Goal: Task Accomplishment & Management: Manage account settings

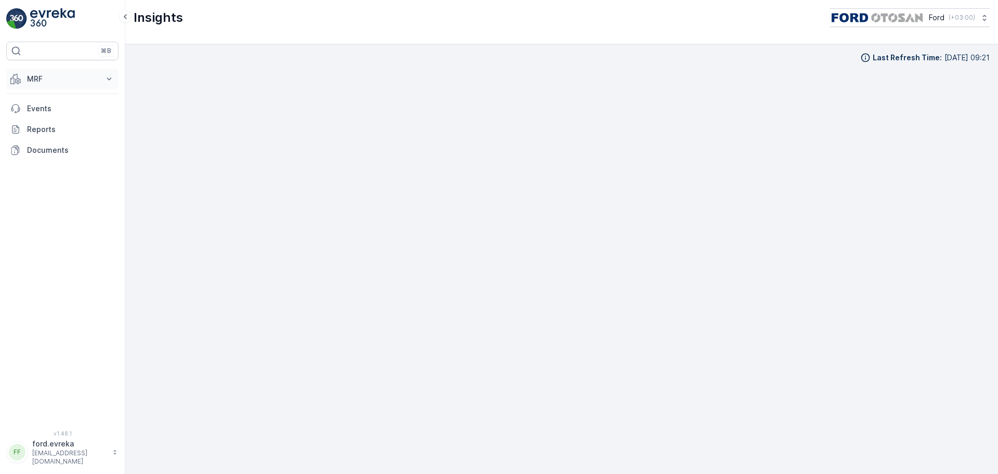
click at [46, 77] on p "MRF" at bounding box center [62, 79] width 71 height 10
click at [45, 144] on p "Materyaller" at bounding box center [45, 140] width 39 height 10
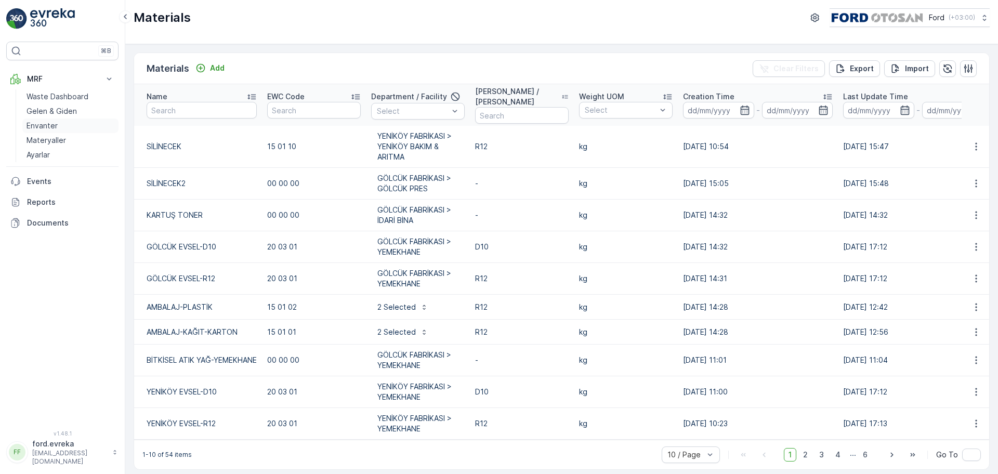
click at [47, 128] on p "Envanter" at bounding box center [41, 126] width 31 height 10
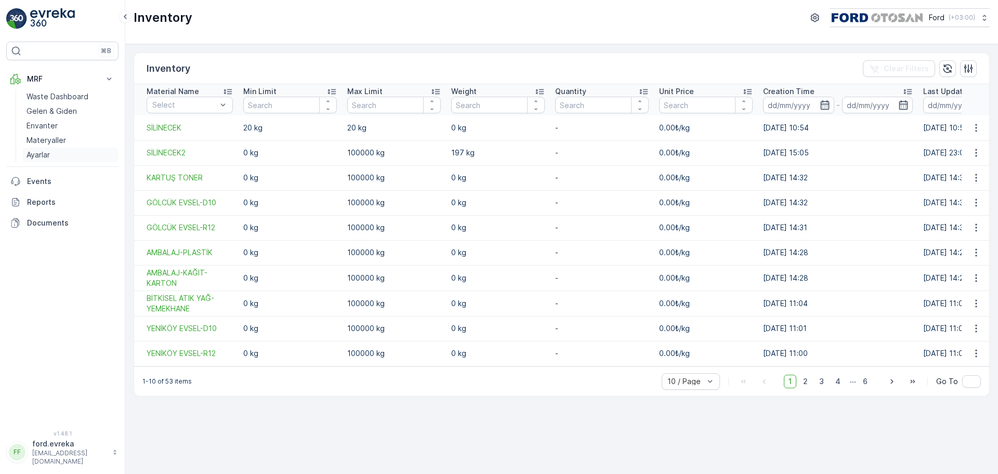
click at [41, 154] on p "Ayarlar" at bounding box center [37, 155] width 23 height 10
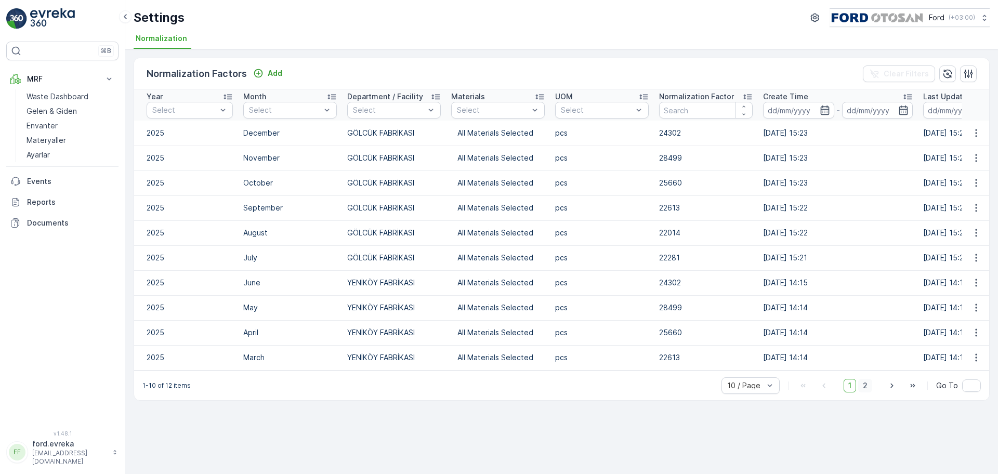
click at [867, 392] on span "2" at bounding box center [865, 386] width 14 height 14
click at [828, 391] on icon "button" at bounding box center [823, 385] width 10 height 10
click at [58, 126] on link "Envanter" at bounding box center [70, 125] width 96 height 15
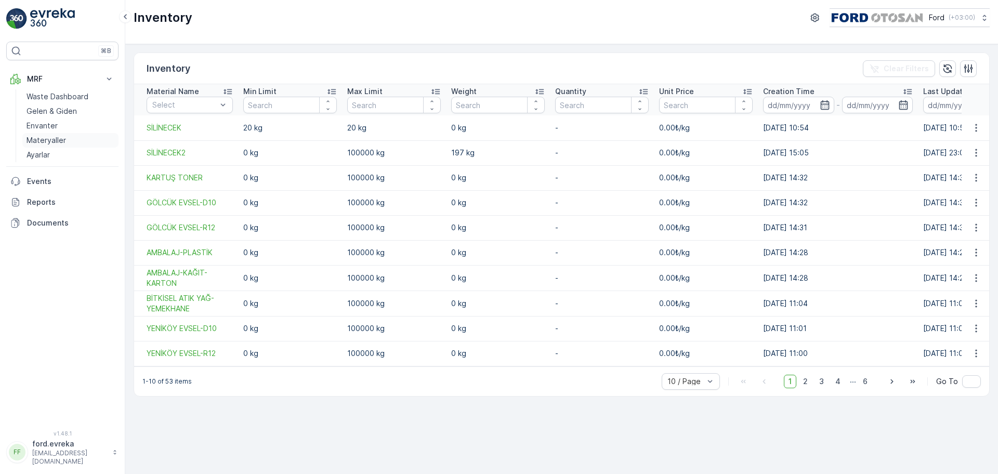
click at [56, 143] on p "Materyaller" at bounding box center [45, 140] width 39 height 10
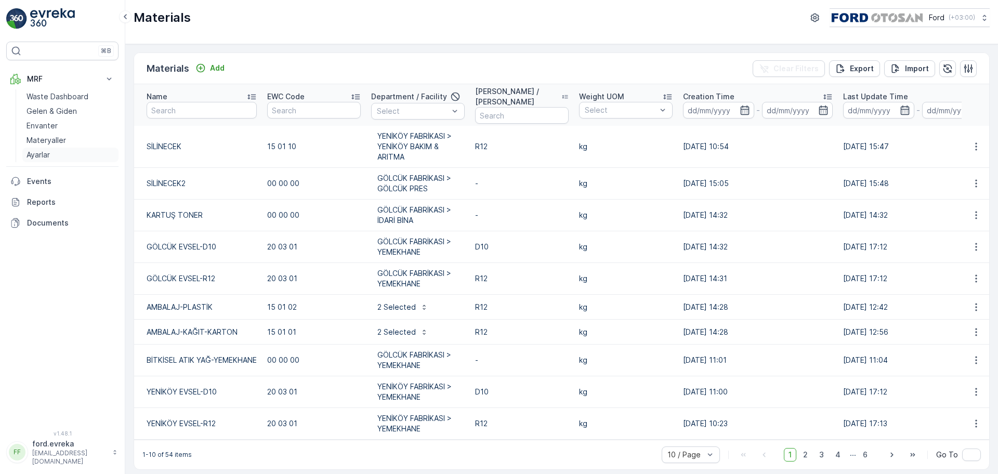
click at [56, 155] on link "Ayarlar" at bounding box center [70, 155] width 96 height 15
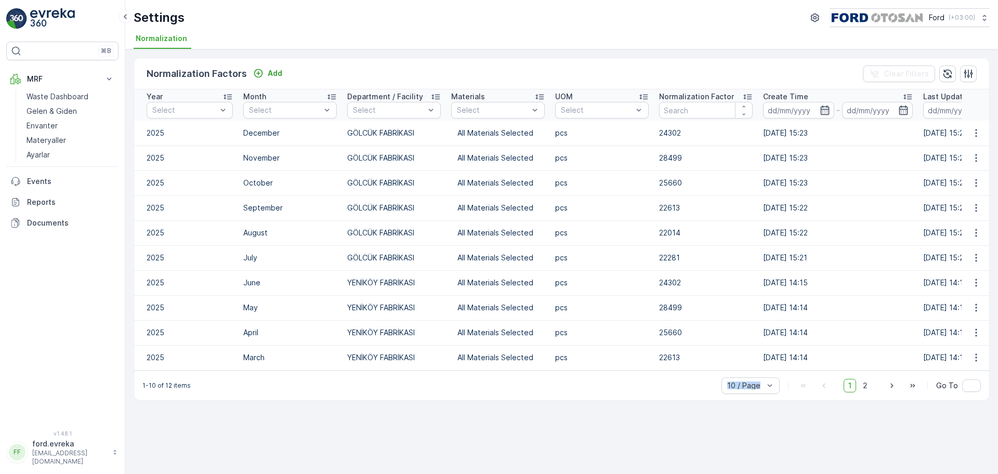
drag, startPoint x: 563, startPoint y: 376, endPoint x: 787, endPoint y: 381, distance: 223.5
click at [787, 381] on div "1-10 of 12 items 10 / Page 1 2 Go To" at bounding box center [561, 385] width 855 height 30
click at [969, 71] on icon "button" at bounding box center [968, 74] width 10 height 10
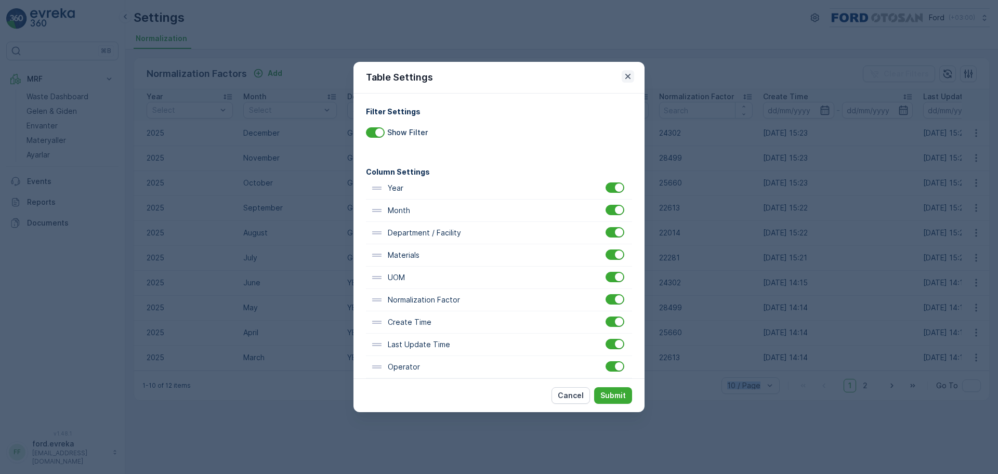
click at [631, 76] on icon "button" at bounding box center [627, 76] width 10 height 10
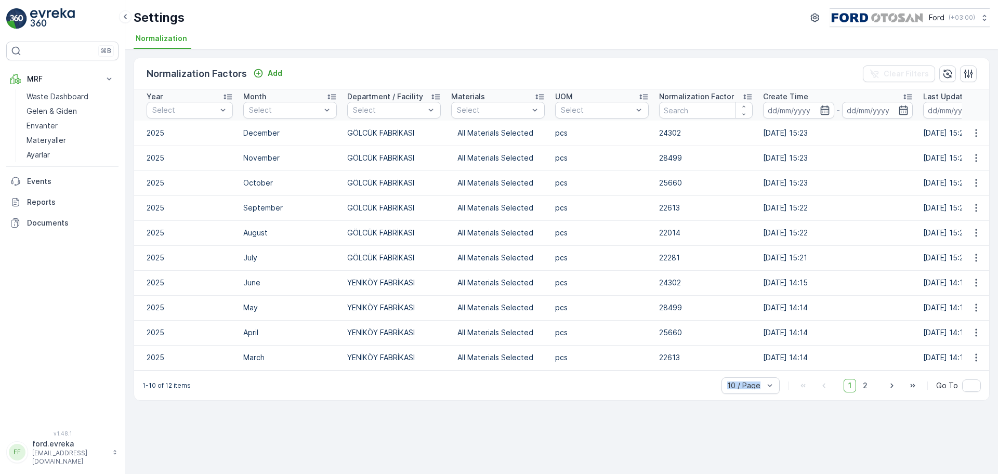
click at [511, 400] on div "1-10 of 12 items 10 / Page 1 2 Go To" at bounding box center [561, 385] width 855 height 30
click at [863, 392] on span "2" at bounding box center [865, 386] width 14 height 14
click at [859, 392] on div "1 2" at bounding box center [857, 386] width 29 height 14
click at [855, 392] on span "1" at bounding box center [849, 386] width 12 height 14
click at [976, 132] on icon "button" at bounding box center [976, 133] width 2 height 8
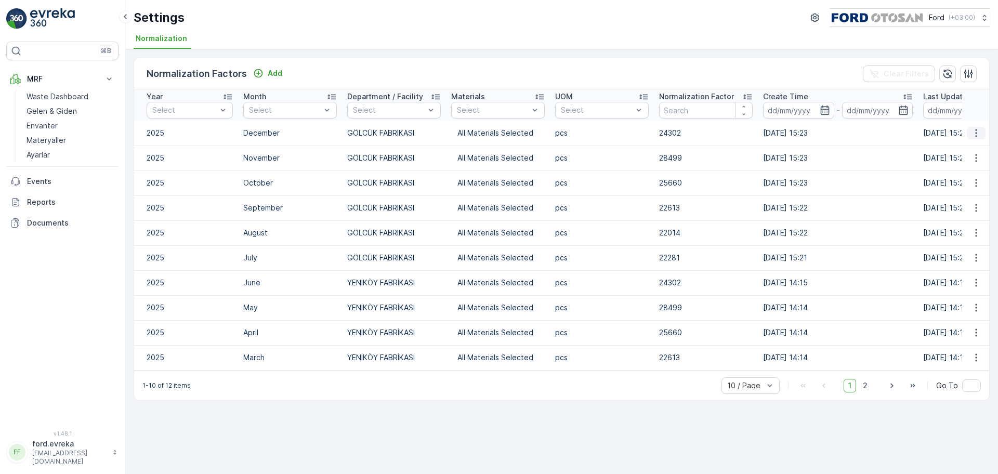
click at [977, 138] on icon "button" at bounding box center [976, 133] width 10 height 10
click at [977, 180] on span "Delete" at bounding box center [978, 177] width 24 height 10
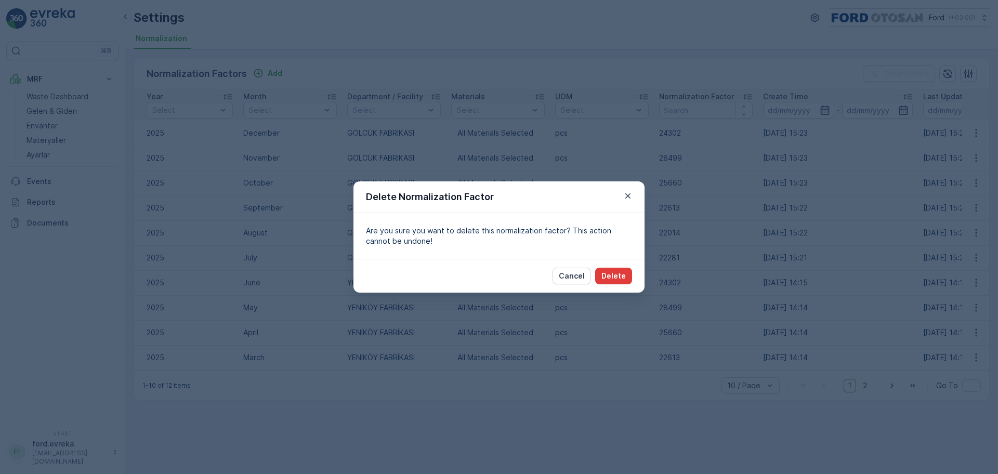
click at [618, 275] on p "Delete" at bounding box center [613, 276] width 24 height 10
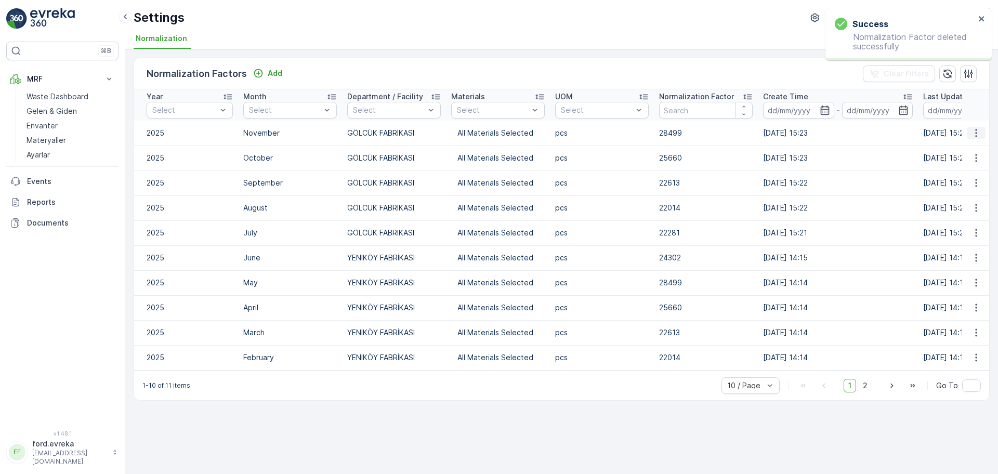
click at [976, 138] on icon "button" at bounding box center [976, 133] width 10 height 10
click at [972, 178] on span "Delete" at bounding box center [978, 177] width 24 height 10
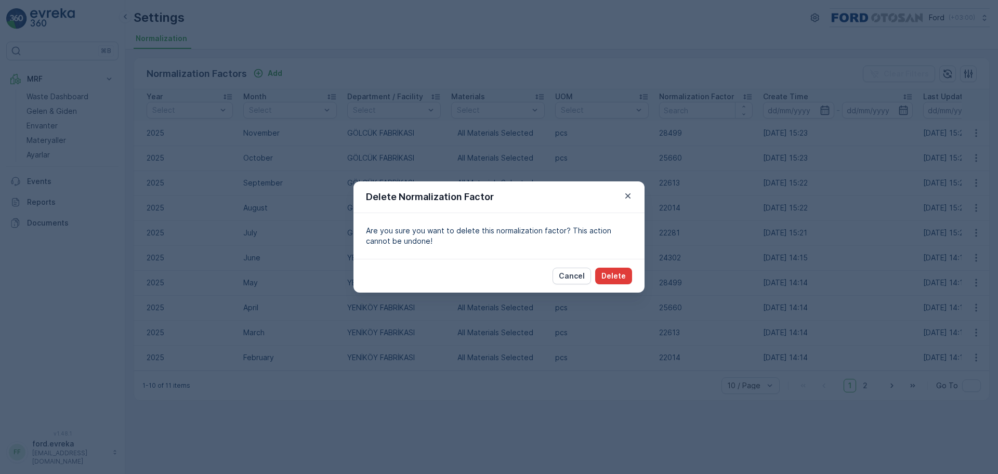
click at [609, 281] on p "Delete" at bounding box center [613, 276] width 24 height 10
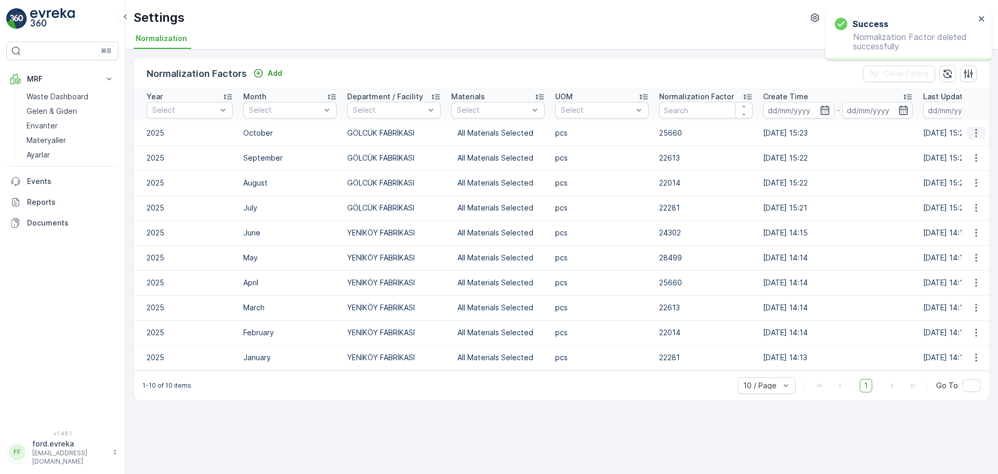
click at [974, 138] on icon "button" at bounding box center [976, 133] width 10 height 10
click at [877, 189] on td "[DATE] 15:22" at bounding box center [838, 182] width 160 height 25
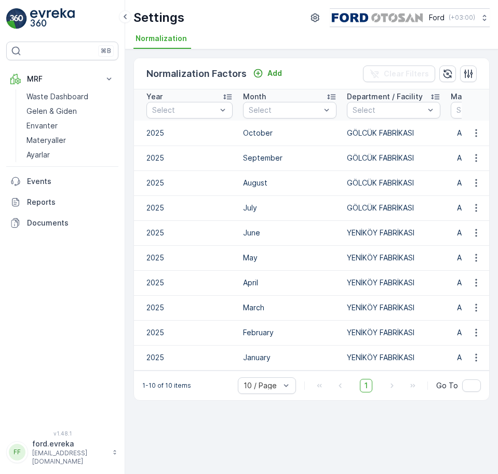
click at [326, 420] on div "Normalization Factors Add Clear Filters Year Select Month Select Department / F…" at bounding box center [311, 261] width 373 height 424
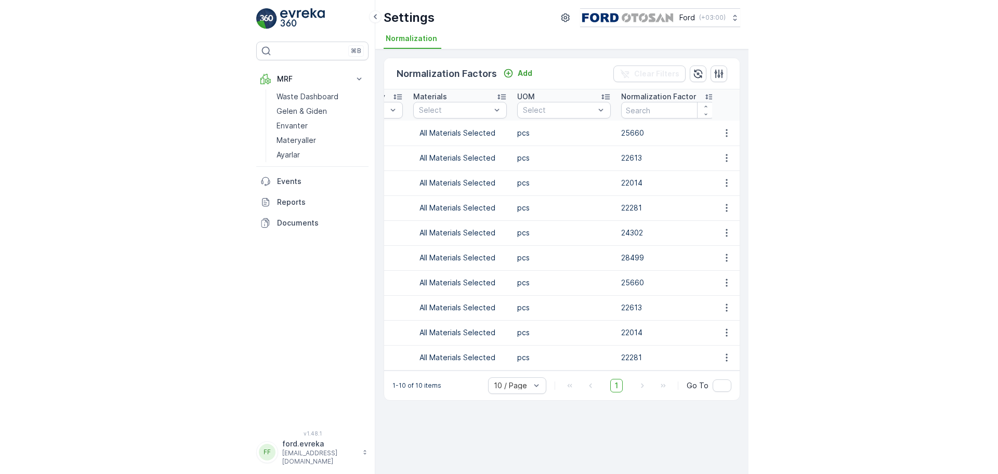
scroll to position [0, 221]
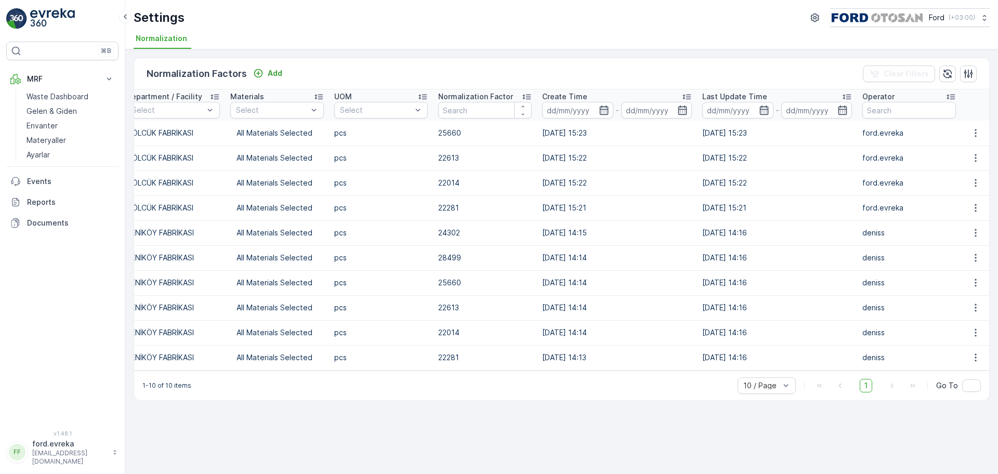
click at [867, 392] on span "1" at bounding box center [865, 386] width 12 height 14
click at [882, 394] on div "10 / Page 1 Go To" at bounding box center [858, 385] width 243 height 17
drag, startPoint x: 744, startPoint y: 377, endPoint x: 499, endPoint y: 377, distance: 244.2
click at [499, 377] on div "1-10 of 10 items 10 / Page 1 Go To" at bounding box center [561, 385] width 855 height 30
click at [512, 390] on div "1-10 of 10 items 10 / Page 1 Go To" at bounding box center [561, 385] width 855 height 30
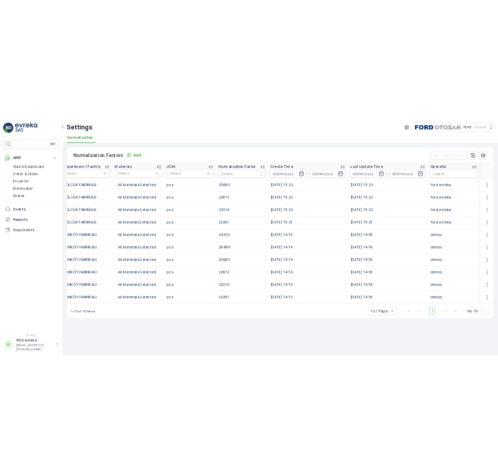
scroll to position [0, 0]
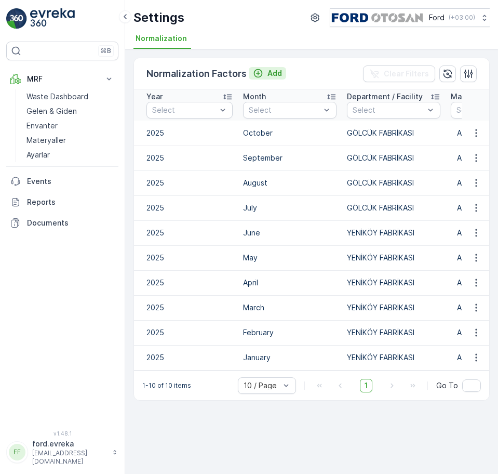
click at [270, 73] on p "Add" at bounding box center [275, 73] width 15 height 10
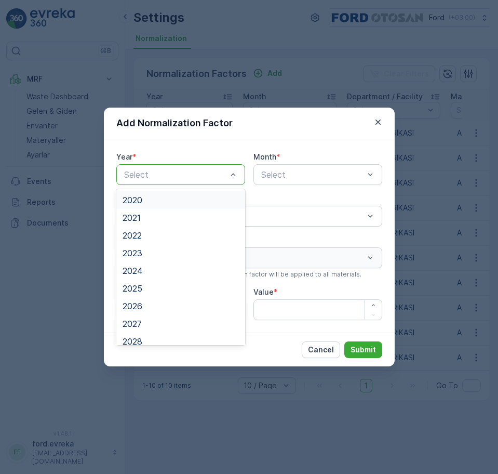
click at [165, 174] on div at bounding box center [175, 174] width 105 height 9
click at [142, 248] on span "2025" at bounding box center [133, 245] width 20 height 9
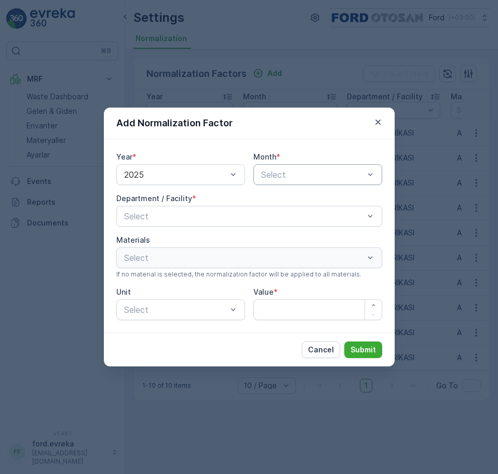
click at [293, 183] on div "Select" at bounding box center [318, 174] width 129 height 21
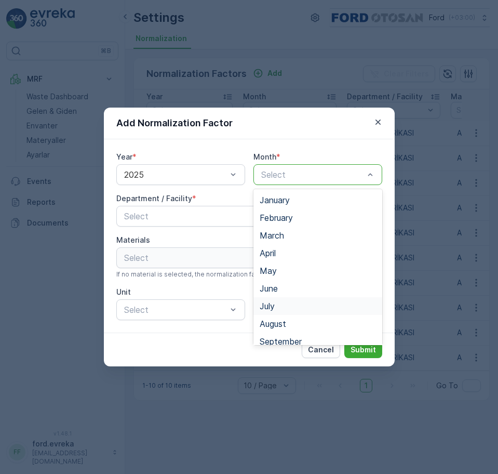
click at [280, 309] on div "July" at bounding box center [318, 305] width 116 height 9
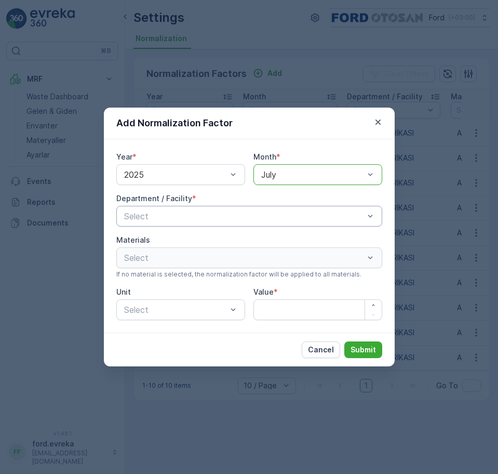
click at [193, 222] on div "Select" at bounding box center [249, 216] width 266 height 21
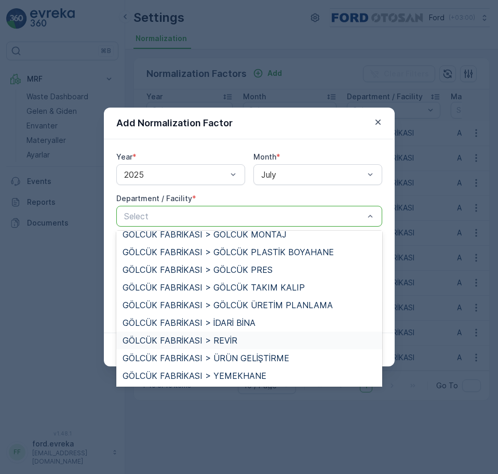
scroll to position [161, 0]
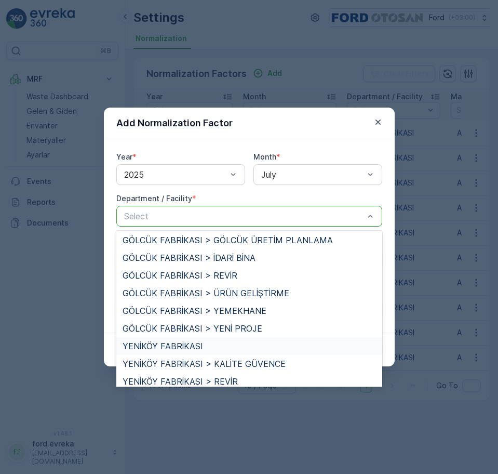
click at [197, 347] on span "YENİKÖY FABRİKASI" at bounding box center [163, 345] width 81 height 9
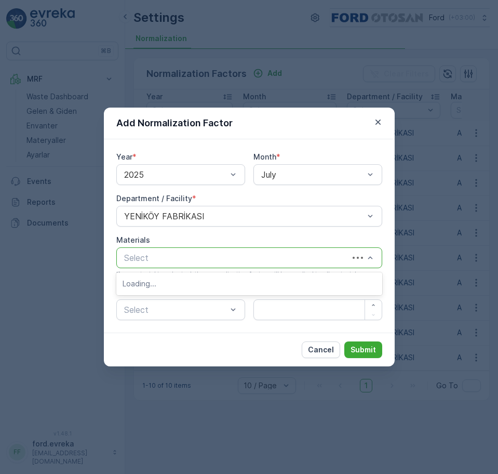
click at [158, 258] on div at bounding box center [238, 257] width 230 height 9
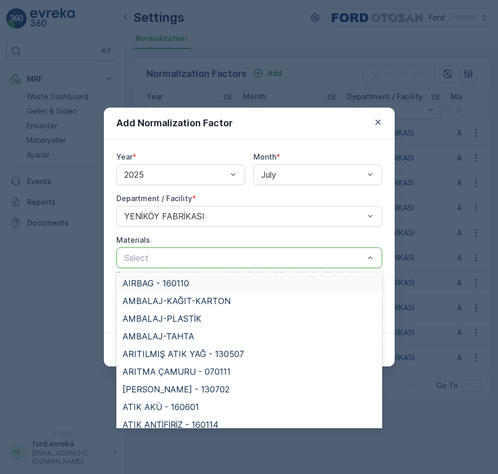
click at [164, 247] on div "Select" at bounding box center [249, 257] width 266 height 21
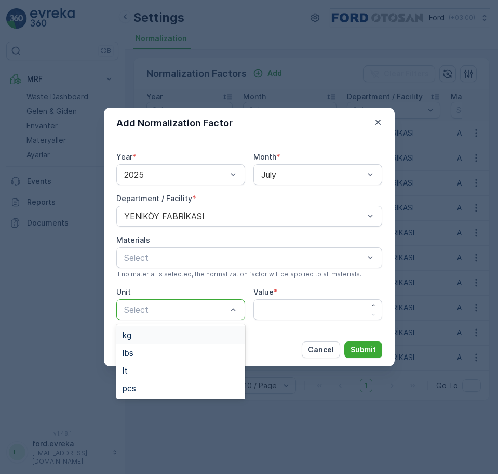
click at [162, 308] on div at bounding box center [175, 309] width 105 height 9
click at [151, 390] on div "pcs" at bounding box center [181, 387] width 116 height 9
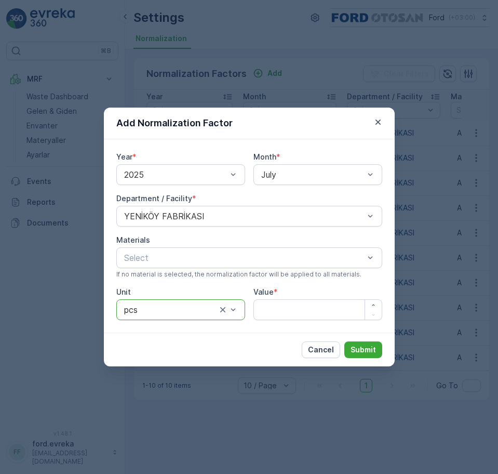
click at [308, 311] on input "Value" at bounding box center [318, 309] width 129 height 21
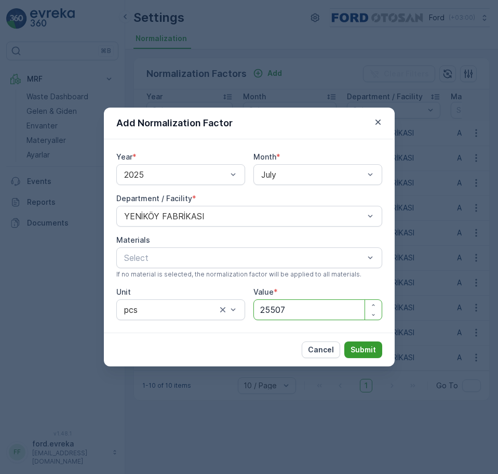
type input "25507"
click at [363, 352] on p "Submit" at bounding box center [363, 349] width 25 height 10
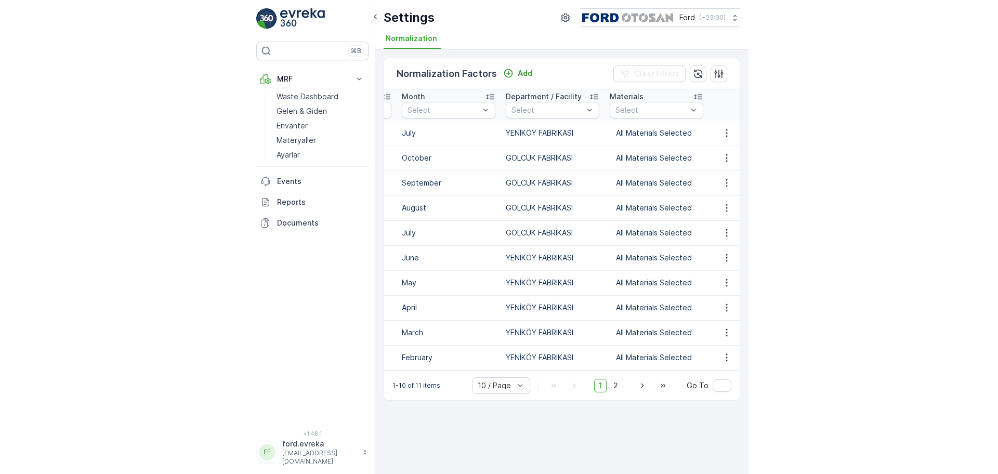
scroll to position [0, 0]
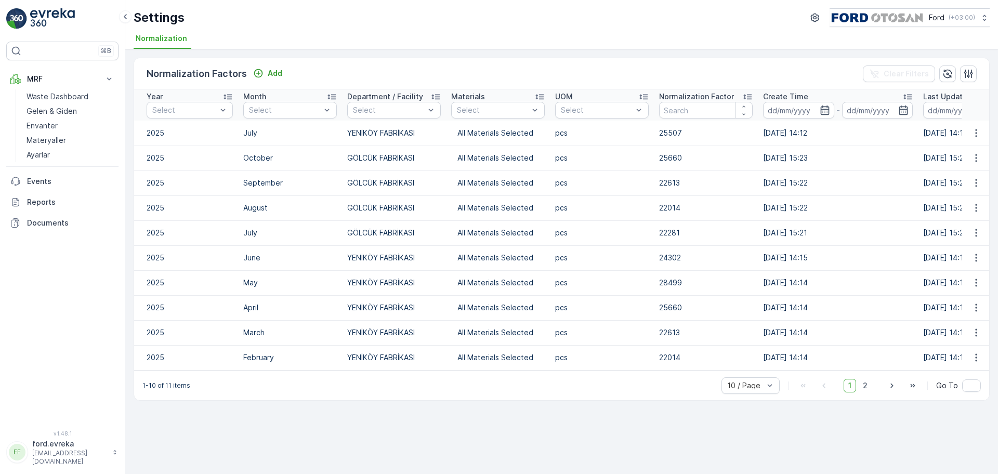
click at [874, 389] on div "10 / Page 1 2 Go To" at bounding box center [850, 385] width 259 height 17
click at [870, 389] on span "2" at bounding box center [865, 386] width 14 height 14
click at [853, 390] on span "1" at bounding box center [849, 386] width 12 height 14
click at [866, 389] on span "2" at bounding box center [865, 386] width 14 height 14
click at [851, 392] on span "1" at bounding box center [849, 386] width 12 height 14
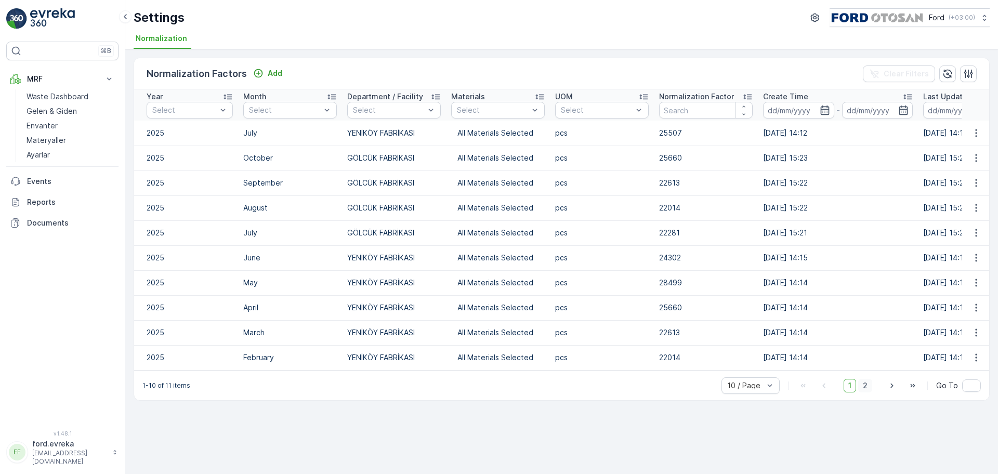
click at [865, 392] on span "2" at bounding box center [865, 386] width 14 height 14
click at [763, 371] on div "50 / Page" at bounding box center [750, 362] width 58 height 17
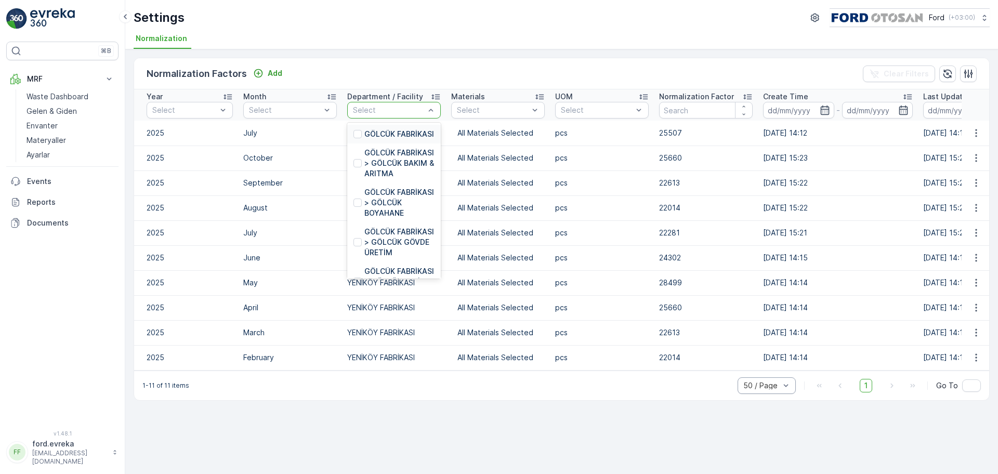
click at [424, 113] on div at bounding box center [389, 110] width 74 height 8
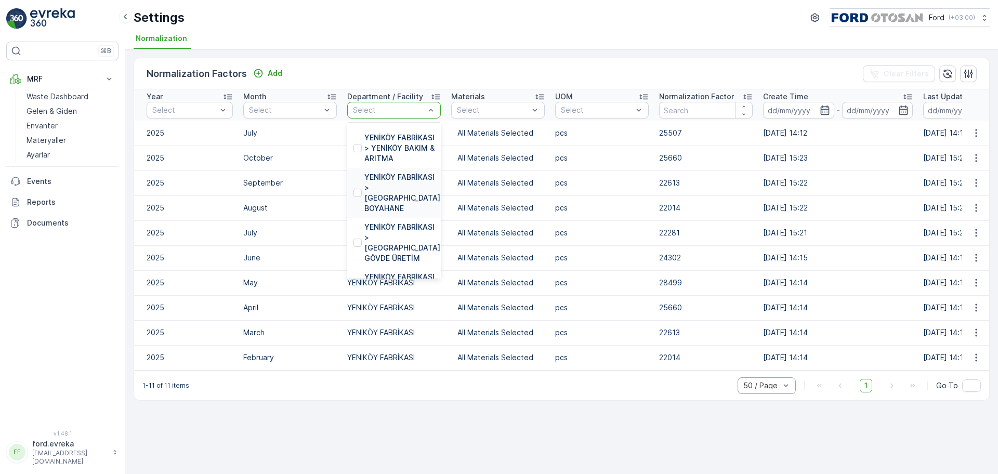
scroll to position [585, 0]
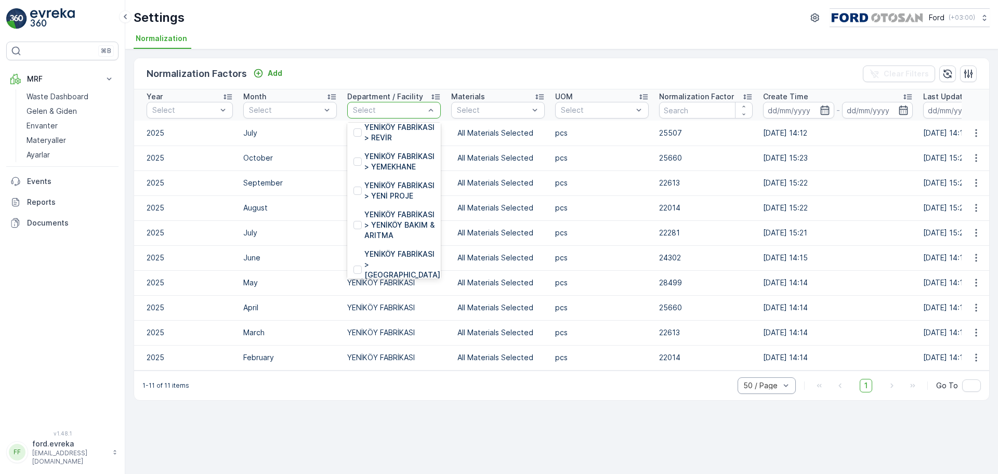
click at [340, 205] on td "August" at bounding box center [290, 207] width 104 height 25
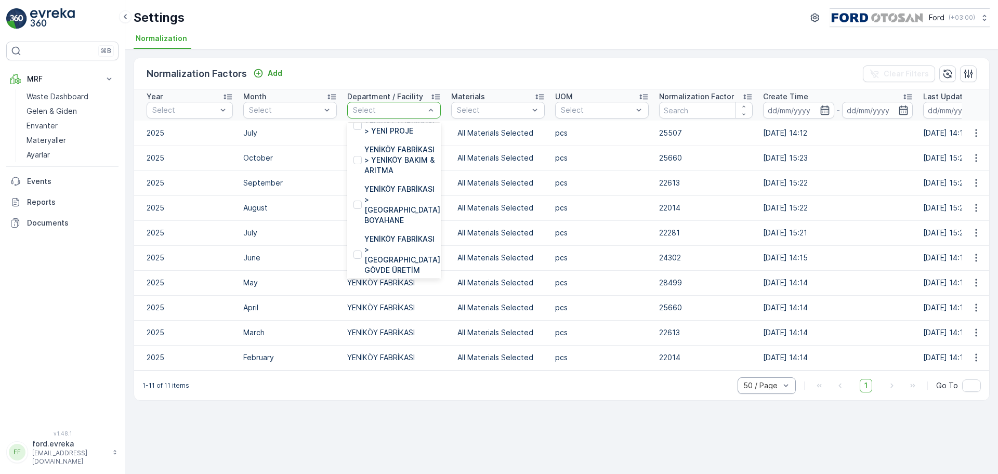
click at [391, 20] on p "YENİKÖY FABRİKASI" at bounding box center [399, 14] width 70 height 10
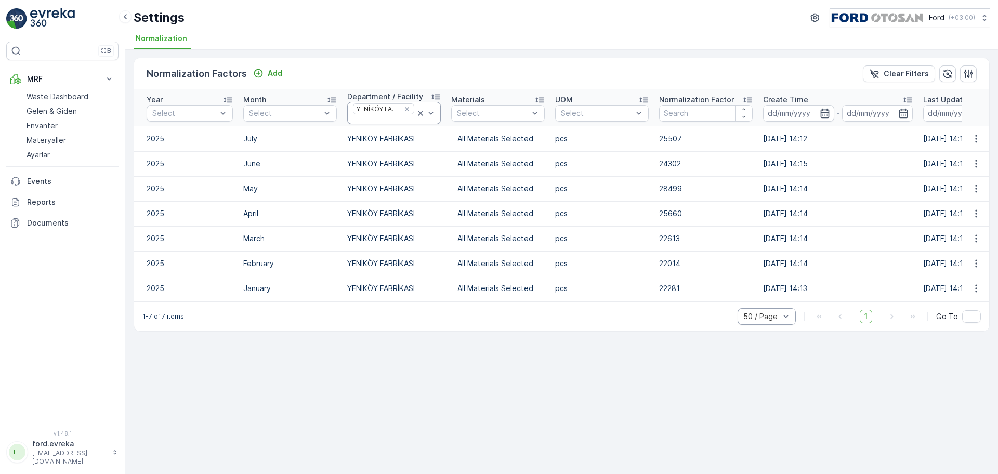
click at [432, 121] on div at bounding box center [425, 112] width 21 height 21
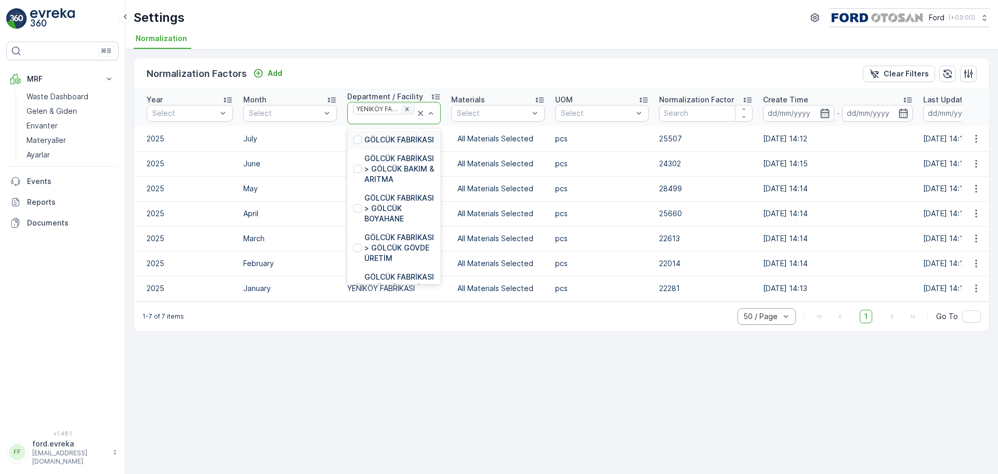
click at [406, 110] on icon "Remove YENİKÖY FABRİKASI" at bounding box center [407, 109] width 4 height 4
click at [403, 145] on p "GÖLCÜK FABRİKASI" at bounding box center [399, 140] width 70 height 10
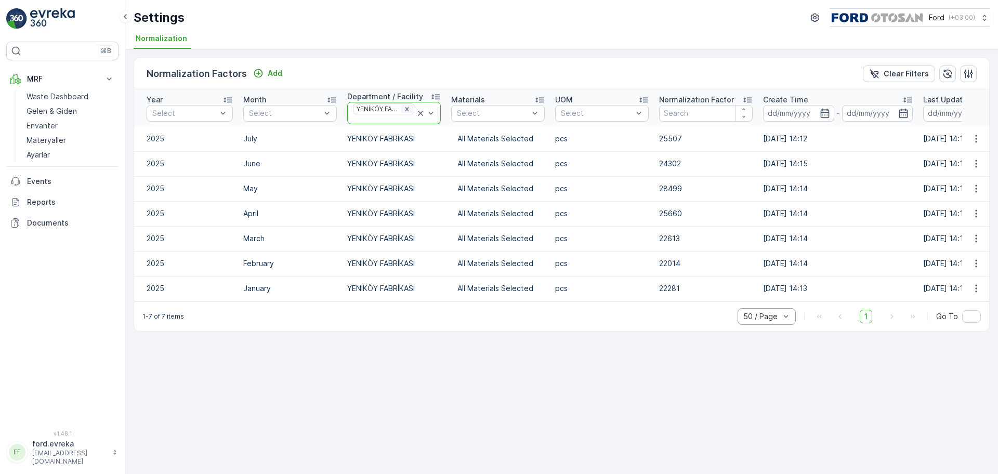
click at [405, 109] on icon "Remove YENİKÖY FABRİKASI" at bounding box center [406, 108] width 7 height 7
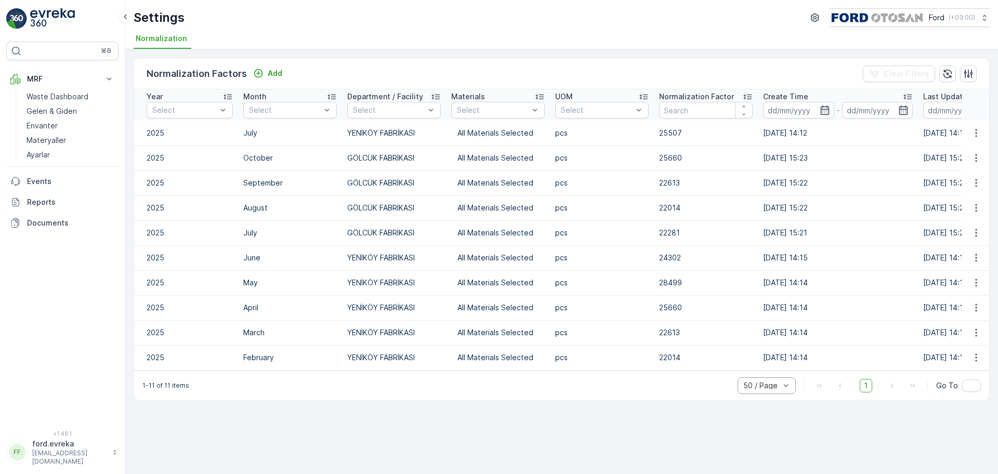
click at [410, 123] on td "YENİKÖY FABRİKASI" at bounding box center [394, 133] width 104 height 25
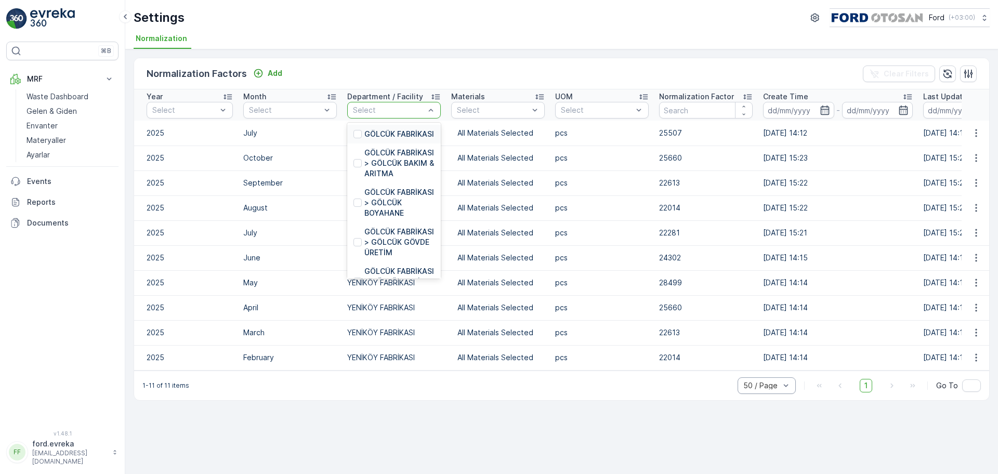
click at [425, 109] on div at bounding box center [389, 110] width 74 height 8
click at [392, 139] on p "GÖLCÜK FABRİKASI" at bounding box center [399, 134] width 70 height 10
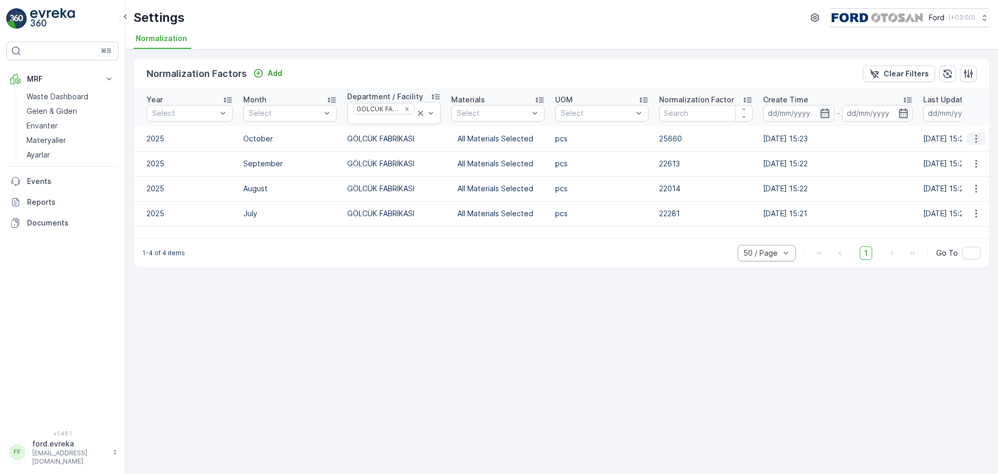
click at [980, 143] on icon "button" at bounding box center [976, 139] width 10 height 10
click at [979, 187] on span "Delete" at bounding box center [978, 183] width 24 height 10
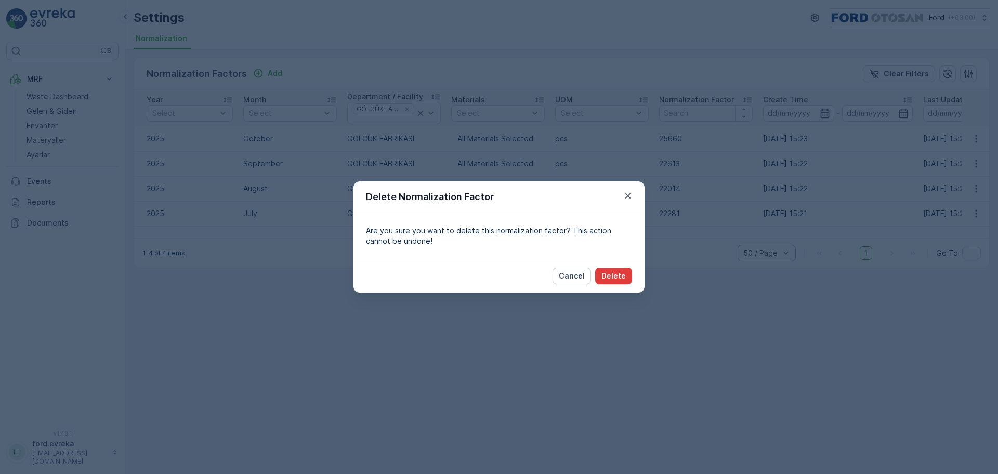
click at [612, 272] on p "Delete" at bounding box center [613, 276] width 24 height 10
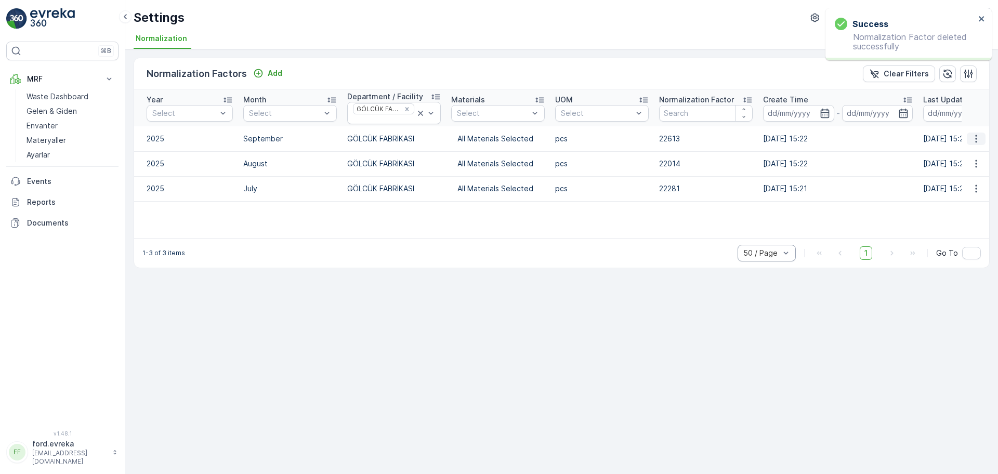
click at [974, 137] on icon "button" at bounding box center [976, 139] width 10 height 10
click at [981, 189] on div "Delete" at bounding box center [978, 183] width 33 height 15
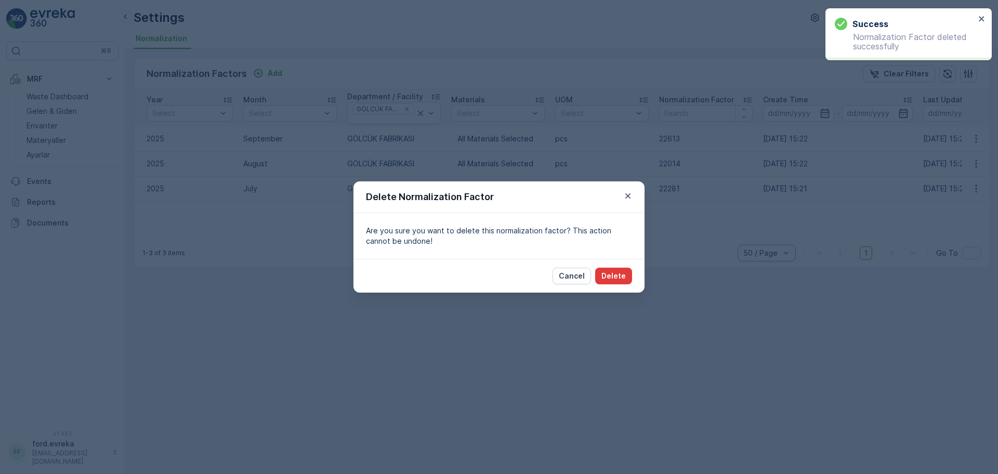
click at [610, 277] on p "Delete" at bounding box center [613, 276] width 24 height 10
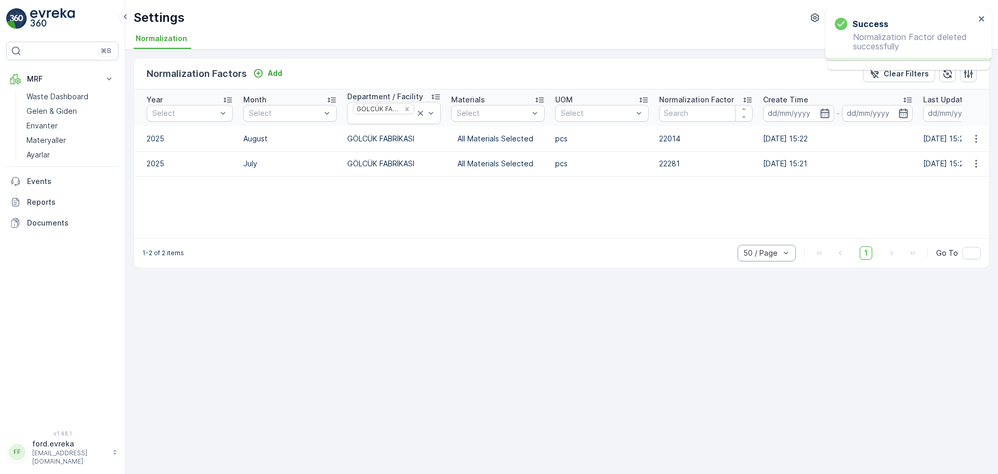
click at [978, 145] on td at bounding box center [975, 138] width 28 height 25
click at [975, 141] on icon "button" at bounding box center [976, 139] width 2 height 8
click at [965, 190] on div "Delete" at bounding box center [978, 183] width 33 height 15
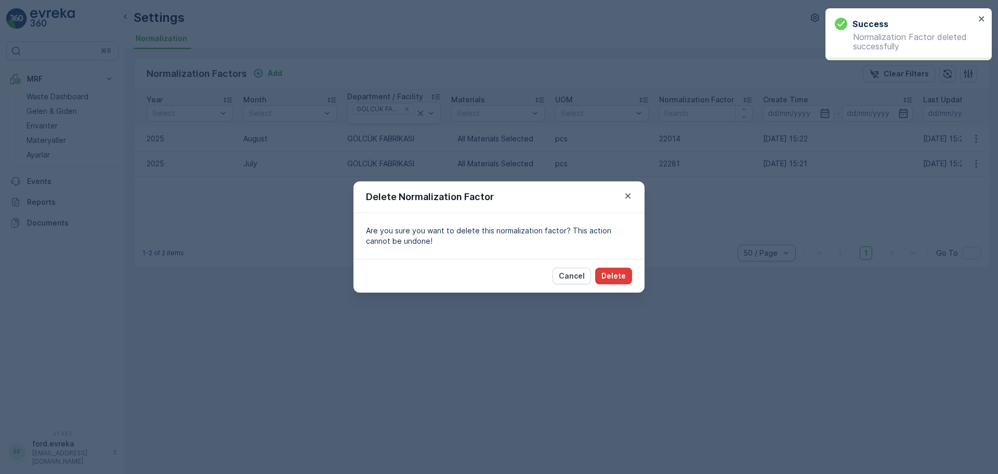
click at [612, 277] on p "Delete" at bounding box center [613, 276] width 24 height 10
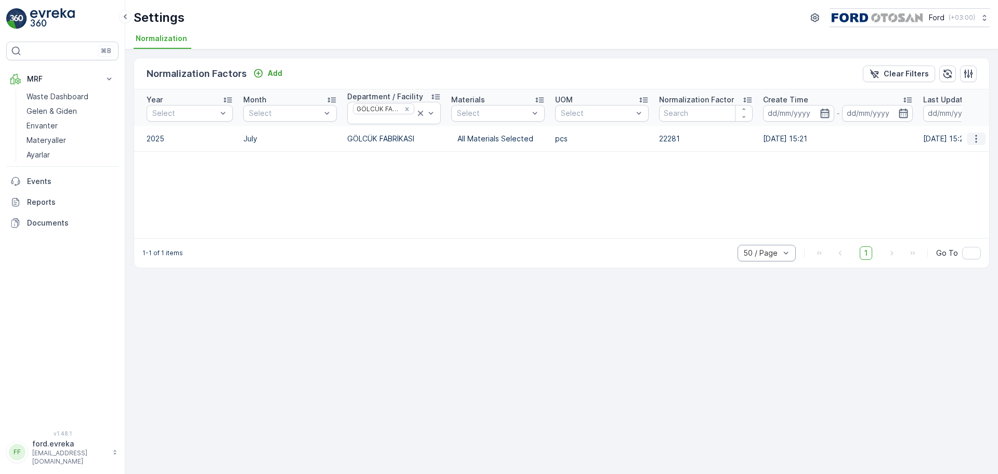
click at [976, 135] on icon "button" at bounding box center [976, 139] width 2 height 8
click at [979, 155] on span "Edit" at bounding box center [973, 154] width 14 height 10
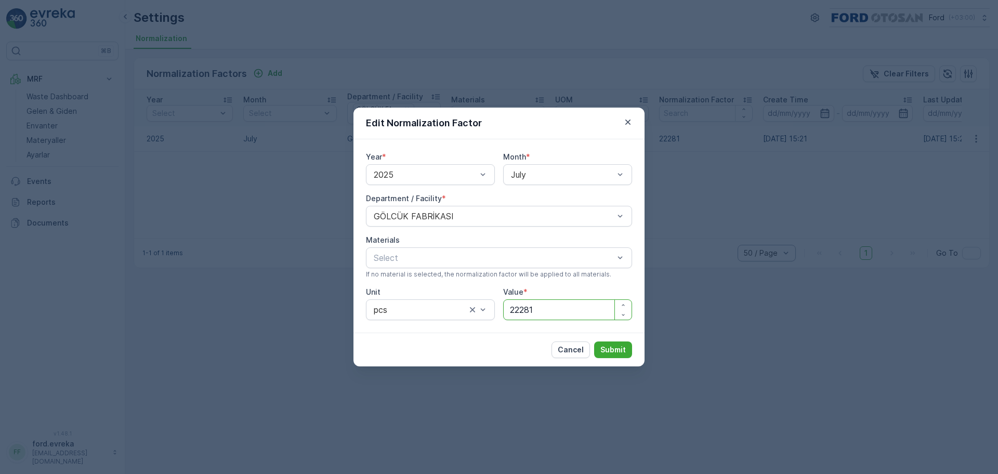
click at [558, 309] on input "22281" at bounding box center [567, 309] width 129 height 21
type input "11631"
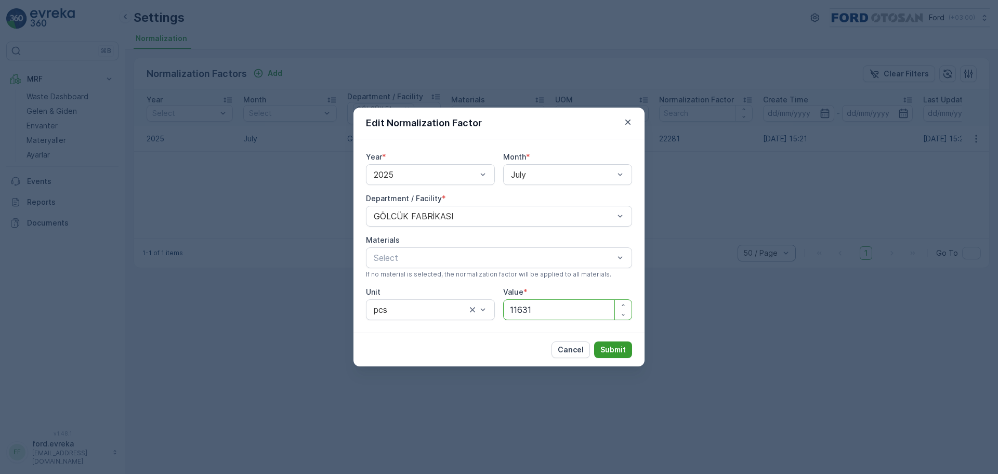
click at [623, 349] on p "Submit" at bounding box center [612, 349] width 25 height 10
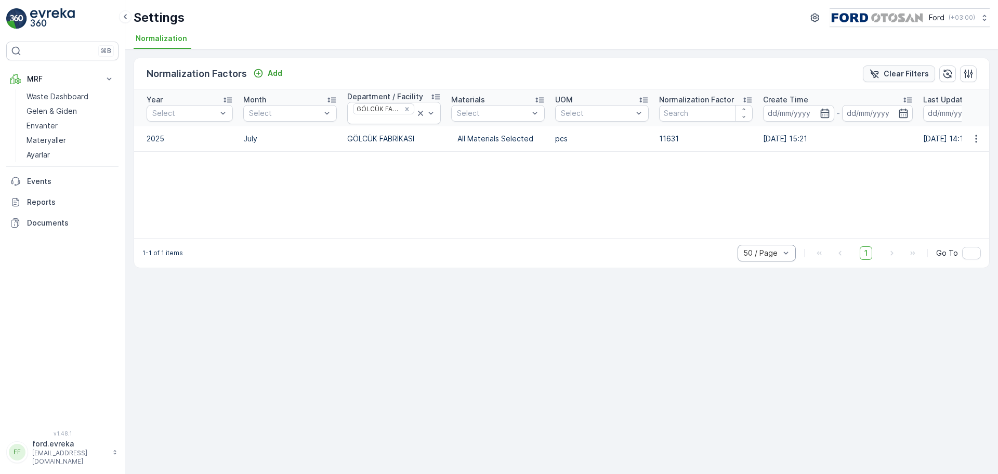
click at [918, 74] on p "Clear Filters" at bounding box center [905, 74] width 45 height 10
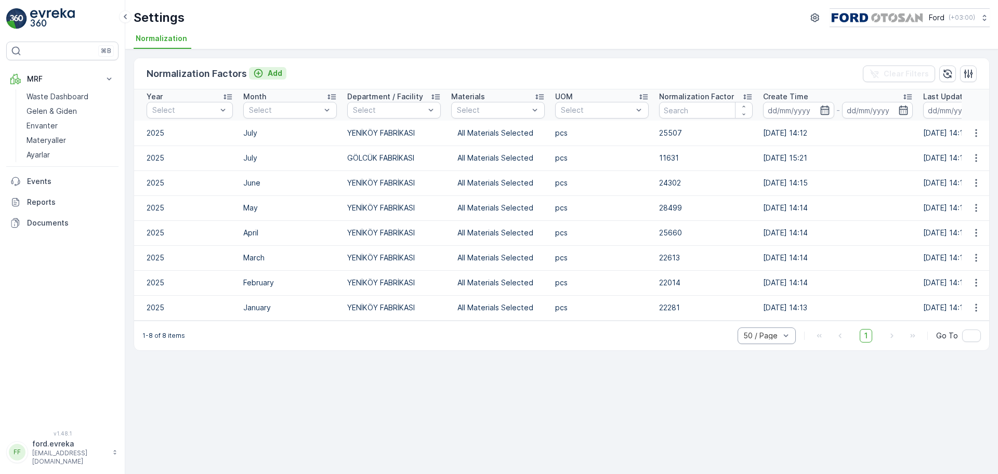
click at [275, 70] on p "Add" at bounding box center [275, 73] width 15 height 10
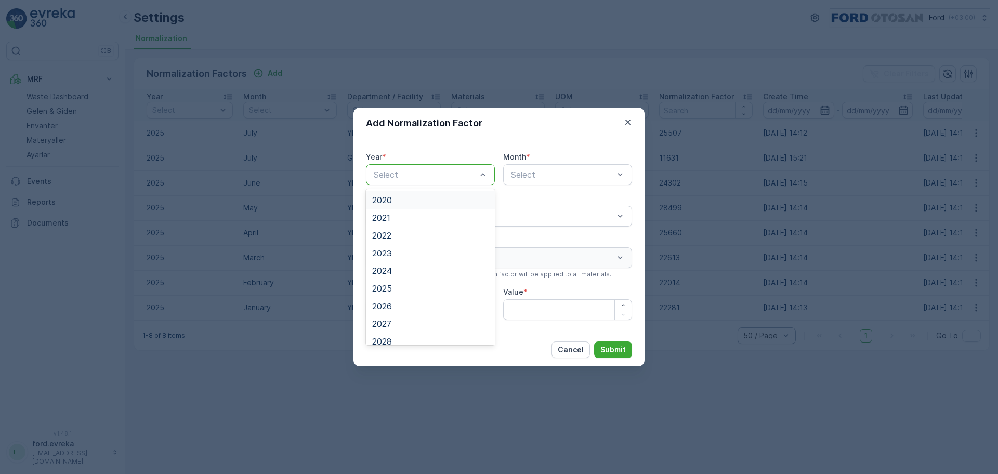
click at [457, 178] on div at bounding box center [425, 174] width 105 height 9
click at [395, 290] on div "2025" at bounding box center [430, 288] width 116 height 9
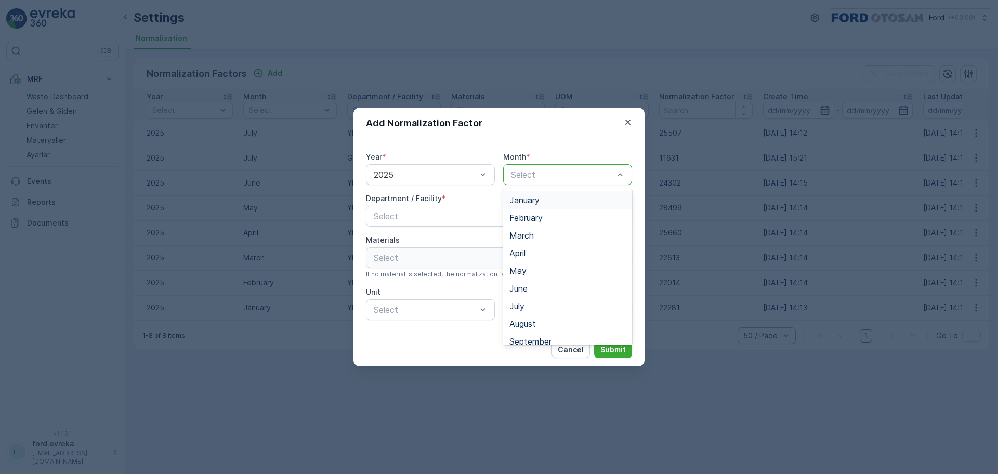
click at [549, 203] on div "January" at bounding box center [567, 199] width 116 height 9
click at [482, 216] on div at bounding box center [494, 215] width 242 height 9
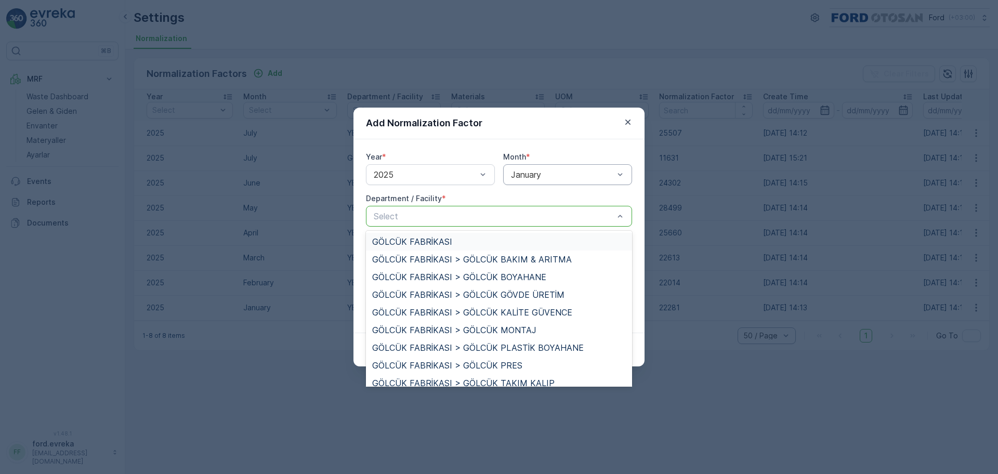
click at [445, 238] on span "GÖLCÜK FABRİKASI" at bounding box center [412, 241] width 80 height 9
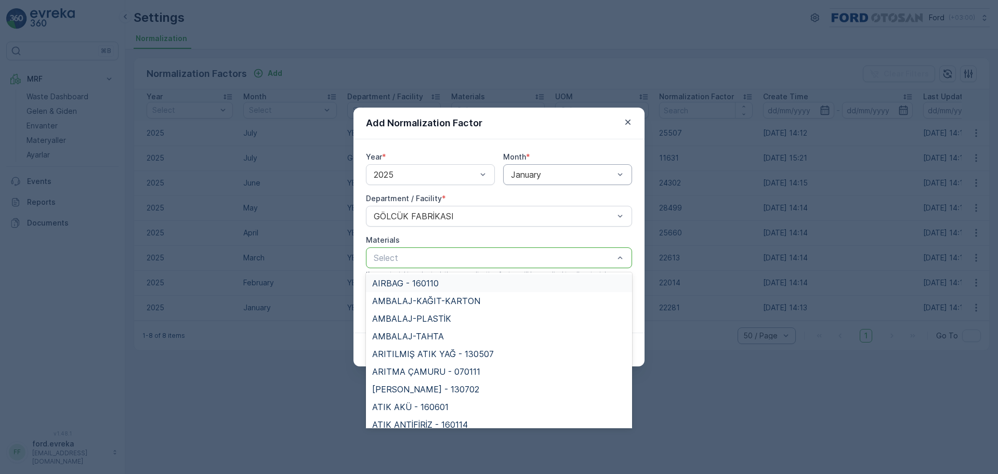
click at [433, 256] on div at bounding box center [494, 257] width 242 height 9
click at [433, 250] on div "Select" at bounding box center [499, 257] width 266 height 21
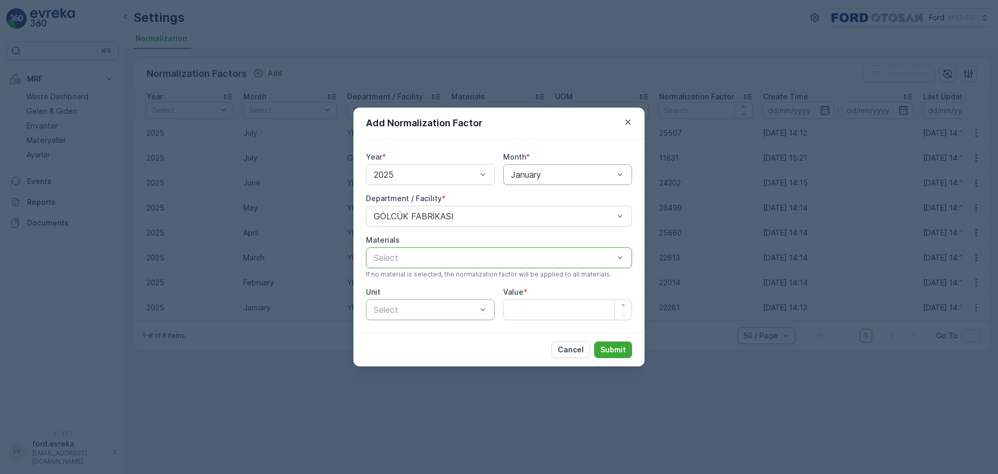
click at [418, 305] on div "Select" at bounding box center [430, 309] width 129 height 21
click at [418, 308] on div at bounding box center [425, 309] width 105 height 9
click at [410, 314] on p "Select" at bounding box center [425, 309] width 103 height 12
click at [392, 391] on div "pcs" at bounding box center [430, 387] width 116 height 9
click at [543, 309] on input "Value" at bounding box center [567, 309] width 129 height 21
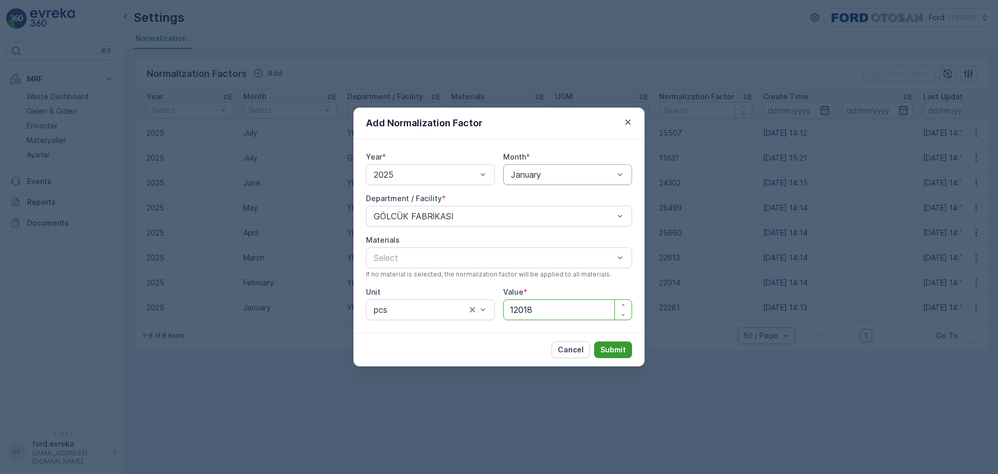
type input "12018"
click at [607, 354] on p "Submit" at bounding box center [612, 349] width 25 height 10
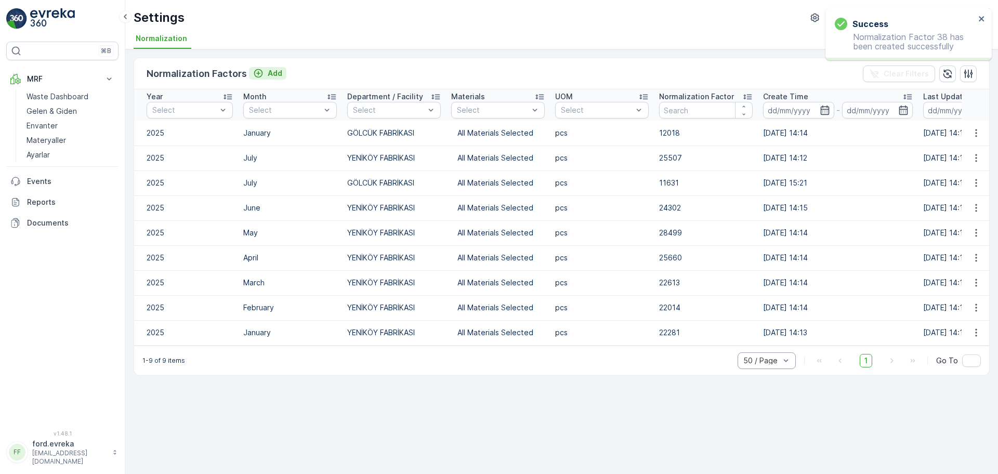
click at [277, 72] on p "Add" at bounding box center [275, 73] width 15 height 10
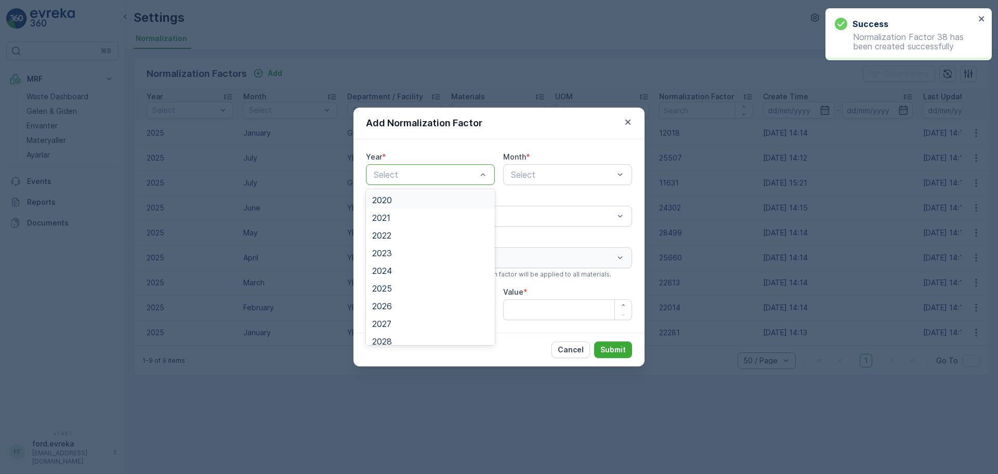
click at [453, 181] on div "Select" at bounding box center [430, 174] width 129 height 21
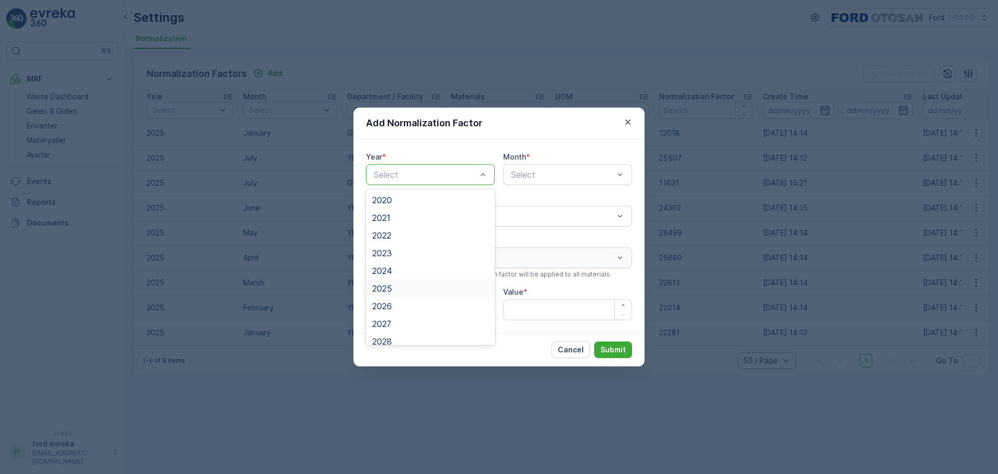
click at [397, 290] on div "2025" at bounding box center [430, 288] width 116 height 9
click at [577, 164] on div "Select" at bounding box center [567, 174] width 129 height 21
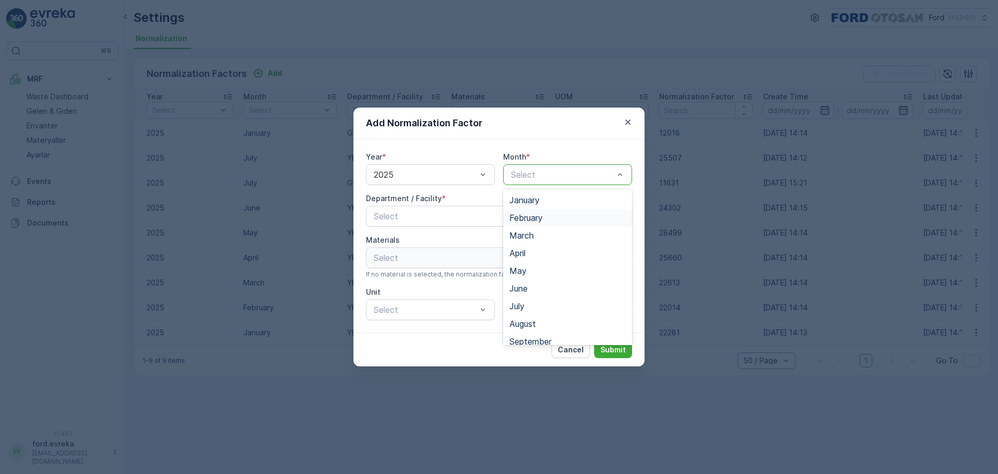
click at [533, 222] on span "February" at bounding box center [525, 217] width 33 height 9
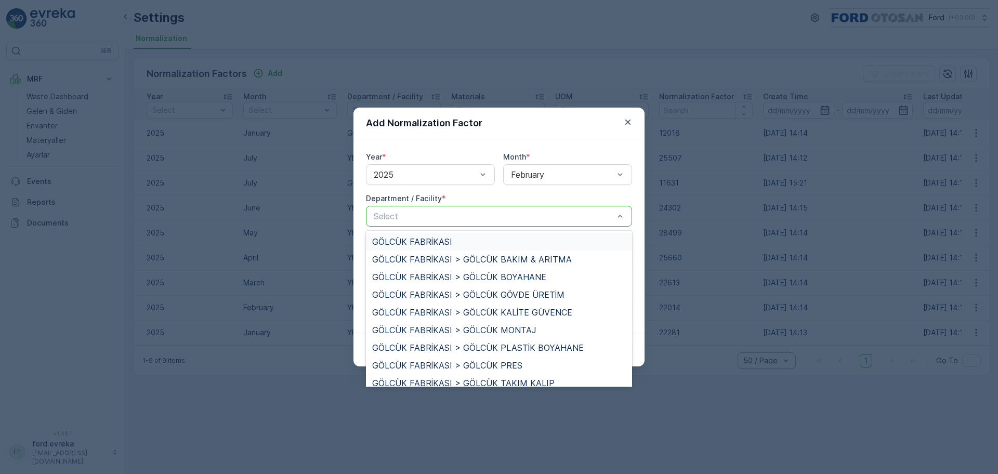
click at [428, 239] on span "GÖLCÜK FABRİKASI" at bounding box center [412, 241] width 80 height 9
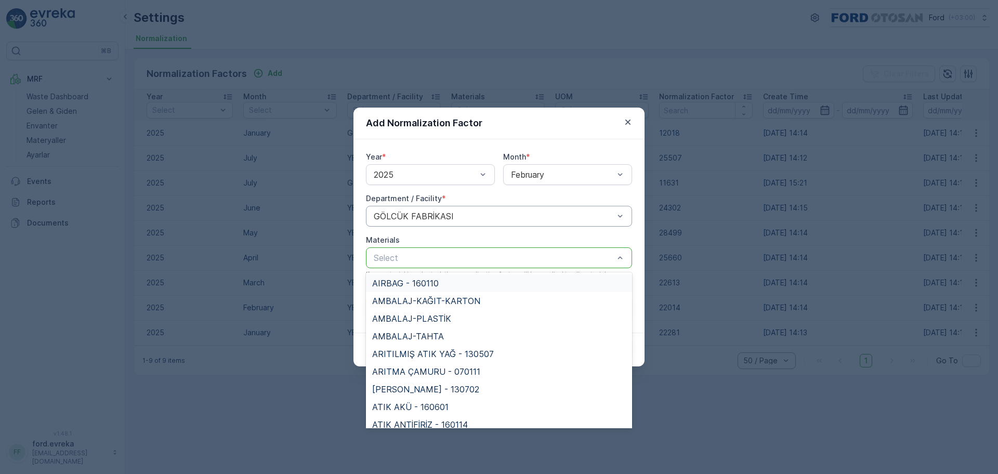
click at [422, 267] on div "Select" at bounding box center [499, 257] width 266 height 21
drag, startPoint x: 431, startPoint y: 245, endPoint x: 412, endPoint y: 299, distance: 57.4
click at [431, 246] on div "Materials 49 results available. Use Up and Down to choose options, press Enter …" at bounding box center [499, 257] width 266 height 44
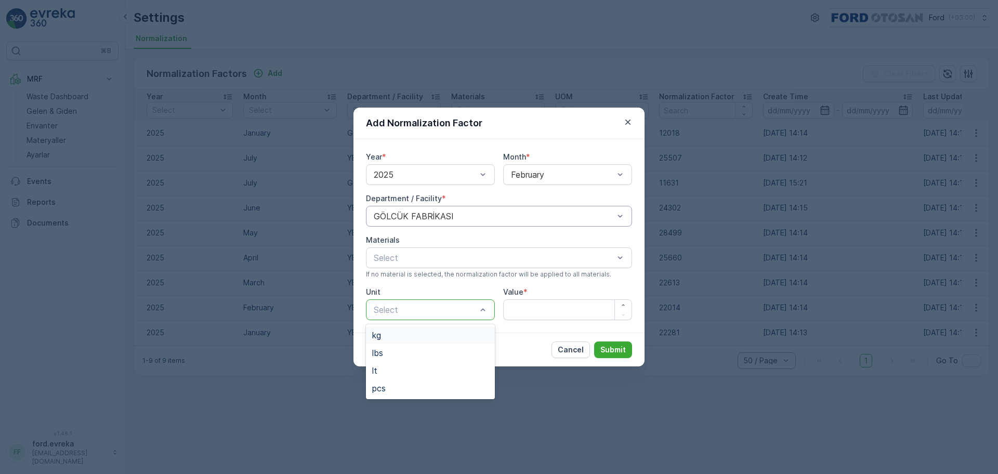
click at [406, 316] on div "Select" at bounding box center [430, 309] width 129 height 21
click at [406, 388] on div "pcs" at bounding box center [430, 387] width 116 height 9
click at [553, 315] on input "Value" at bounding box center [567, 309] width 129 height 21
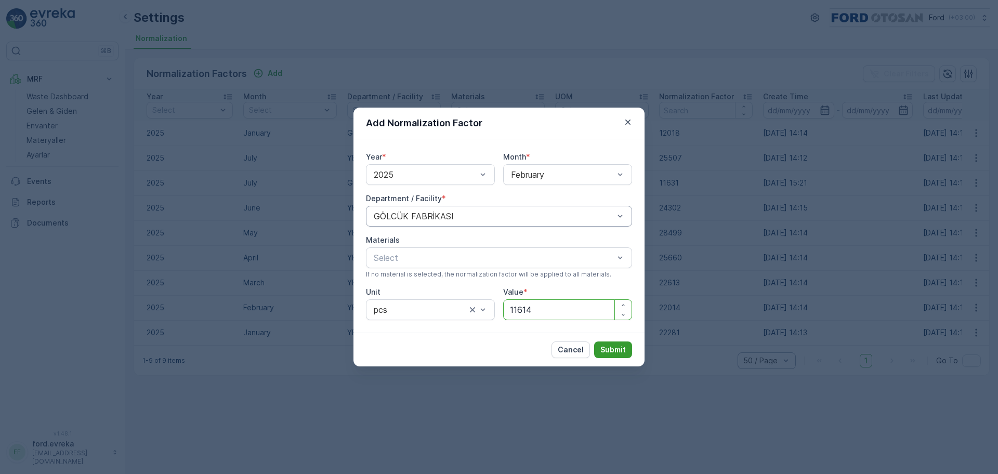
type input "11614"
click at [619, 350] on p "Submit" at bounding box center [612, 349] width 25 height 10
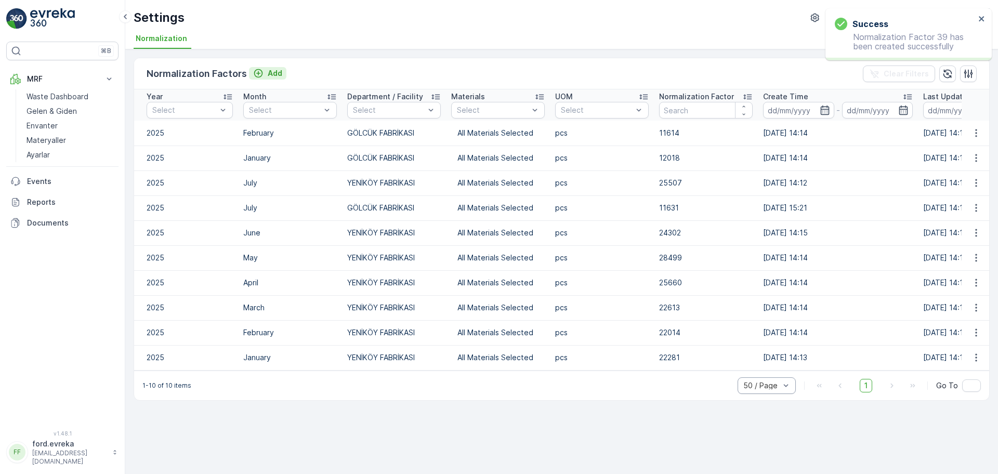
click at [271, 70] on p "Add" at bounding box center [275, 73] width 15 height 10
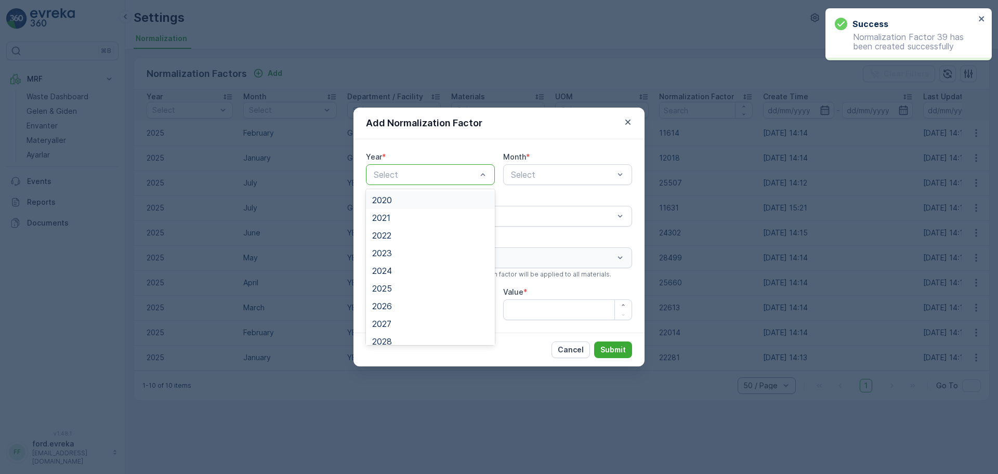
click at [444, 174] on div at bounding box center [425, 174] width 105 height 9
drag, startPoint x: 405, startPoint y: 286, endPoint x: 535, endPoint y: 189, distance: 162.3
click at [405, 285] on div "2025" at bounding box center [430, 288] width 116 height 9
click at [598, 167] on div "Select" at bounding box center [567, 174] width 129 height 21
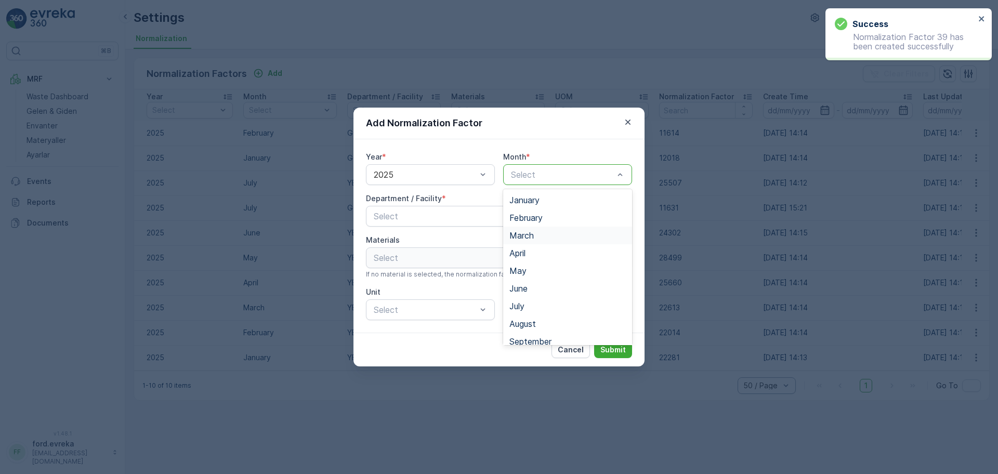
click at [532, 237] on span "March" at bounding box center [521, 235] width 24 height 9
click at [462, 218] on div at bounding box center [494, 215] width 242 height 9
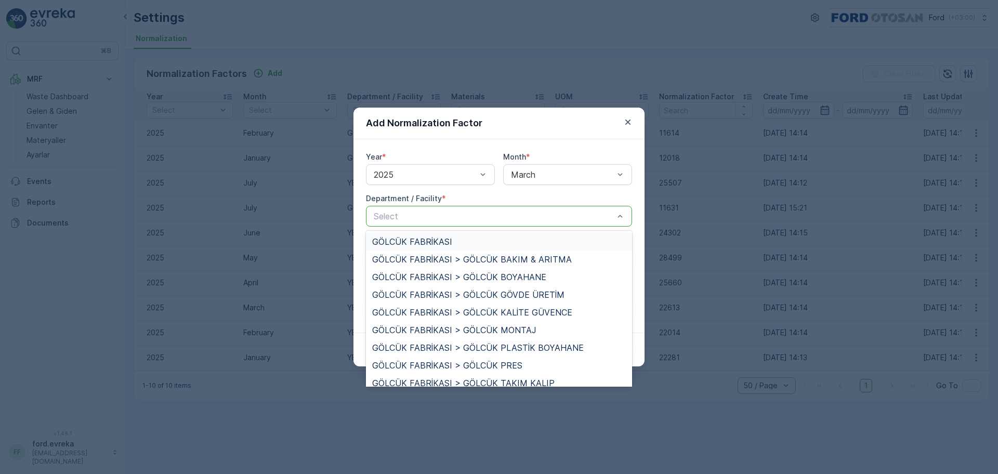
click at [437, 238] on span "GÖLCÜK FABRİKASI" at bounding box center [412, 241] width 80 height 9
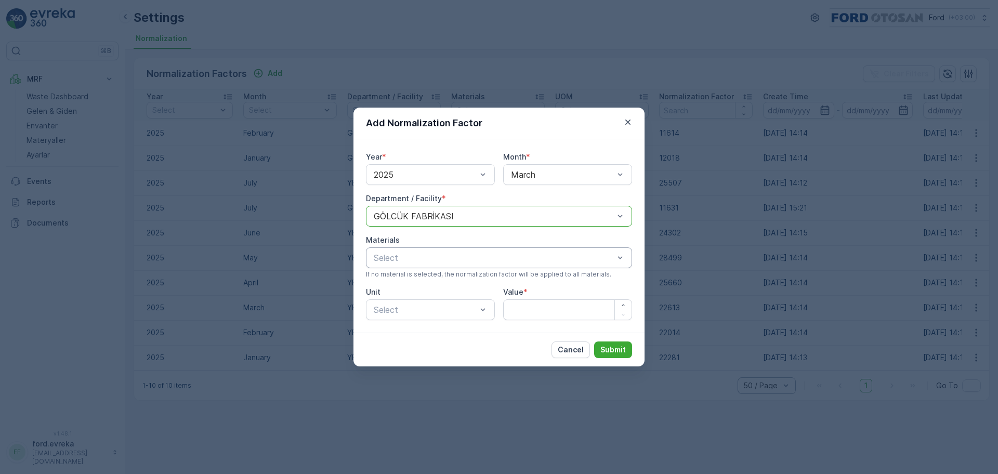
click at [408, 258] on div at bounding box center [494, 257] width 242 height 9
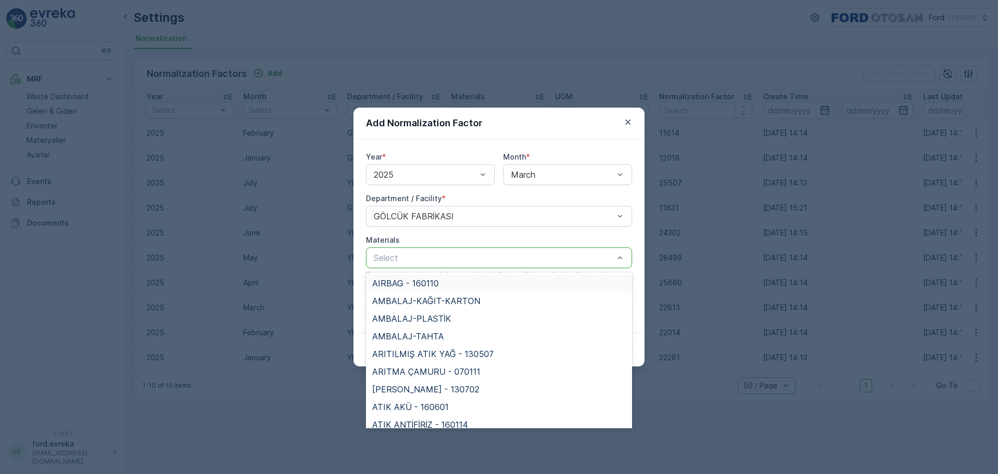
click at [413, 258] on div at bounding box center [494, 257] width 242 height 9
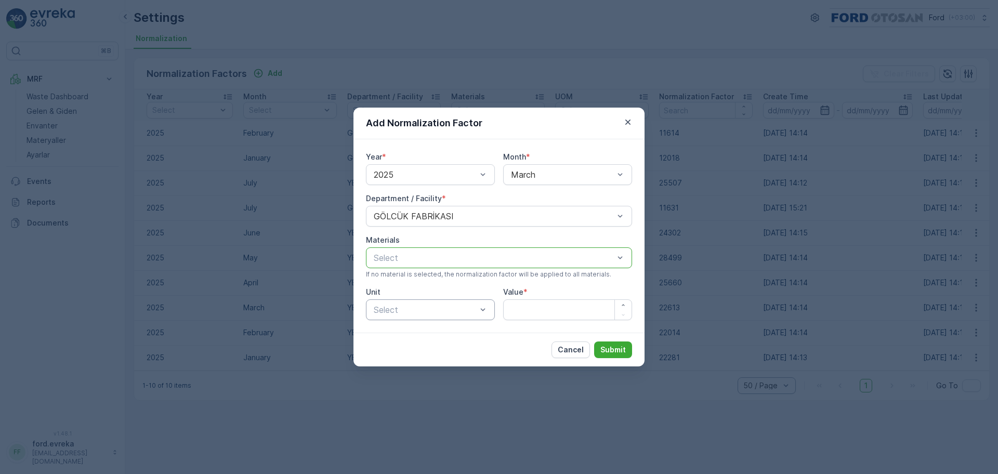
click at [402, 312] on div at bounding box center [425, 309] width 105 height 9
click at [409, 391] on div "pcs" at bounding box center [430, 387] width 116 height 9
click at [561, 308] on input "Value" at bounding box center [567, 309] width 129 height 21
type input "13327"
click at [610, 349] on p "Submit" at bounding box center [612, 349] width 25 height 10
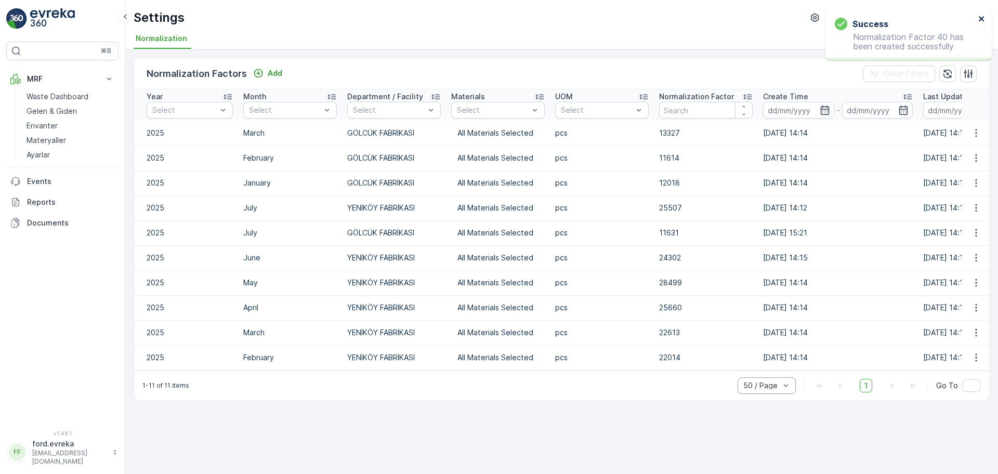
drag, startPoint x: 983, startPoint y: 18, endPoint x: 963, endPoint y: 5, distance: 23.4
click at [983, 18] on icon "close" at bounding box center [980, 18] width 5 height 5
click at [275, 71] on p "Add" at bounding box center [275, 73] width 15 height 10
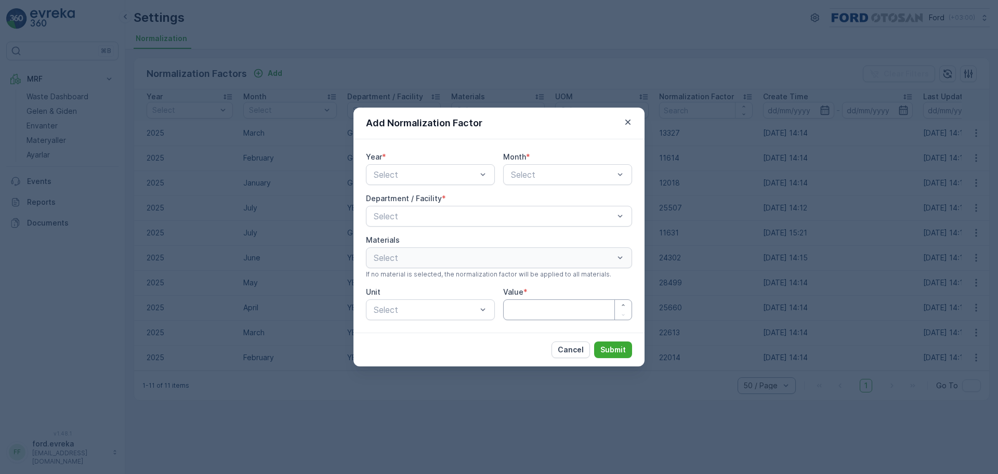
click at [533, 318] on input "Value" at bounding box center [567, 309] width 129 height 21
type input "11542"
click at [452, 174] on div at bounding box center [425, 174] width 105 height 9
click at [415, 290] on div "2025" at bounding box center [430, 288] width 116 height 9
click at [551, 177] on div at bounding box center [562, 174] width 105 height 9
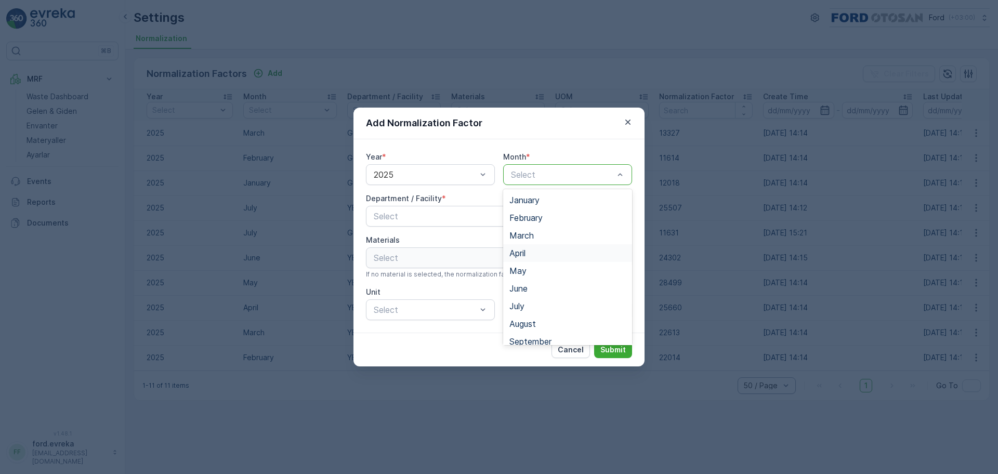
click at [525, 250] on span "April" at bounding box center [517, 252] width 16 height 9
click at [430, 216] on div at bounding box center [494, 215] width 242 height 9
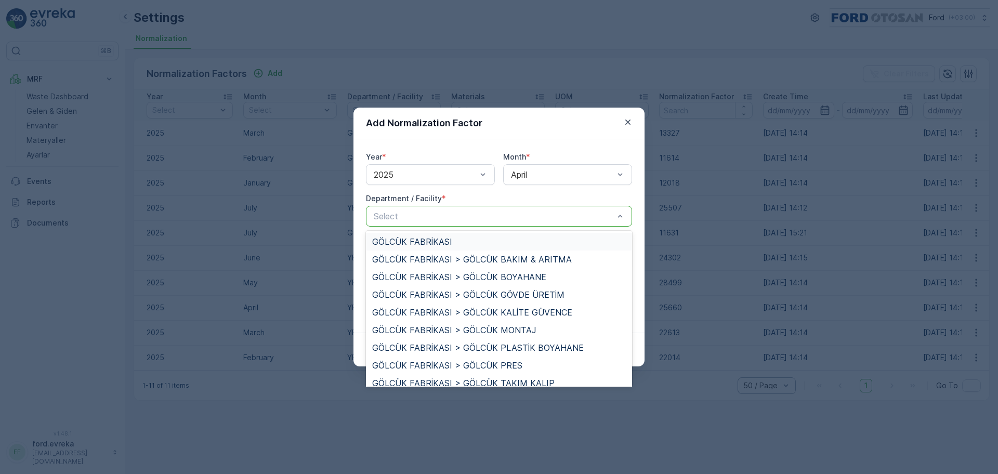
click at [419, 240] on span "GÖLCÜK FABRİKASI" at bounding box center [412, 241] width 80 height 9
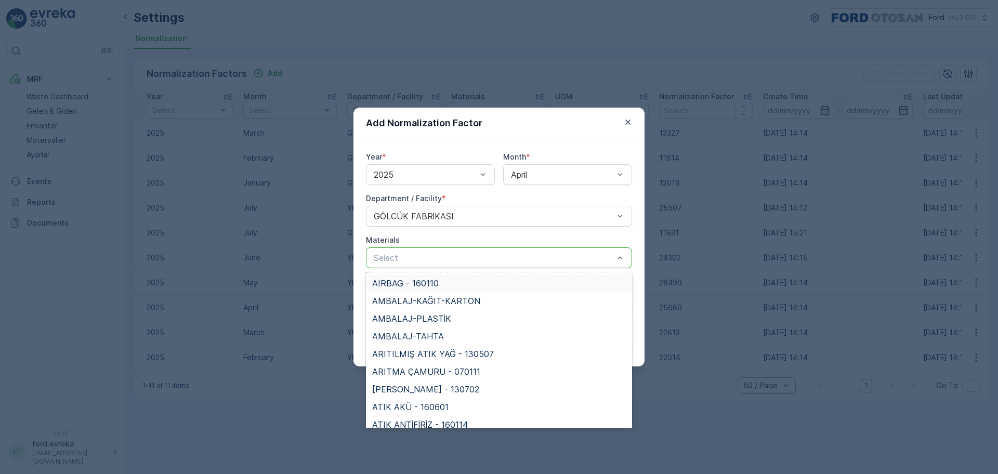
click at [406, 259] on div at bounding box center [494, 257] width 242 height 9
click at [424, 244] on div "Materials" at bounding box center [499, 240] width 266 height 10
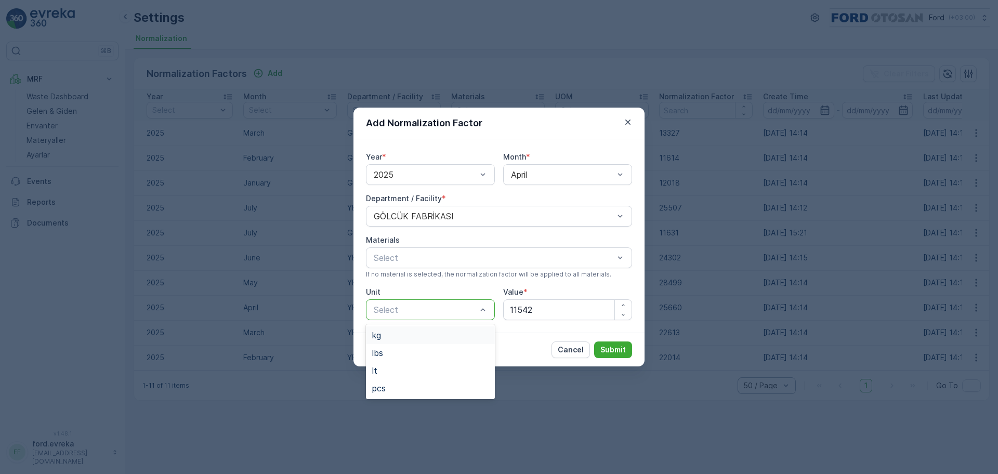
drag, startPoint x: 405, startPoint y: 299, endPoint x: 407, endPoint y: 312, distance: 13.1
click at [405, 300] on div "Select" at bounding box center [430, 309] width 129 height 21
click at [389, 386] on div "pcs" at bounding box center [430, 387] width 116 height 9
click at [617, 343] on button "Submit" at bounding box center [613, 349] width 38 height 17
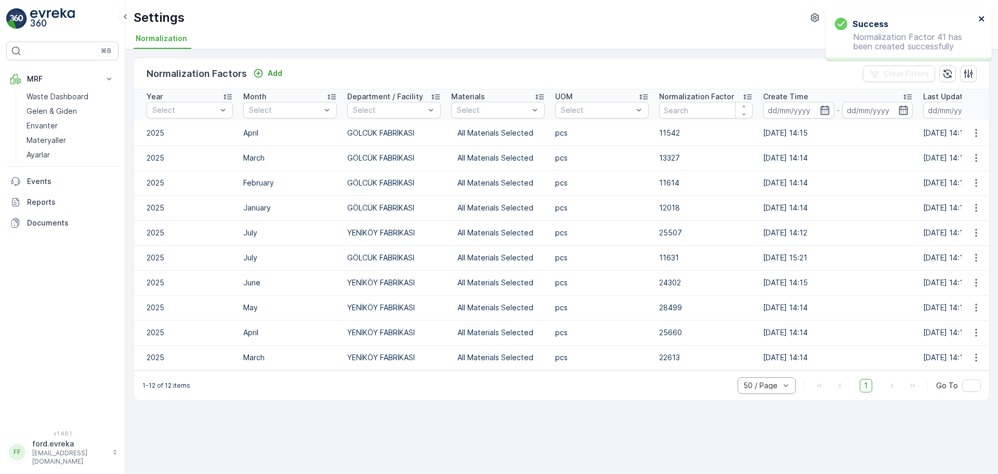
drag, startPoint x: 980, startPoint y: 22, endPoint x: 958, endPoint y: 8, distance: 25.9
click at [980, 22] on icon "close" at bounding box center [981, 19] width 7 height 8
click at [285, 70] on button "Add" at bounding box center [267, 73] width 37 height 12
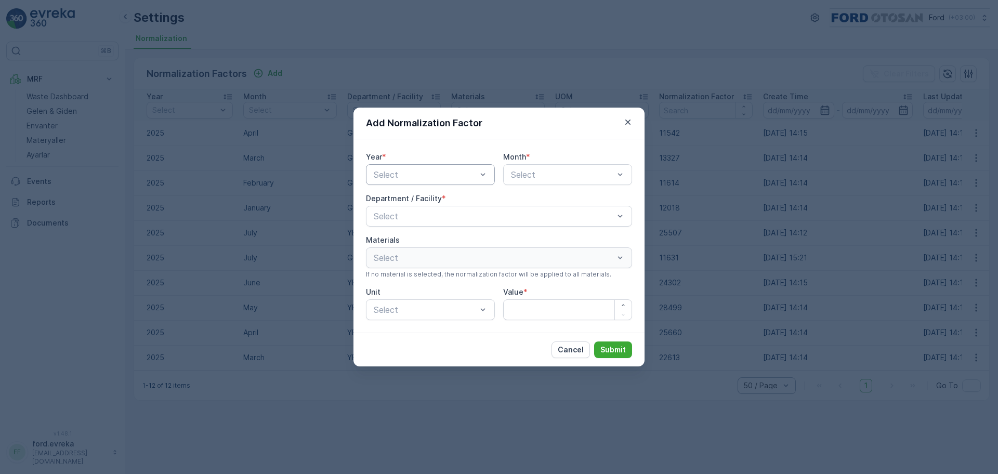
click at [423, 172] on div at bounding box center [425, 174] width 105 height 9
click at [396, 287] on div "2025" at bounding box center [430, 288] width 116 height 9
click at [521, 183] on div "Select" at bounding box center [567, 174] width 129 height 21
click at [521, 267] on span "May" at bounding box center [517, 270] width 17 height 9
click at [445, 214] on div at bounding box center [494, 215] width 242 height 9
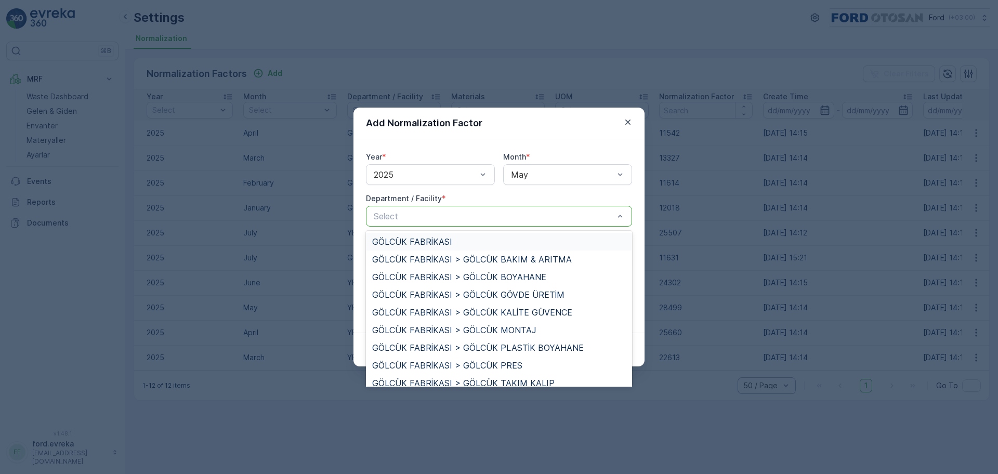
click at [431, 242] on span "GÖLCÜK FABRİKASI" at bounding box center [412, 241] width 80 height 9
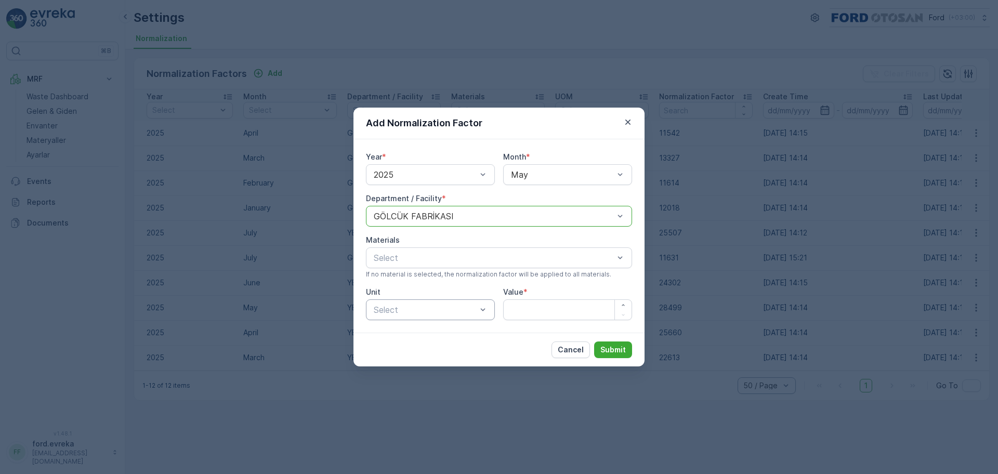
click at [411, 307] on div at bounding box center [425, 309] width 105 height 9
click at [399, 386] on div "pcs" at bounding box center [430, 387] width 116 height 9
click at [553, 316] on input "Value" at bounding box center [567, 309] width 129 height 21
type input "14440"
click at [617, 353] on p "Submit" at bounding box center [612, 349] width 25 height 10
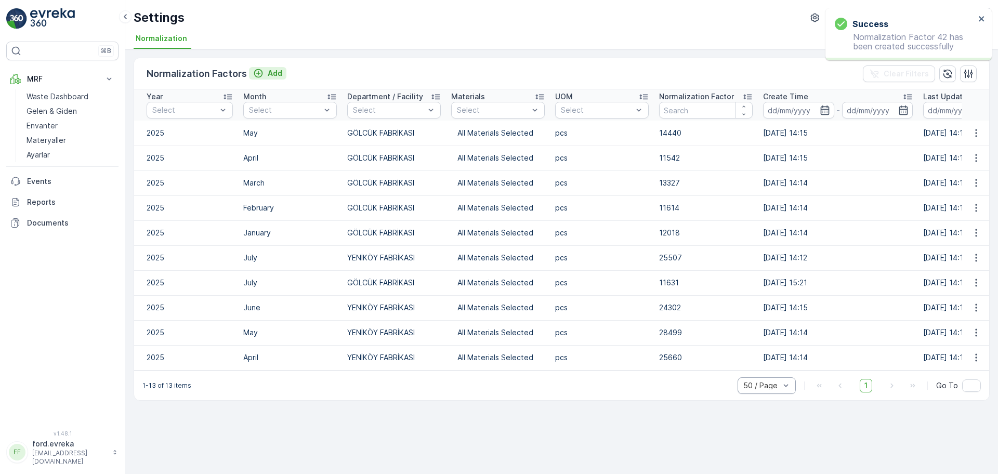
click at [281, 75] on p "Add" at bounding box center [275, 73] width 15 height 10
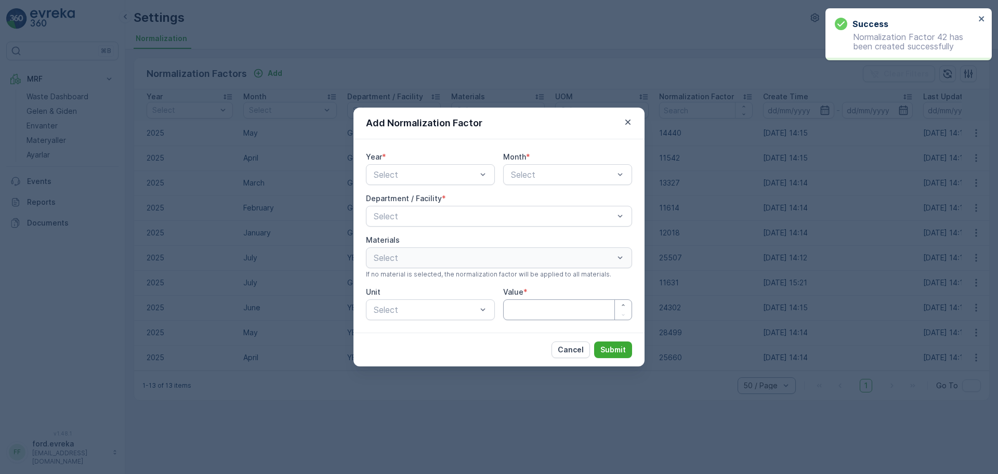
click at [537, 318] on input "Value" at bounding box center [567, 309] width 129 height 21
type input "11261"
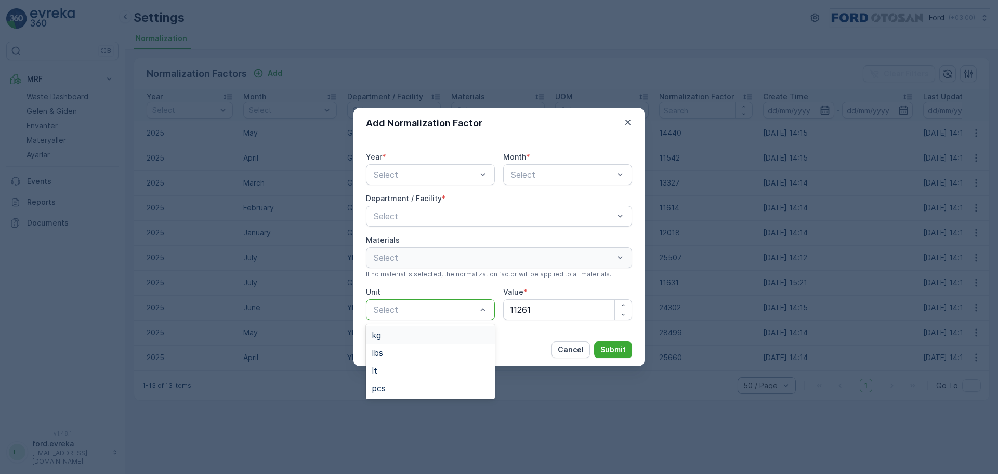
click at [411, 302] on div "Select" at bounding box center [430, 309] width 129 height 21
click at [393, 386] on div "pcs" at bounding box center [430, 387] width 116 height 9
click at [426, 175] on div at bounding box center [425, 174] width 105 height 9
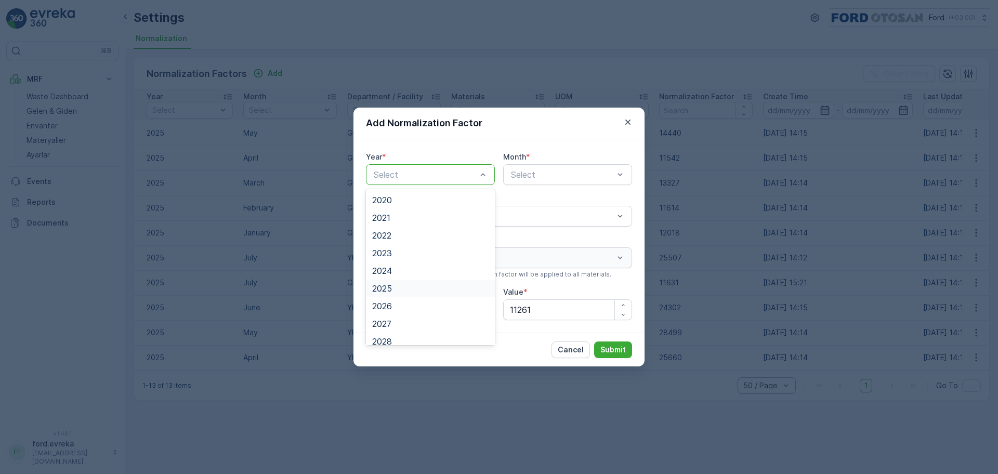
click at [407, 286] on div "2025" at bounding box center [430, 288] width 116 height 9
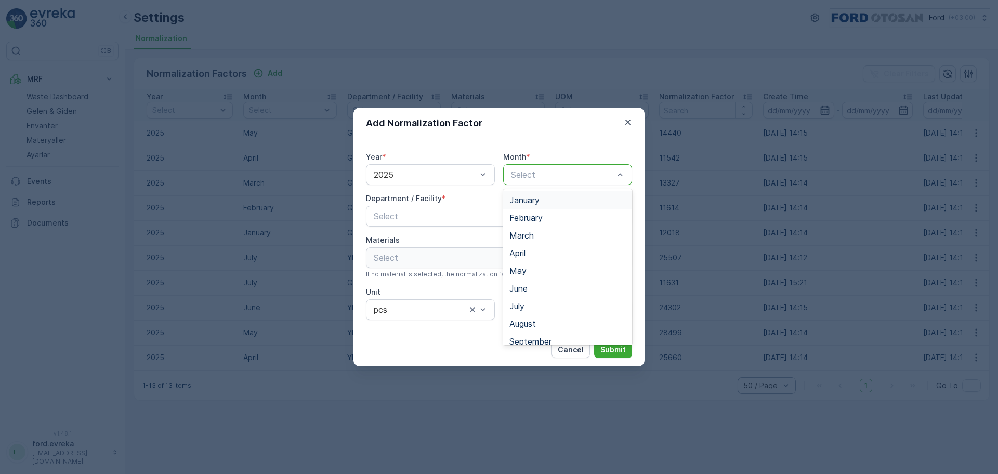
click at [568, 164] on div "Select" at bounding box center [567, 174] width 129 height 21
click at [528, 289] on div "June" at bounding box center [567, 288] width 116 height 9
click at [405, 220] on div at bounding box center [494, 215] width 242 height 9
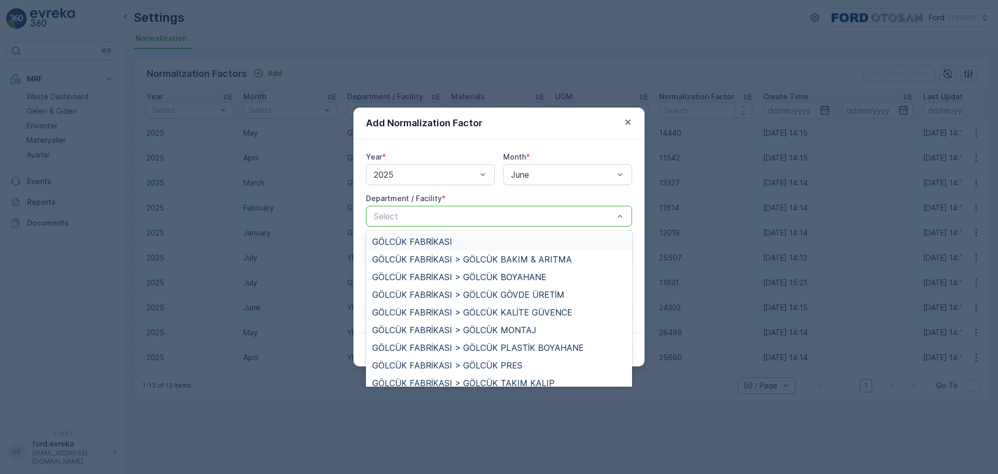
click at [404, 240] on span "GÖLCÜK FABRİKASI" at bounding box center [412, 241] width 80 height 9
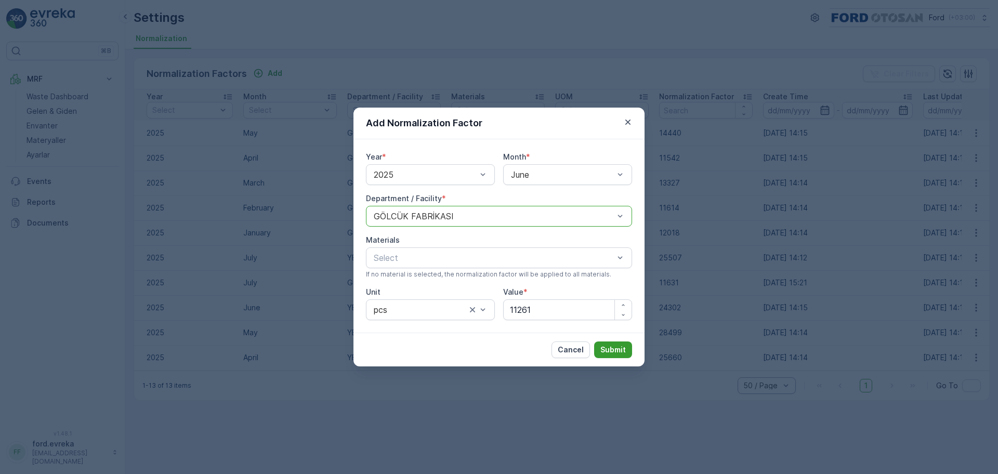
click at [624, 350] on p "Submit" at bounding box center [612, 349] width 25 height 10
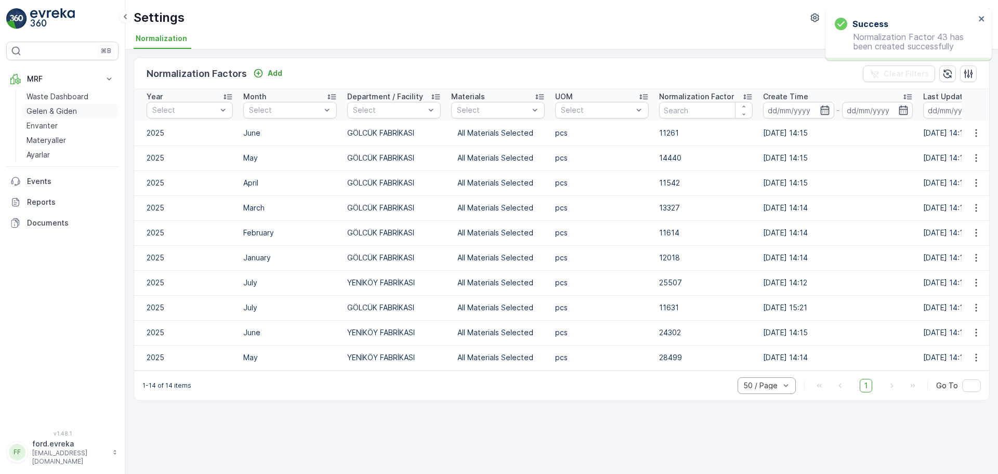
click at [46, 111] on p "Gelen & Giden" at bounding box center [51, 111] width 50 height 10
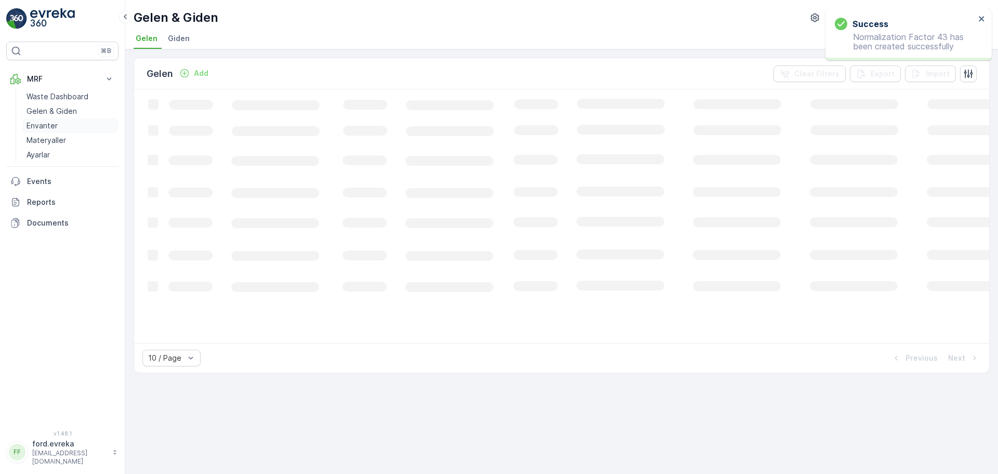
click at [45, 123] on p "Envanter" at bounding box center [41, 126] width 31 height 10
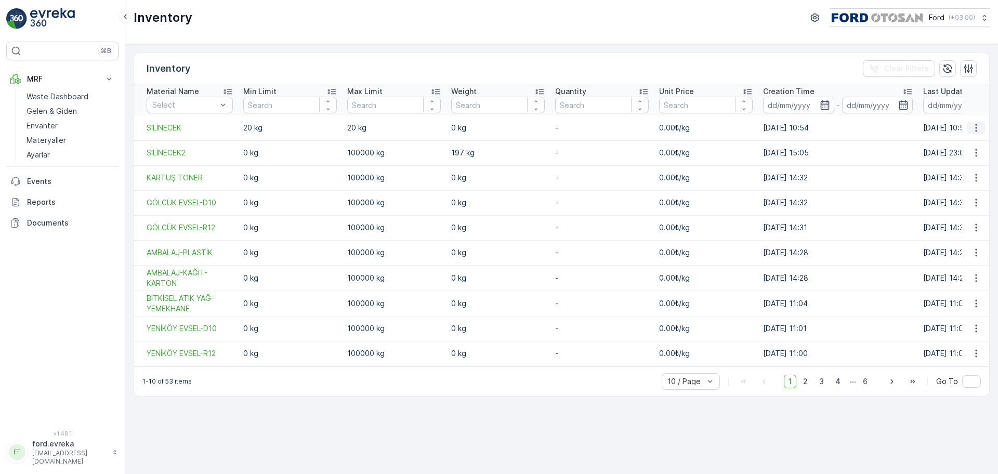
click at [974, 128] on icon "button" at bounding box center [976, 128] width 10 height 10
click at [948, 144] on span "See More Details" at bounding box center [960, 143] width 60 height 10
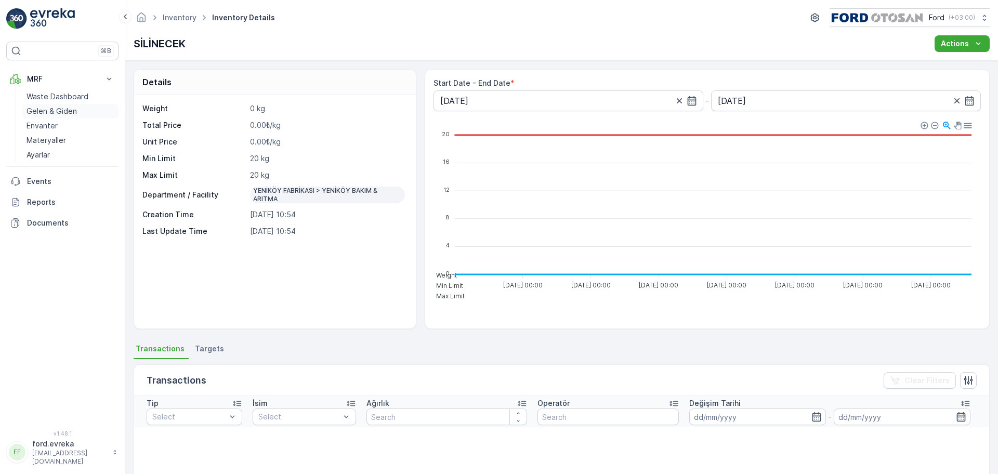
click at [46, 116] on link "Gelen & Giden" at bounding box center [70, 111] width 96 height 15
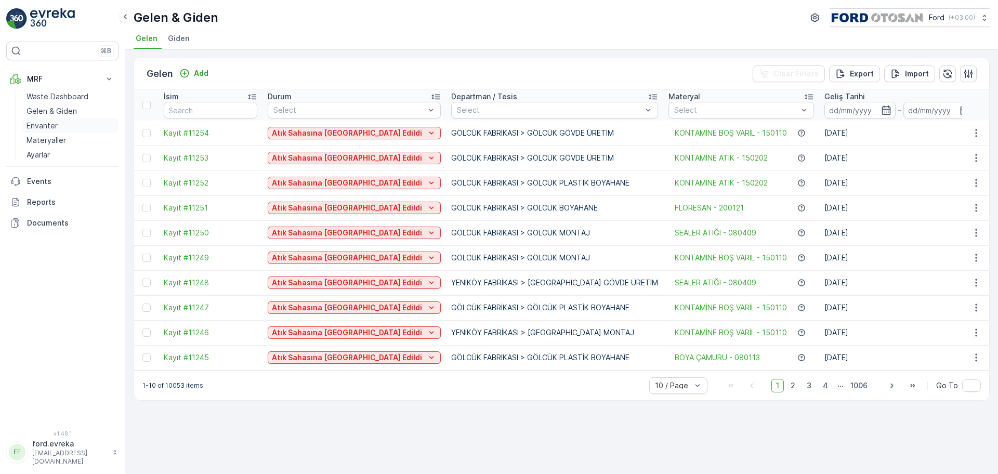
click at [46, 124] on p "Envanter" at bounding box center [41, 126] width 31 height 10
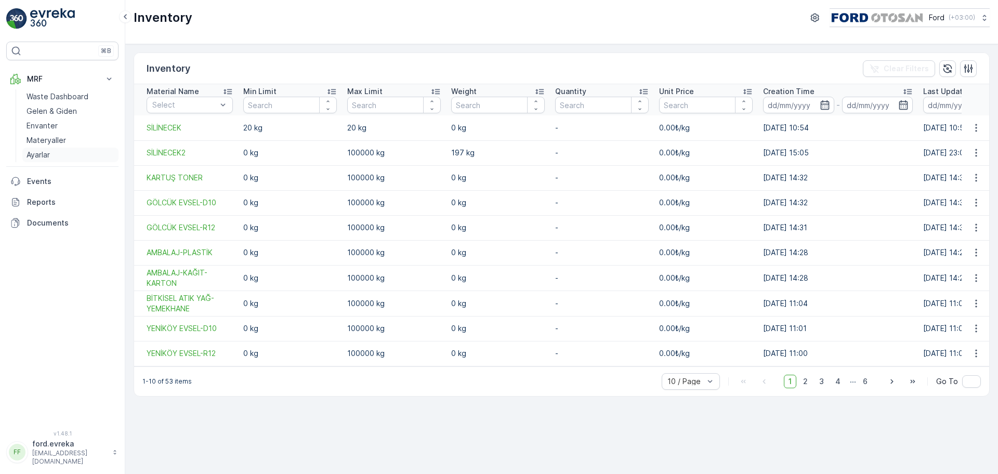
click at [44, 148] on link "Ayarlar" at bounding box center [70, 155] width 96 height 15
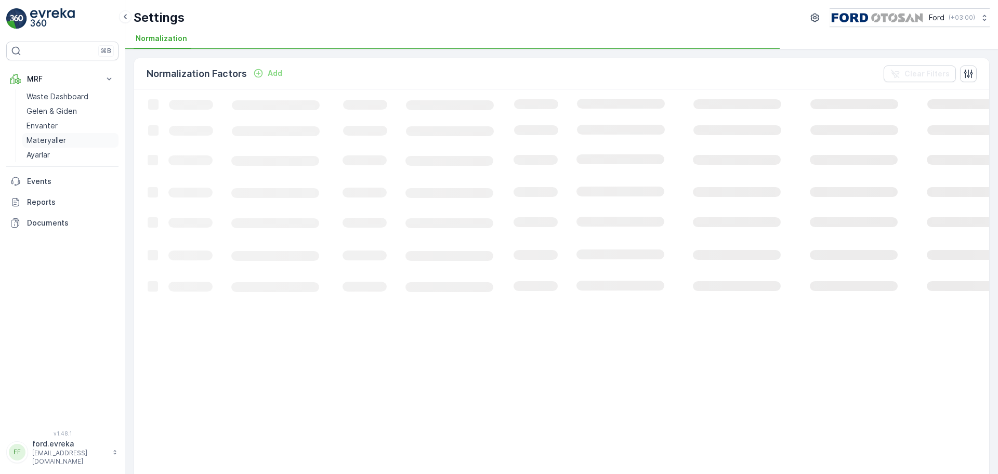
click at [41, 140] on p "Materyaller" at bounding box center [45, 140] width 39 height 10
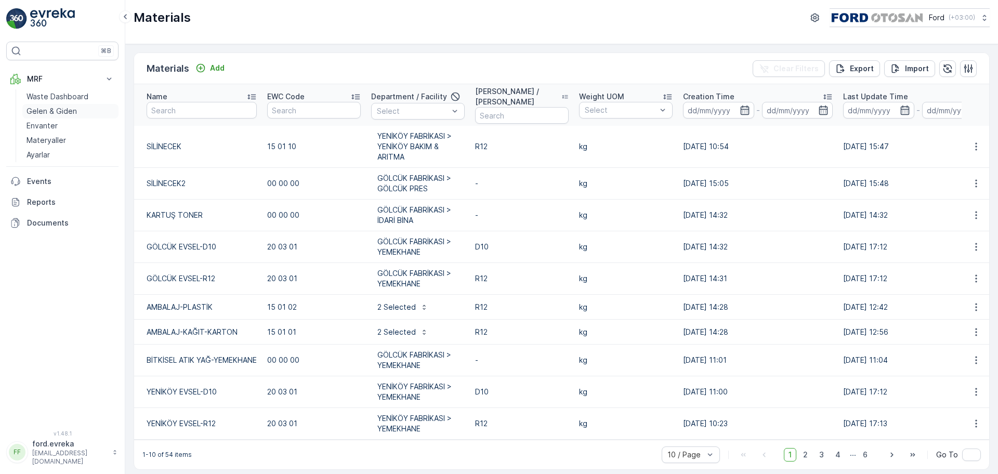
click at [51, 109] on p "Gelen & Giden" at bounding box center [51, 111] width 50 height 10
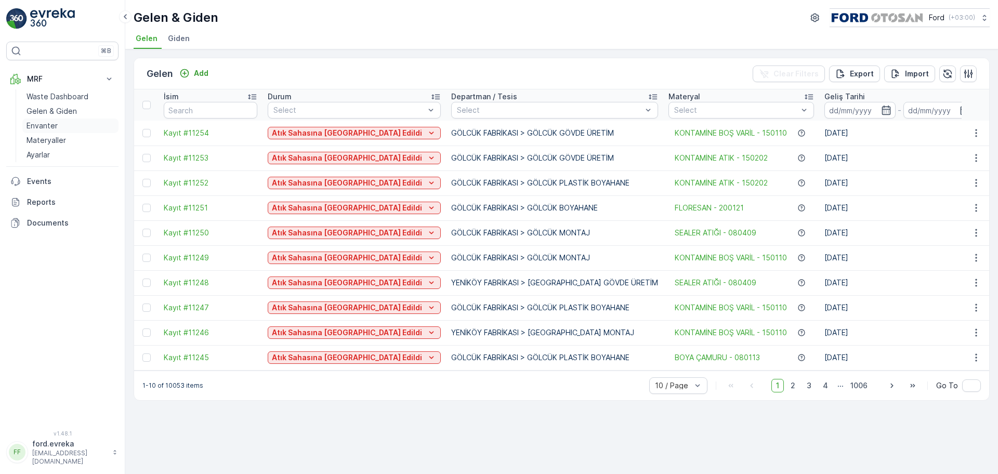
click at [50, 122] on p "Envanter" at bounding box center [41, 126] width 31 height 10
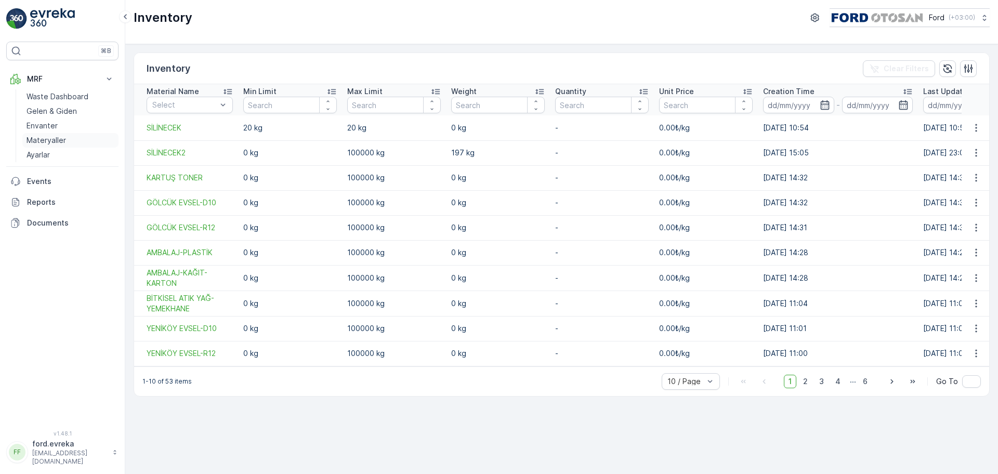
click at [52, 143] on p "Materyaller" at bounding box center [45, 140] width 39 height 10
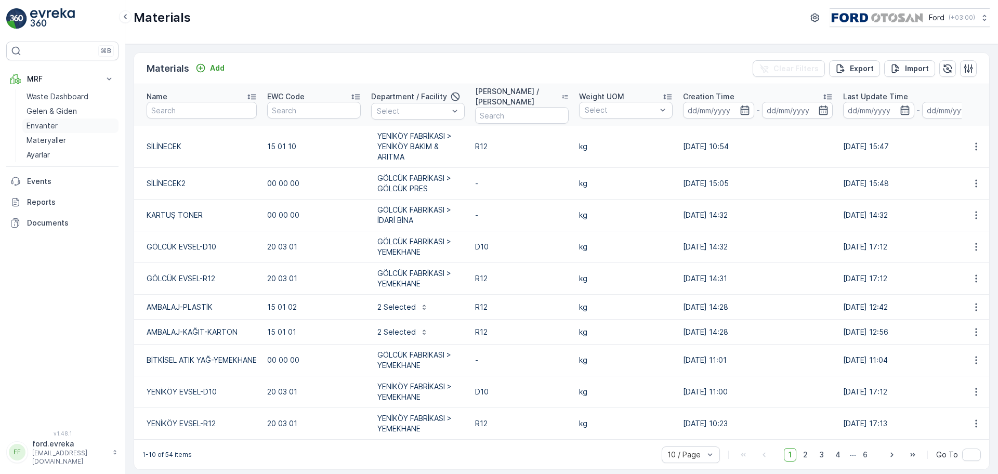
click at [36, 124] on p "Envanter" at bounding box center [41, 126] width 31 height 10
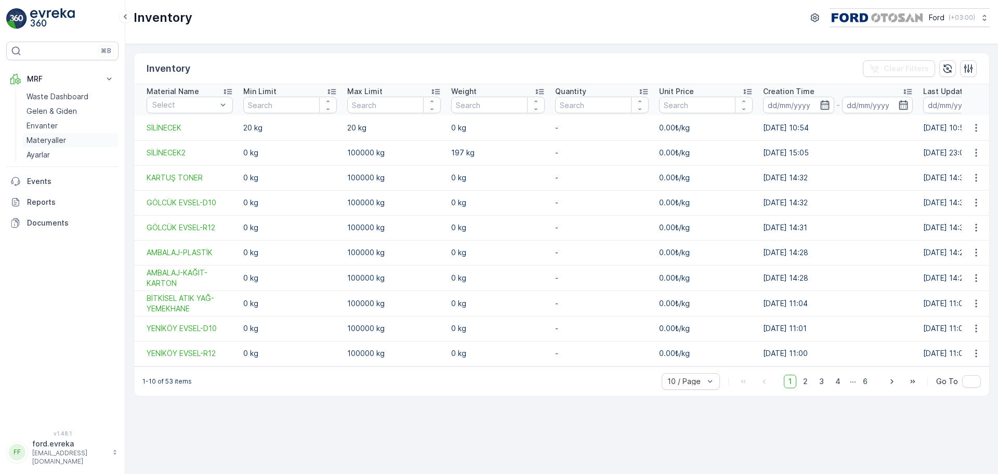
click at [38, 138] on p "Materyaller" at bounding box center [45, 140] width 39 height 10
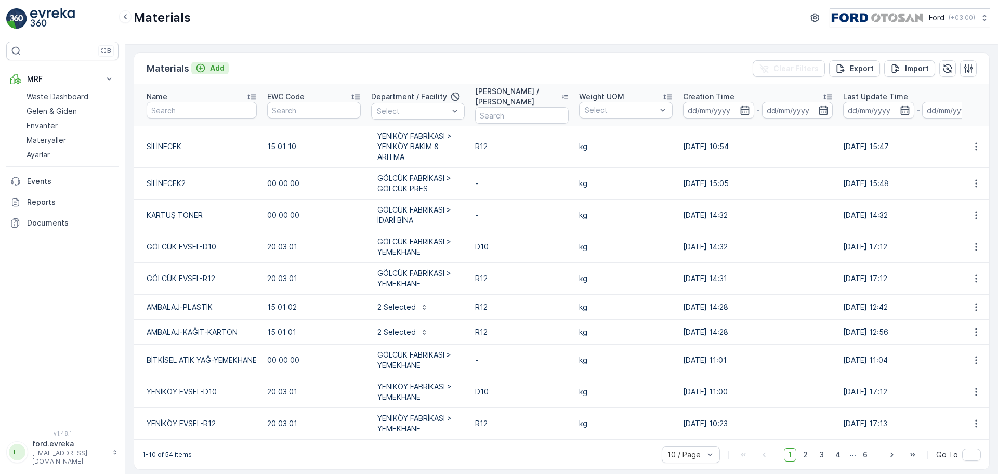
click at [215, 63] on p "Add" at bounding box center [217, 68] width 15 height 10
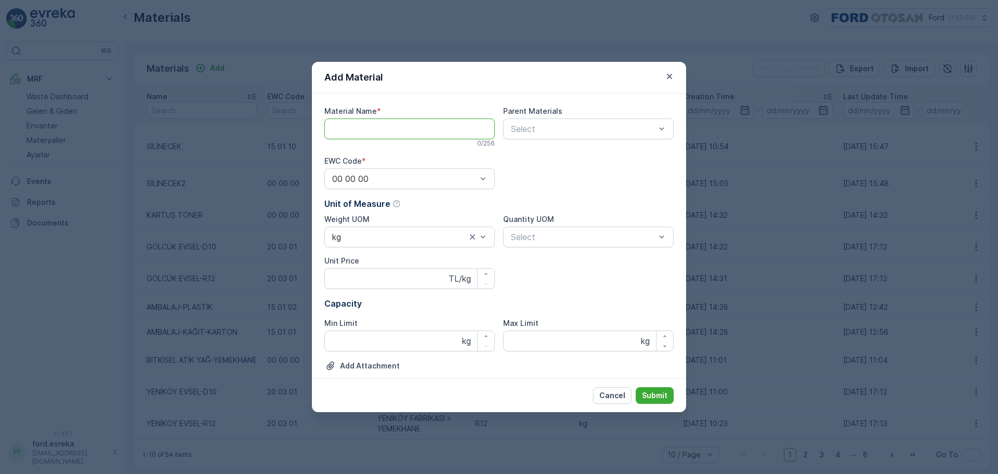
click at [384, 125] on Name "Material Name" at bounding box center [409, 128] width 170 height 21
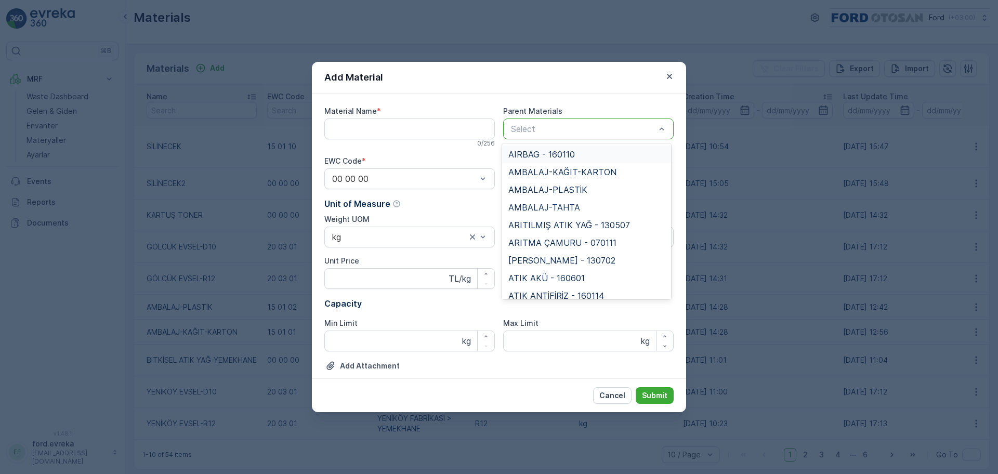
click at [559, 126] on div at bounding box center [583, 128] width 147 height 9
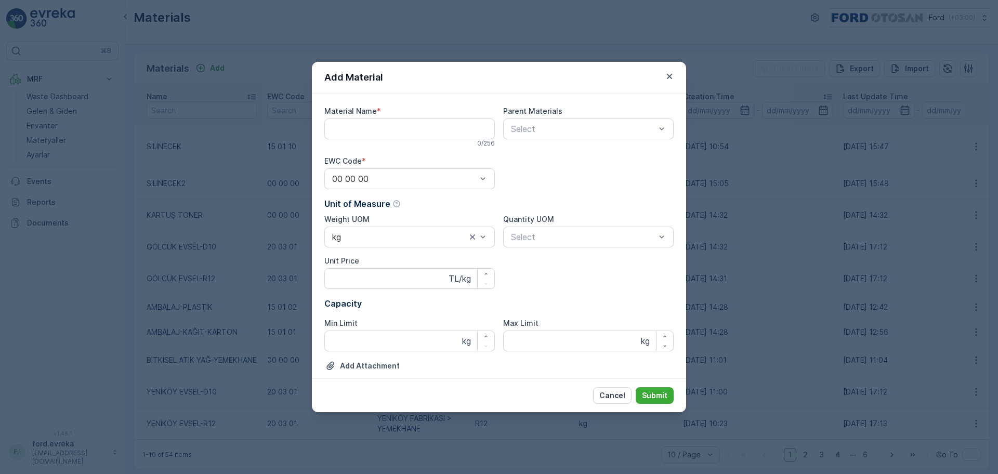
click at [467, 196] on div "Material Name * 0 / 256 Parent Materials Select EWC Code * 00 00 00 Unit of Mea…" at bounding box center [498, 290] width 349 height 368
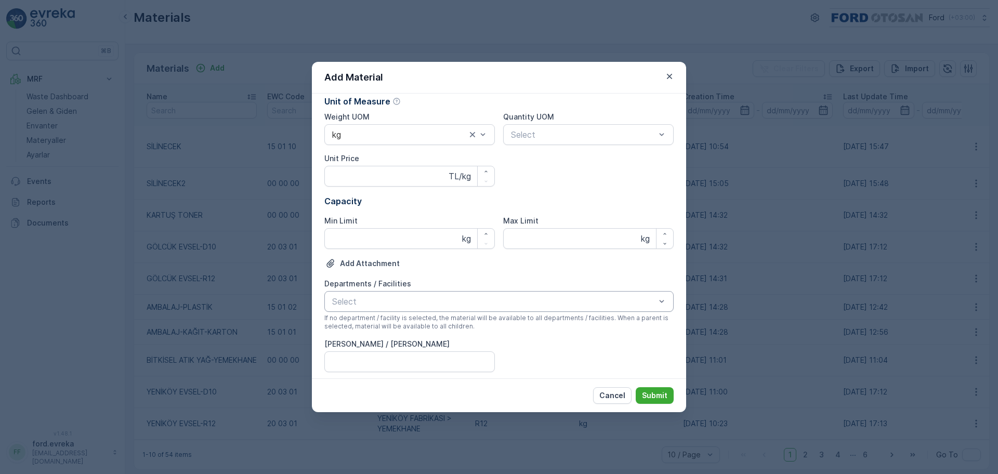
scroll to position [109, 0]
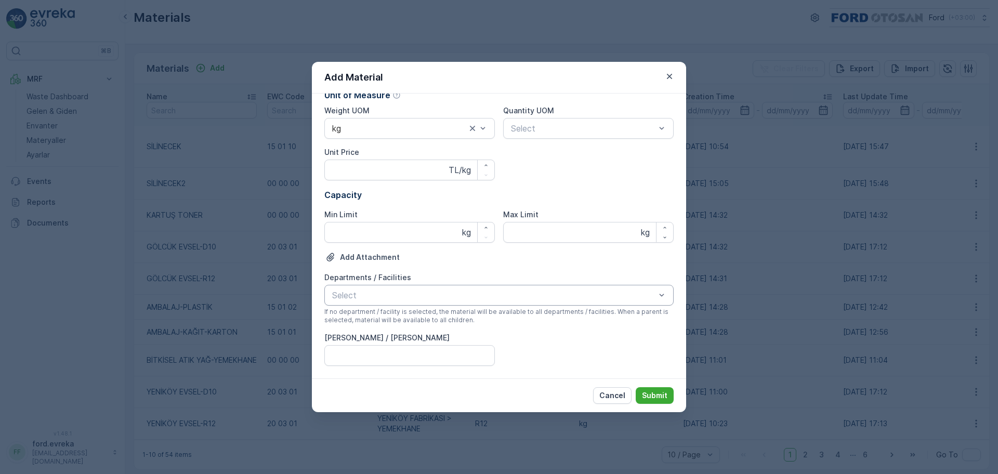
click at [395, 293] on div at bounding box center [493, 294] width 325 height 9
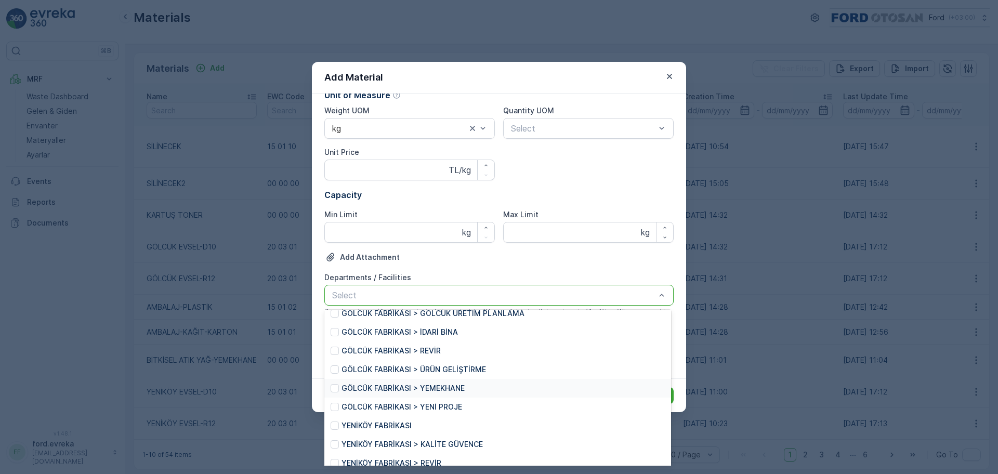
scroll to position [195, 0]
click at [443, 393] on p "GÖLCÜK FABRİKASI > YENİ PROJE" at bounding box center [401, 388] width 121 height 10
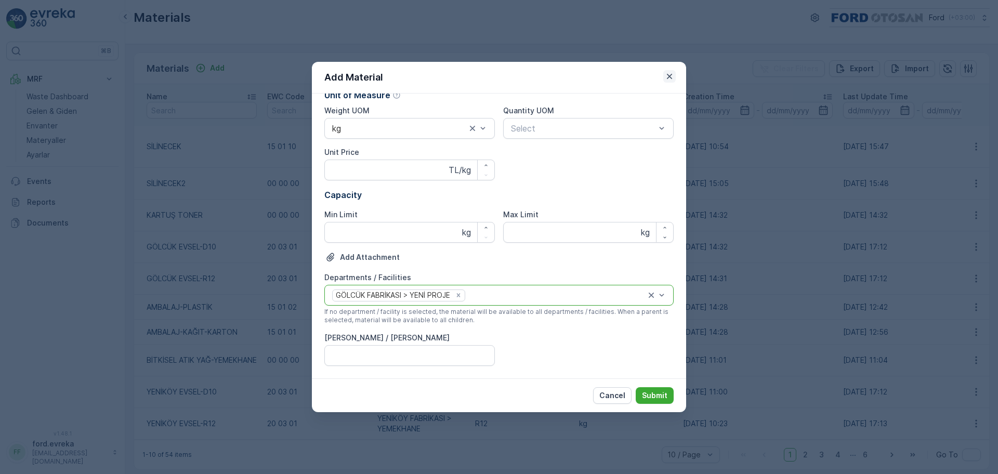
click at [670, 75] on icon "button" at bounding box center [669, 76] width 5 height 5
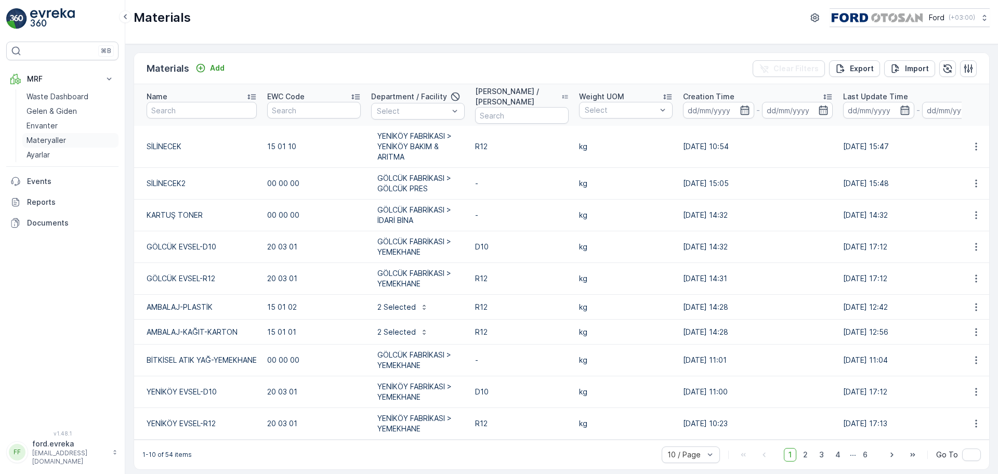
click at [59, 143] on p "Materyaller" at bounding box center [45, 140] width 39 height 10
click at [196, 72] on icon "Add" at bounding box center [200, 68] width 10 height 10
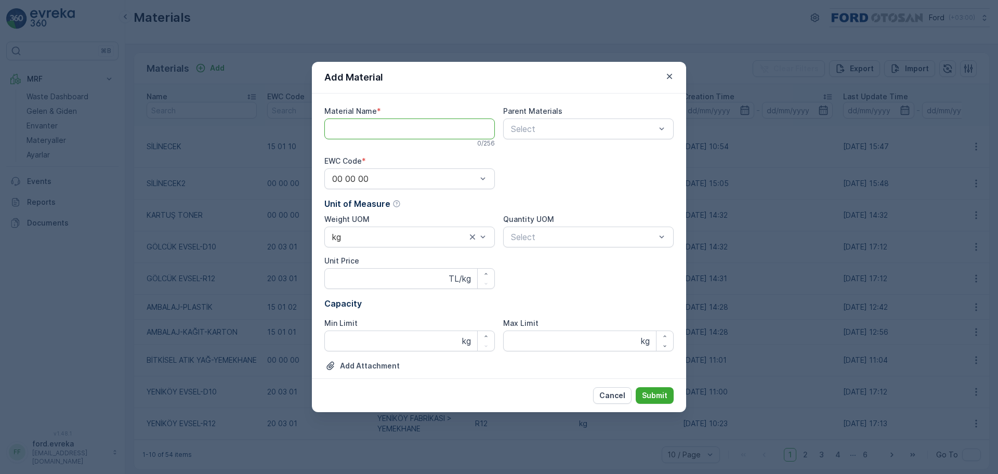
click at [377, 128] on Name "Material Name" at bounding box center [409, 128] width 170 height 21
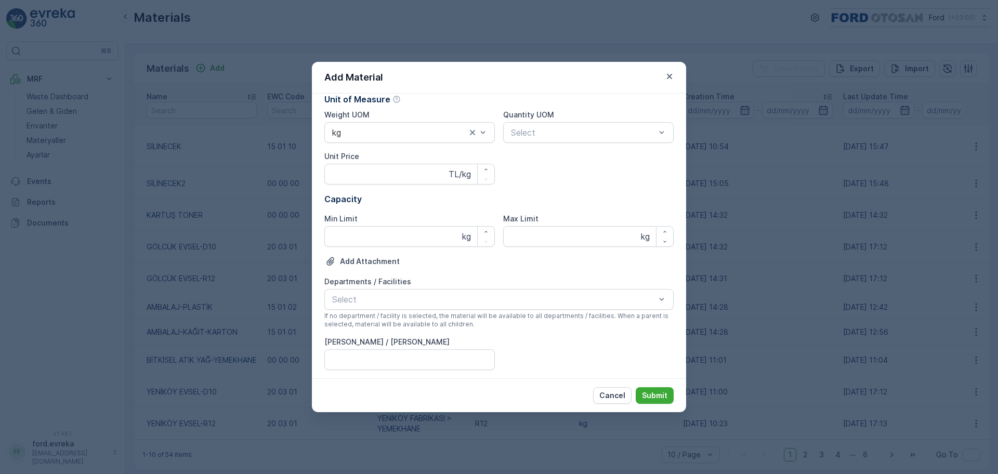
scroll to position [109, 0]
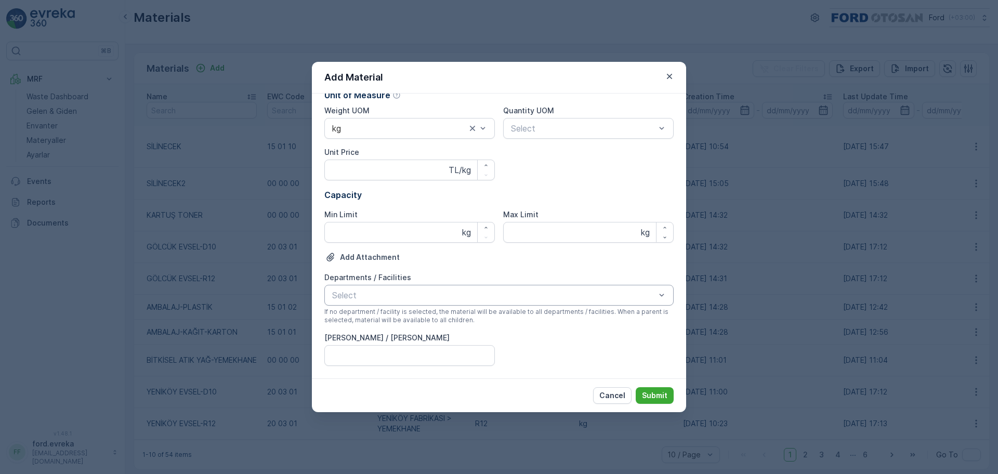
click at [407, 297] on div at bounding box center [493, 294] width 325 height 9
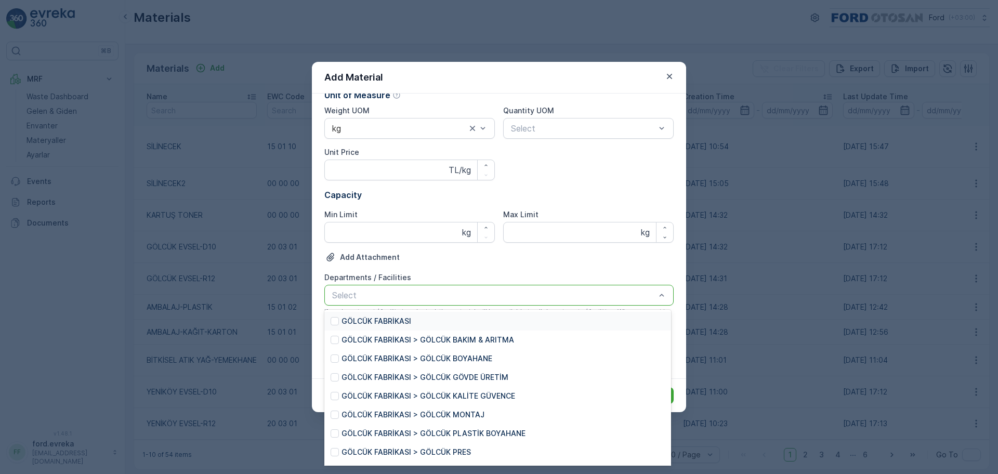
click at [389, 295] on div at bounding box center [493, 294] width 325 height 9
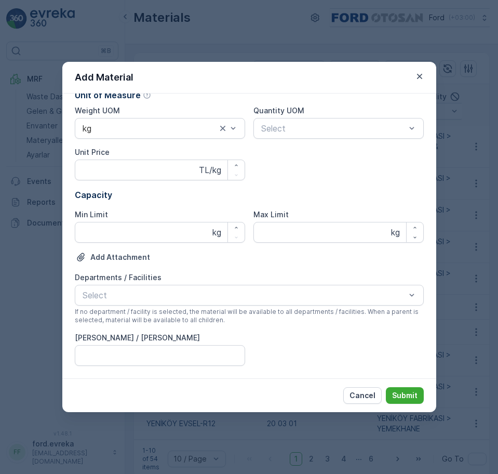
click at [130, 307] on div "Departments / Facilities Select If no department / facility is selected, the ma…" at bounding box center [249, 298] width 349 height 52
click at [132, 308] on span "If no department / facility is selected, the material will be available to all …" at bounding box center [249, 316] width 349 height 17
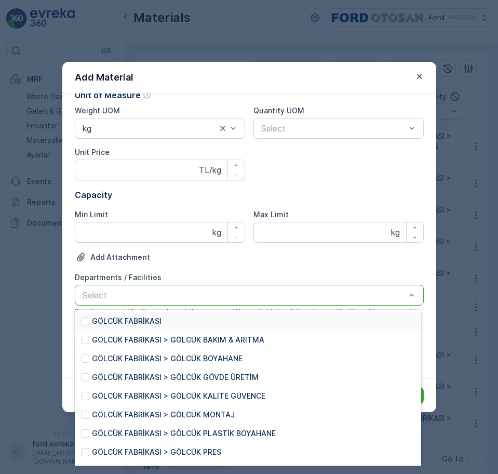
click at [134, 292] on div at bounding box center [244, 294] width 325 height 9
click at [194, 357] on p "GÖLCÜK FABRİKASI > GÖLCÜK BOYAHANE" at bounding box center [167, 358] width 151 height 10
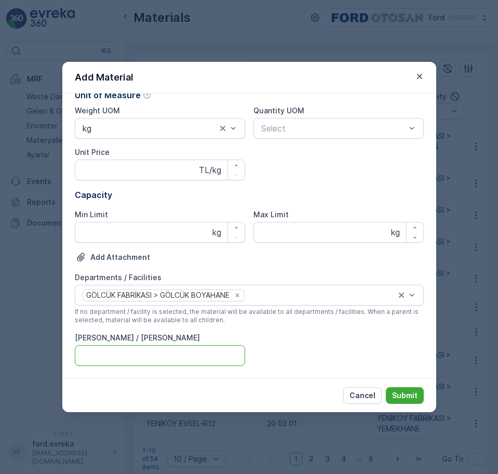
click at [113, 355] on Kodu "[PERSON_NAME] / [PERSON_NAME]" at bounding box center [160, 355] width 170 height 21
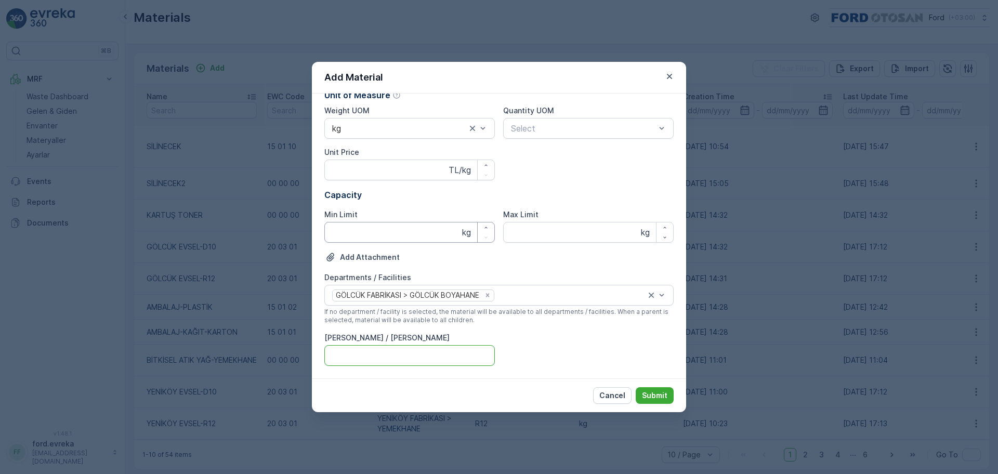
click at [400, 233] on Limit "Min Limit" at bounding box center [409, 232] width 170 height 21
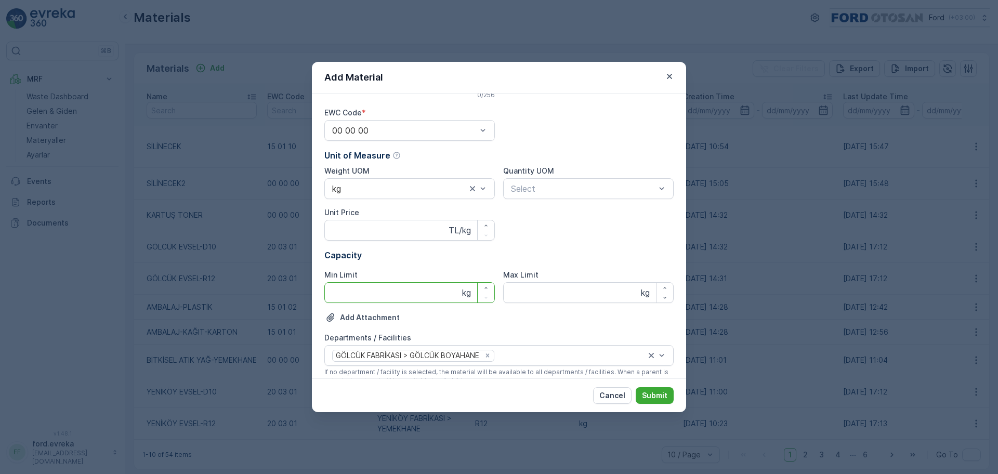
scroll to position [0, 0]
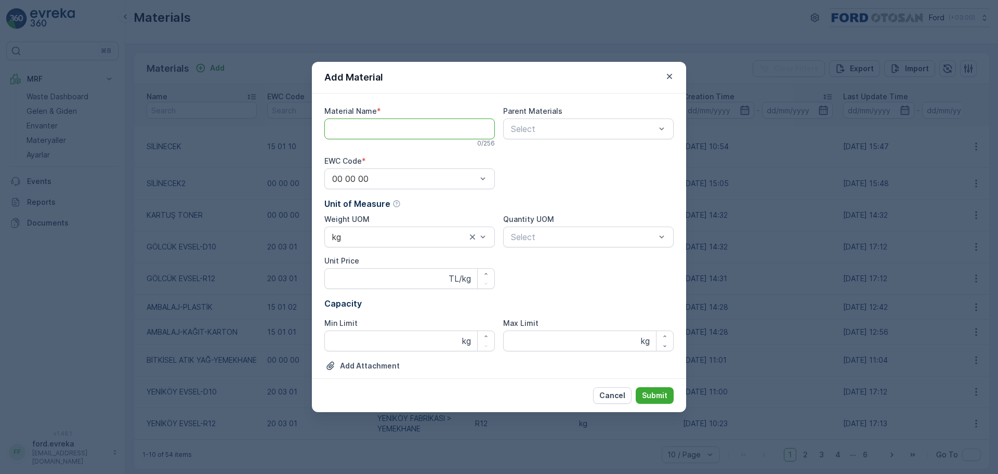
click at [396, 120] on Name "Material Name" at bounding box center [409, 128] width 170 height 21
click at [403, 131] on Name "Material Name" at bounding box center [409, 128] width 170 height 21
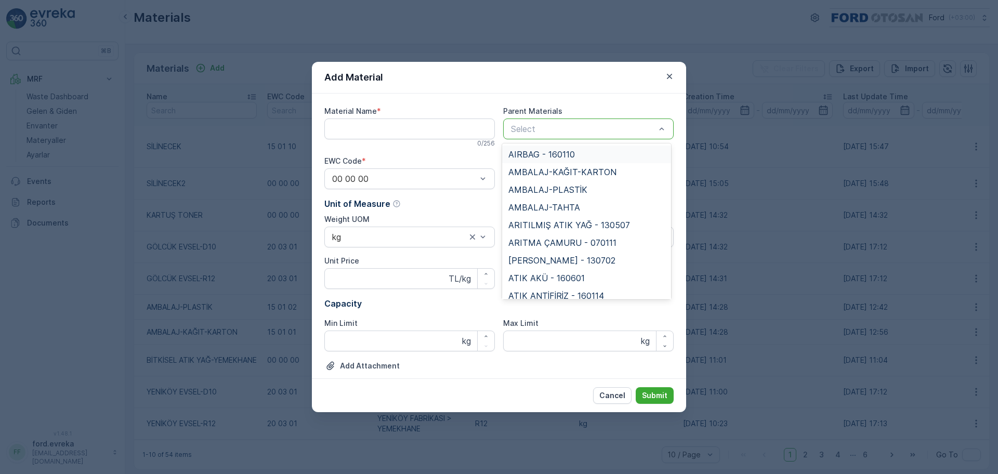
click at [573, 131] on div at bounding box center [583, 128] width 147 height 9
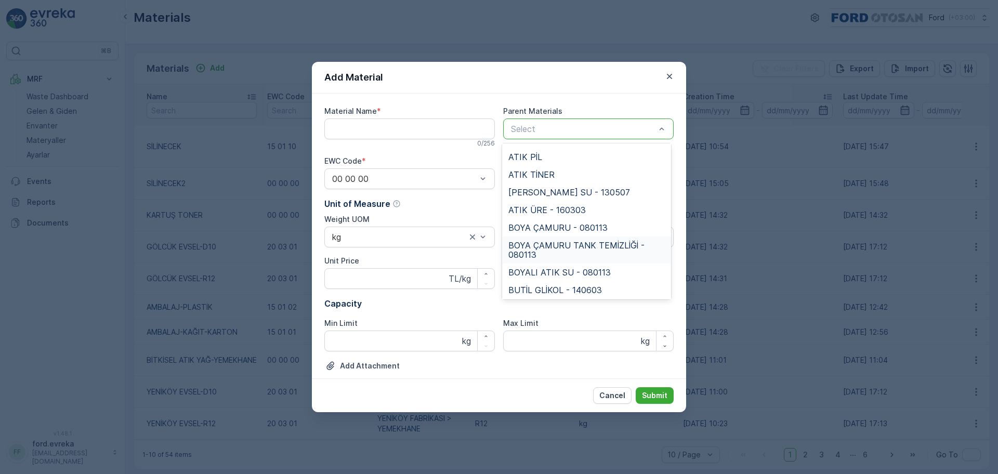
scroll to position [390, 0]
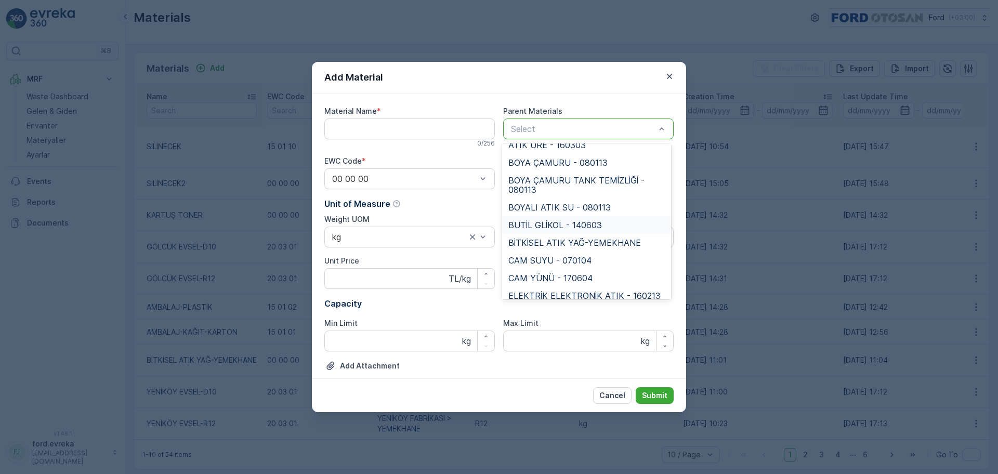
click at [554, 230] on span "BUTİL GLİKOL - 140603" at bounding box center [555, 224] width 94 height 9
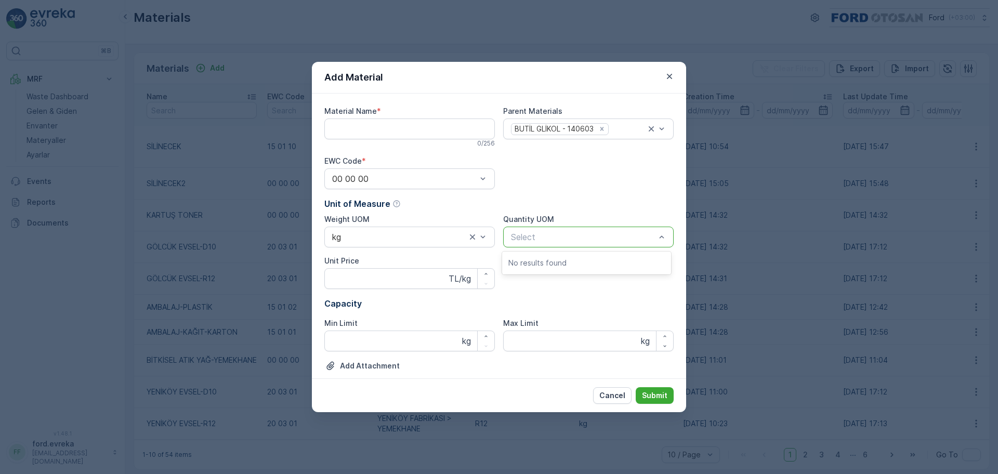
click at [548, 238] on div at bounding box center [583, 236] width 147 height 9
click at [390, 283] on Price "Unit Price" at bounding box center [409, 278] width 170 height 21
type Price "45405"
click at [397, 128] on Name "Material Name" at bounding box center [409, 128] width 170 height 21
type Name "b"
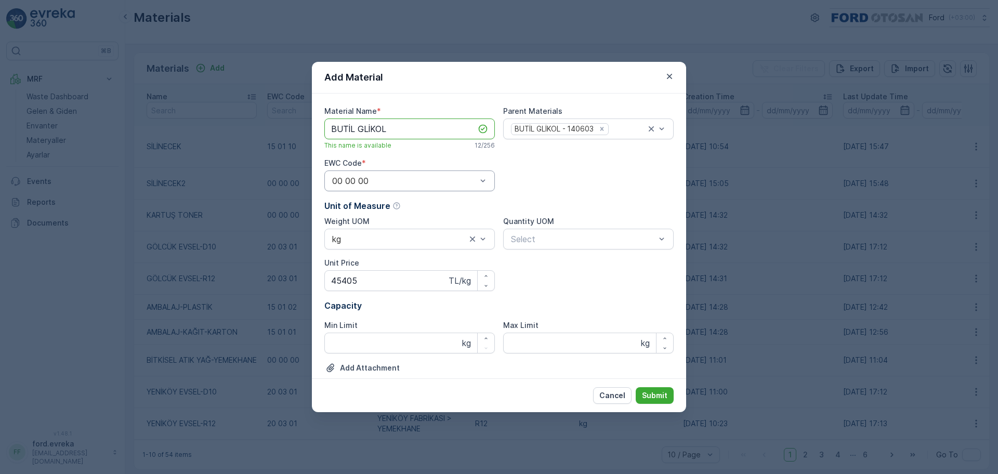
type Name "BUTİL GLİKOL"
click at [487, 174] on div "00 00 00" at bounding box center [409, 180] width 170 height 21
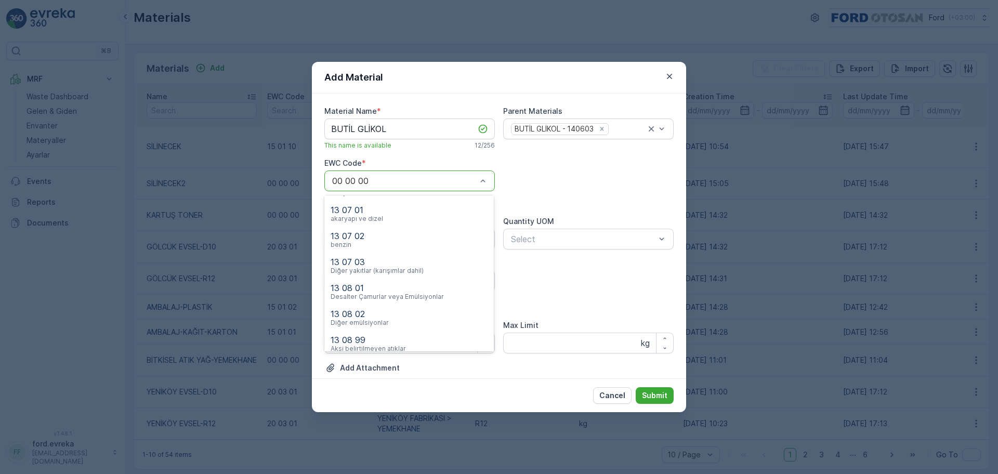
scroll to position [16097, 0]
click at [370, 434] on div "14 06 03" at bounding box center [388, 438] width 116 height 9
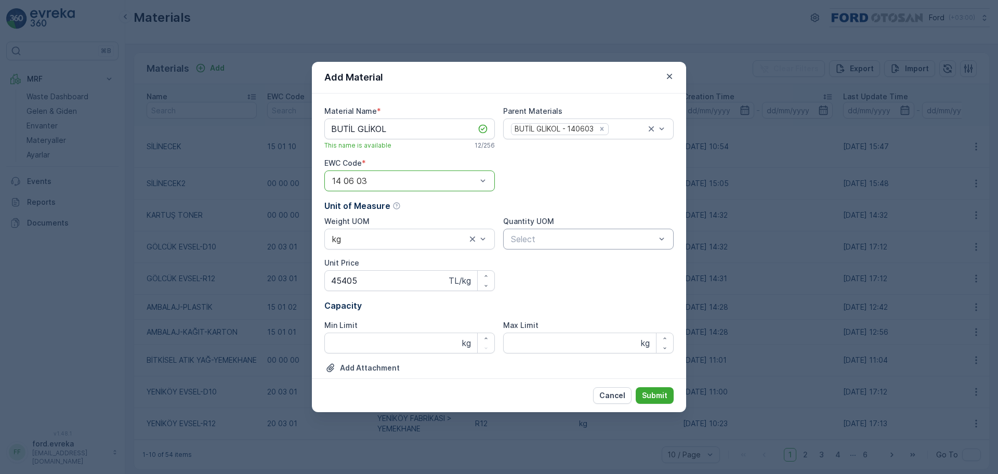
click at [555, 243] on div at bounding box center [583, 238] width 147 height 9
click at [429, 330] on div "Min Limit" at bounding box center [409, 325] width 170 height 10
click at [419, 284] on Price "45405" at bounding box center [409, 280] width 170 height 21
type Price "4"
click at [412, 341] on Limit "Min Limit" at bounding box center [409, 343] width 170 height 21
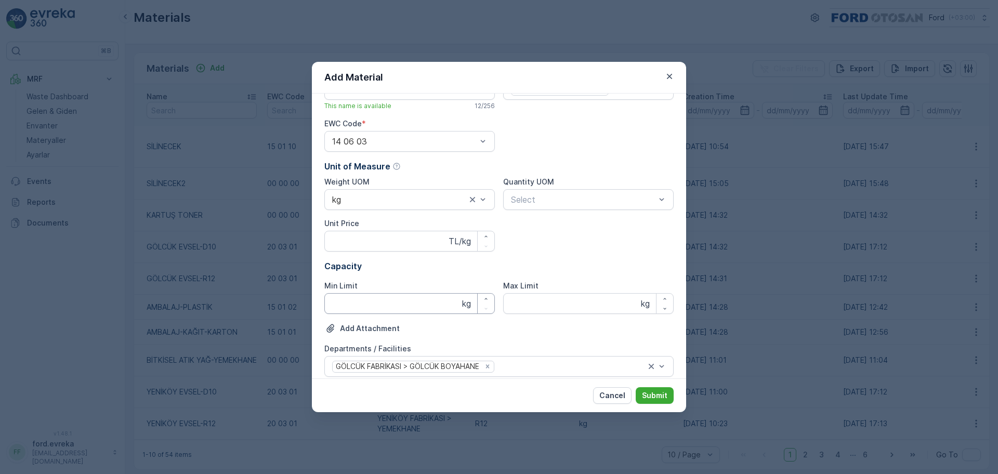
scroll to position [111, 0]
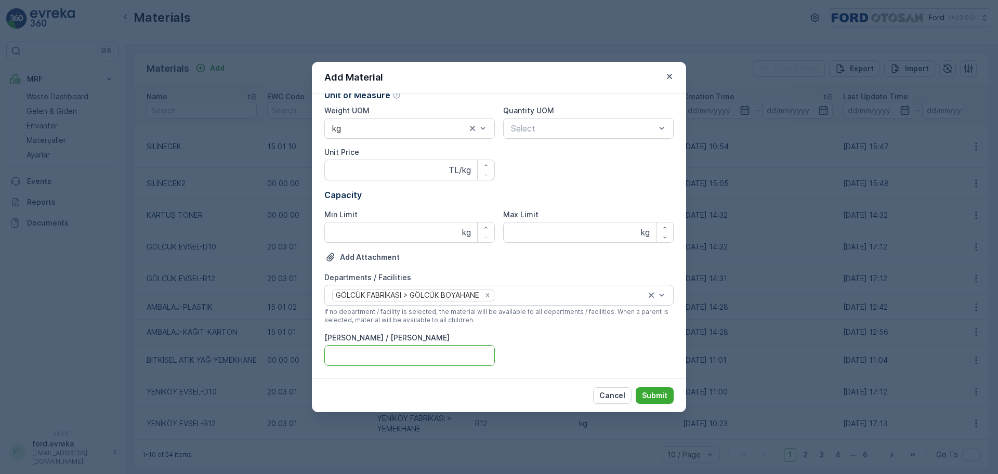
click at [414, 355] on Kodu "[PERSON_NAME] / [PERSON_NAME]" at bounding box center [409, 355] width 170 height 21
type Kodu "R12"
click at [383, 241] on Limit "Min Limit" at bounding box center [409, 232] width 170 height 21
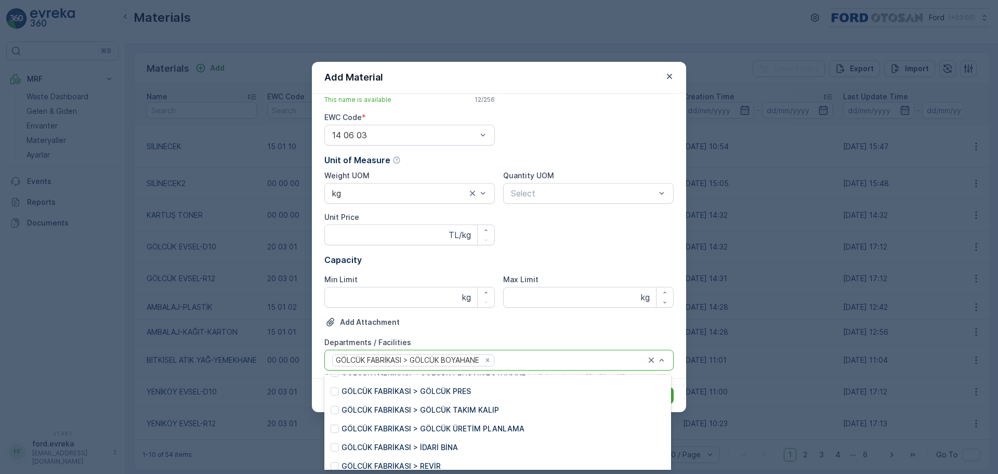
scroll to position [0, 0]
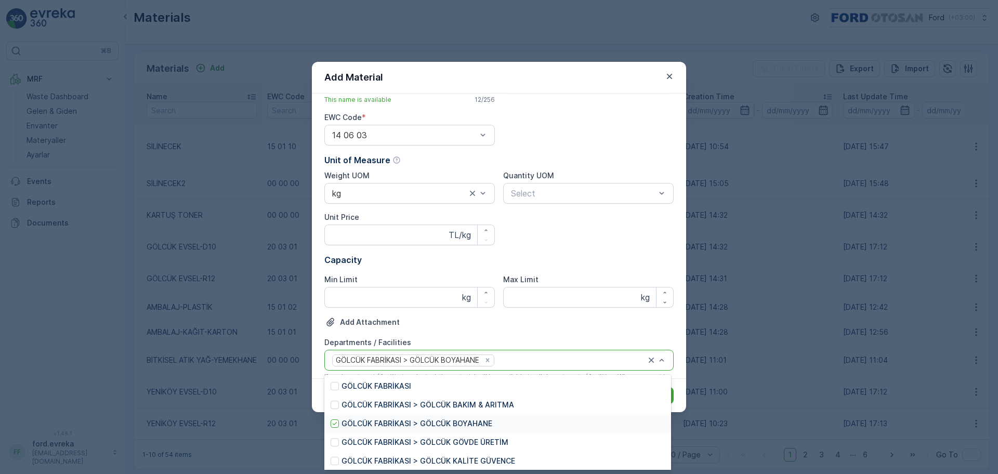
click at [401, 423] on p "GÖLCÜK FABRİKASI > GÖLCÜK BOYAHANE" at bounding box center [416, 423] width 151 height 10
click at [443, 364] on div at bounding box center [493, 359] width 325 height 9
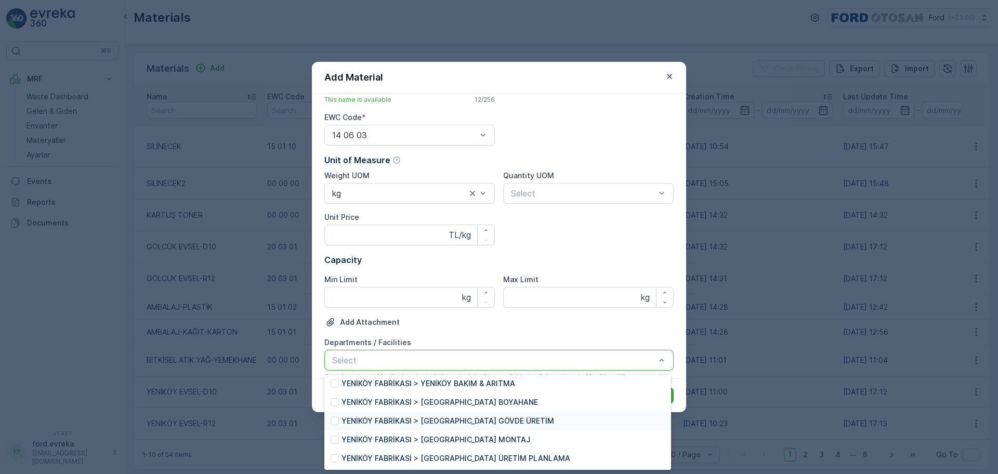
scroll to position [247, 0]
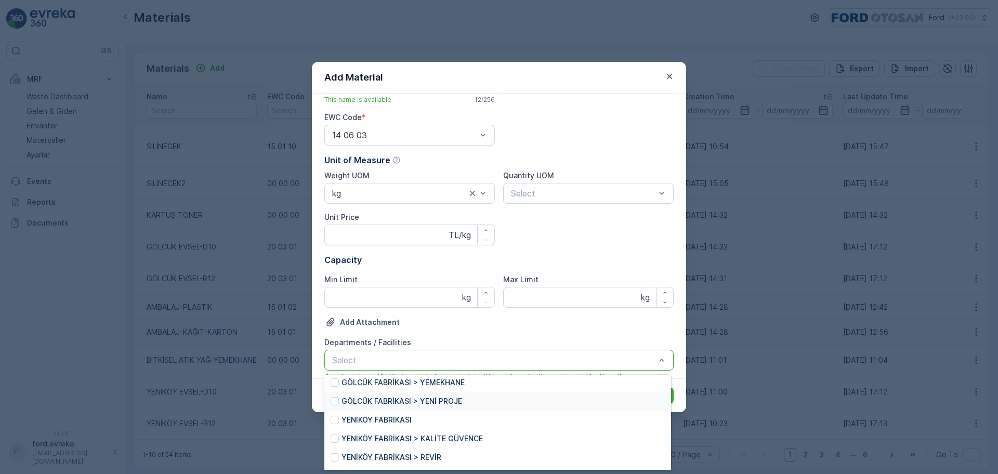
click at [431, 401] on p "GÖLCÜK FABRİKASI > YENİ PROJE" at bounding box center [401, 401] width 121 height 10
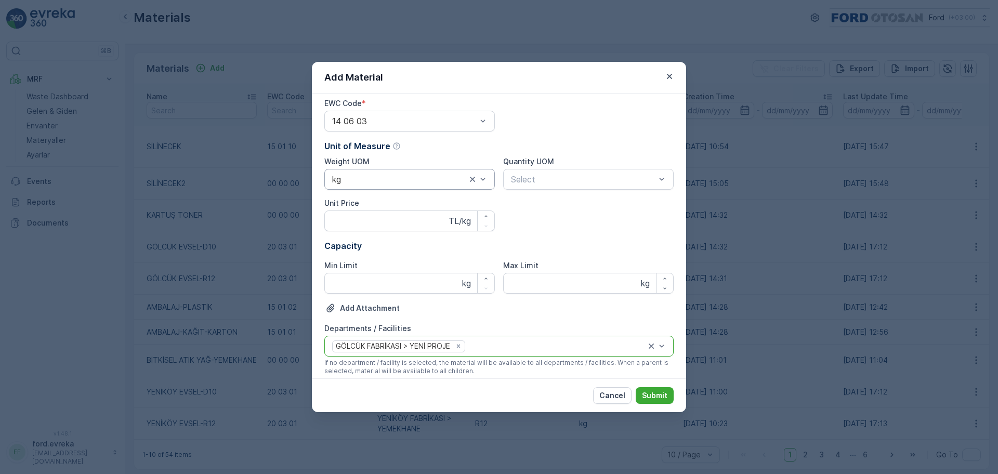
scroll to position [111, 0]
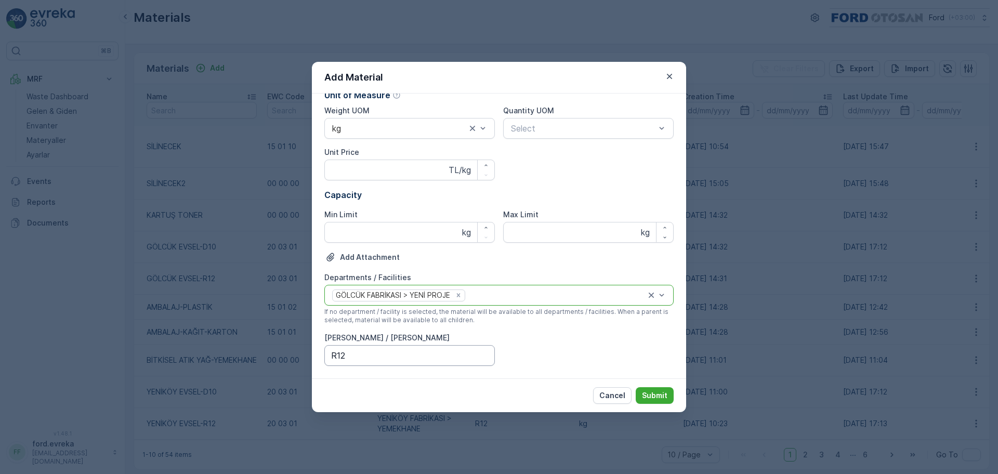
click at [427, 346] on Kodu "R12" at bounding box center [409, 355] width 170 height 21
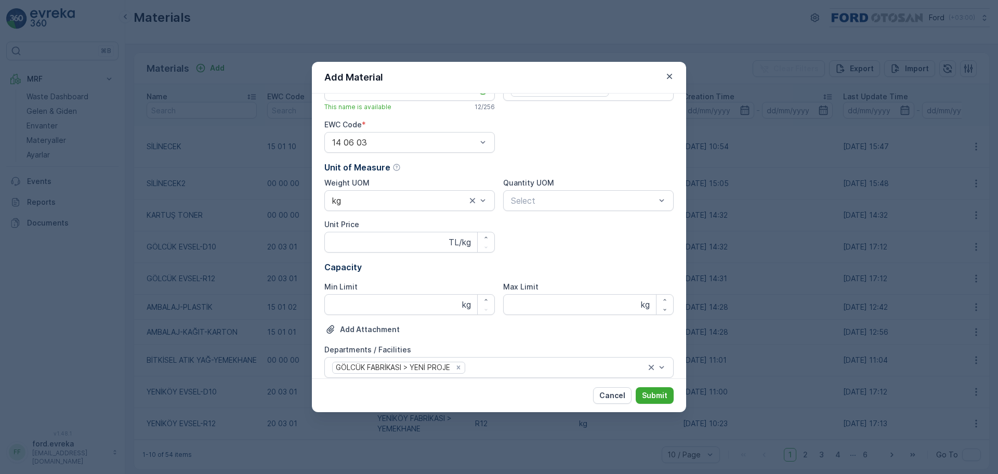
scroll to position [0, 0]
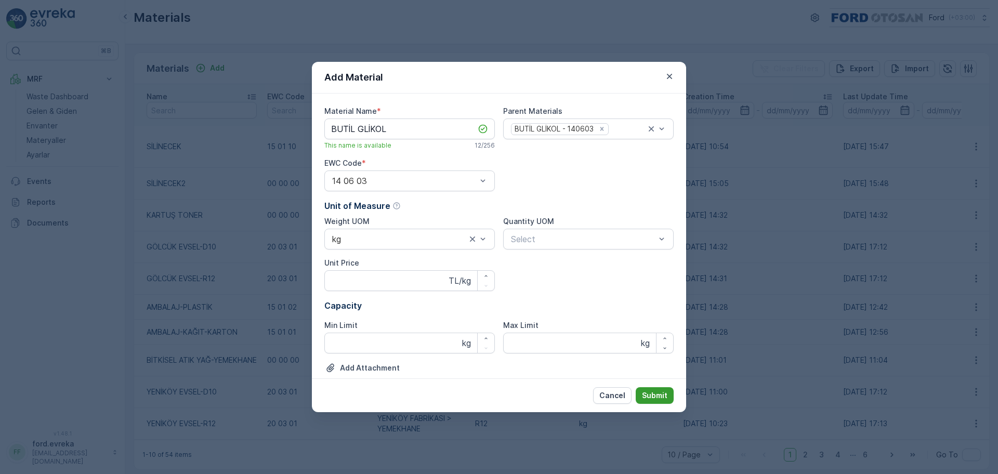
click at [646, 396] on p "Submit" at bounding box center [654, 395] width 25 height 10
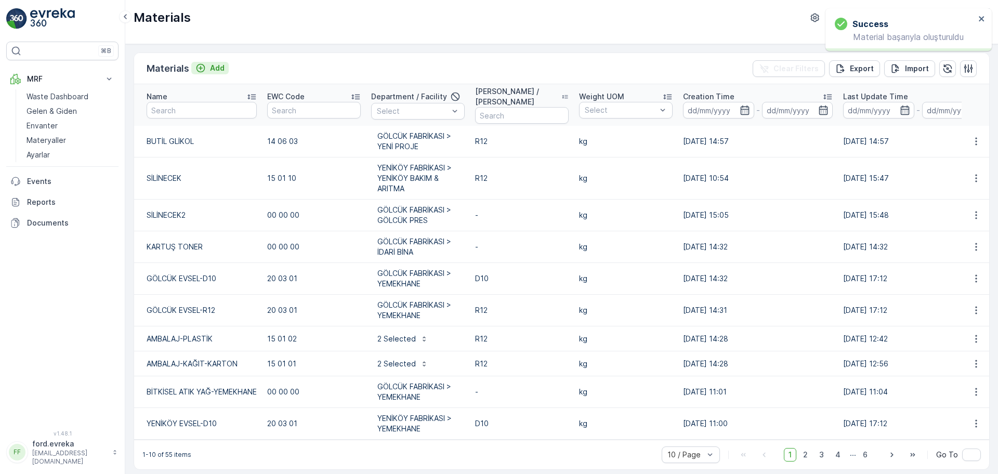
click at [211, 67] on p "Add" at bounding box center [217, 68] width 15 height 10
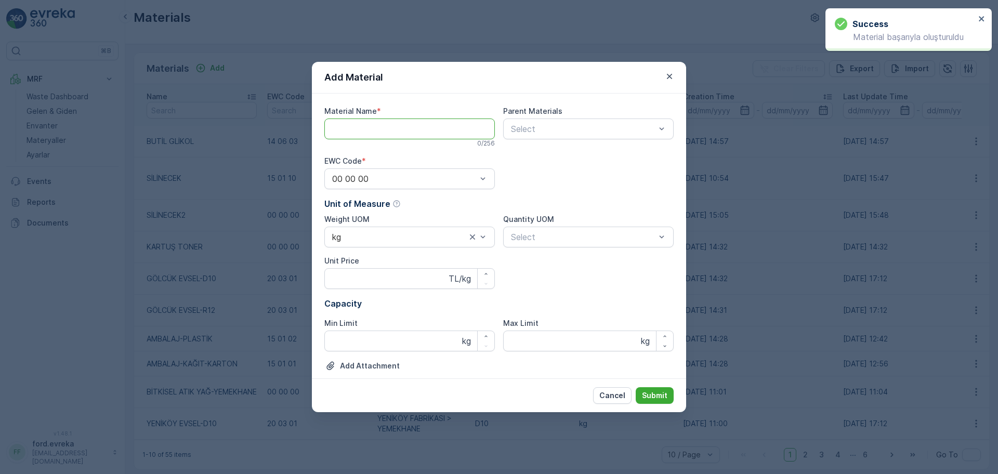
click at [389, 120] on Name "Material Name" at bounding box center [409, 128] width 170 height 21
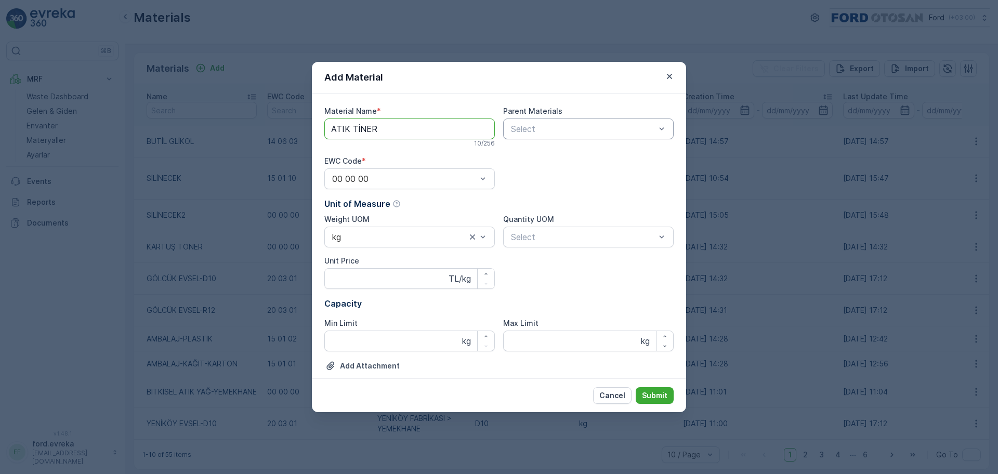
type Name "ATIK TİNER"
click at [633, 120] on div "Select" at bounding box center [588, 128] width 170 height 21
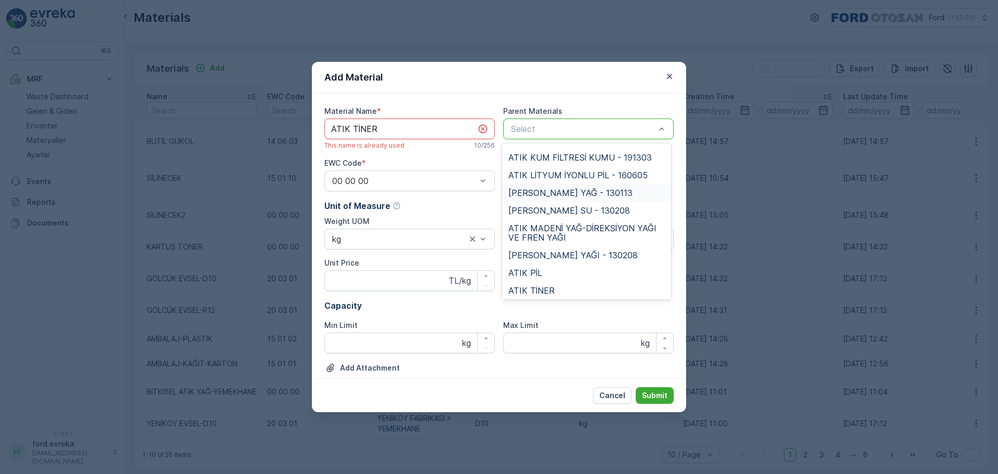
scroll to position [312, 0]
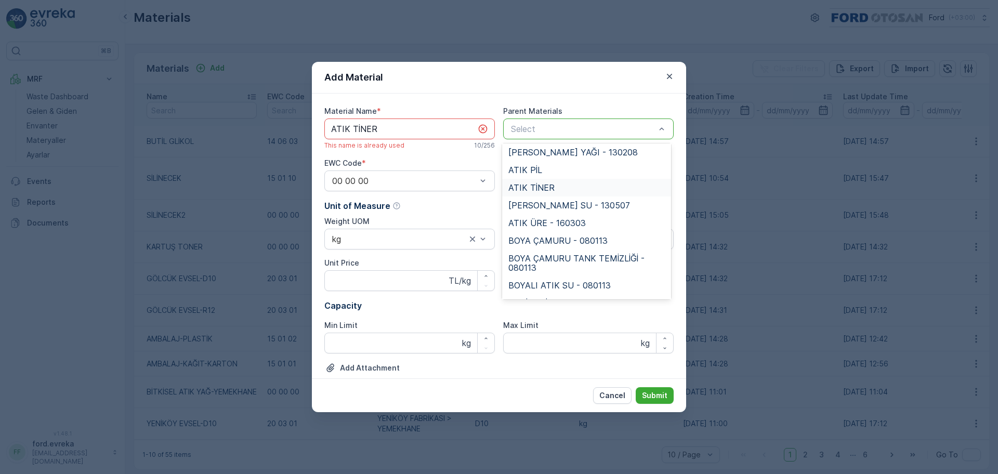
click at [552, 192] on div "ATIK TİNER" at bounding box center [586, 187] width 157 height 9
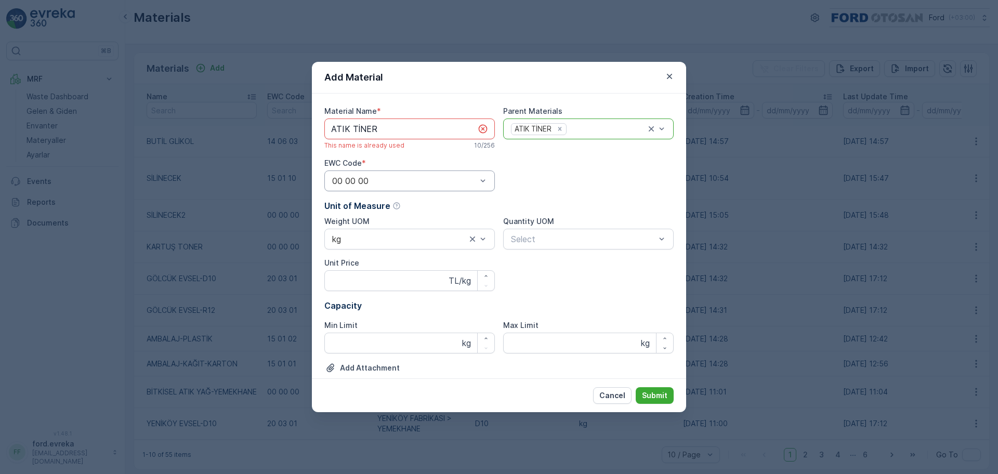
click at [407, 182] on div at bounding box center [404, 180] width 147 height 9
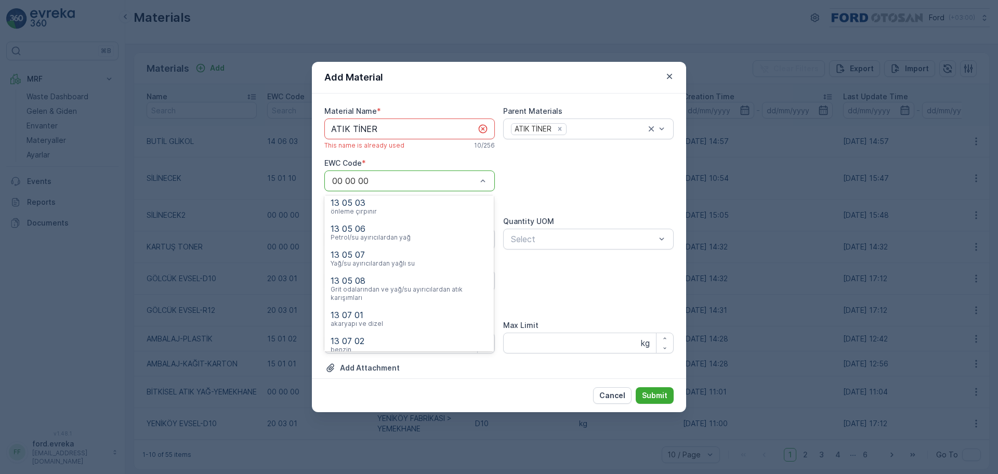
scroll to position [16079, 0]
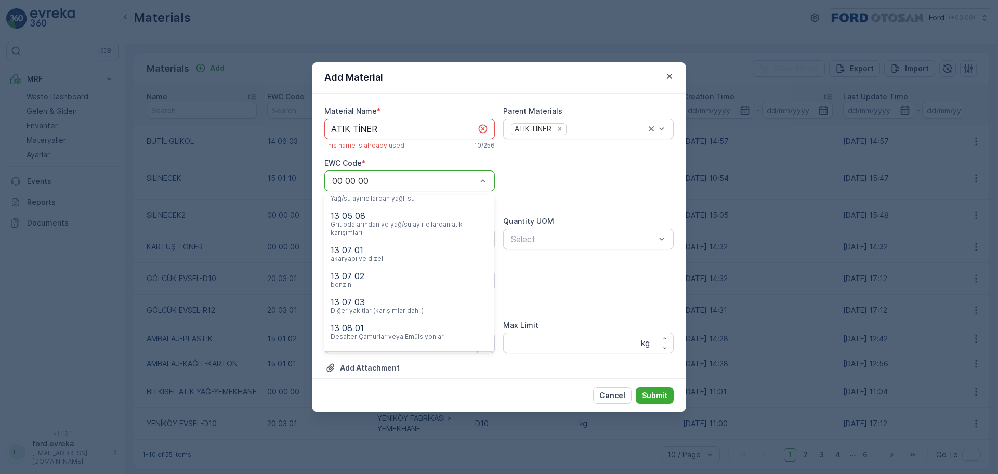
click at [402, 453] on div "14 06 03" at bounding box center [388, 457] width 116 height 9
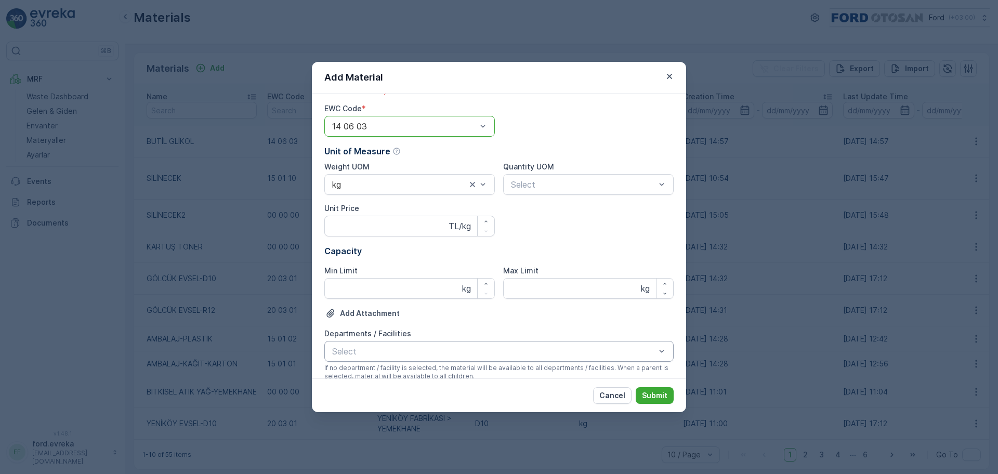
scroll to position [111, 0]
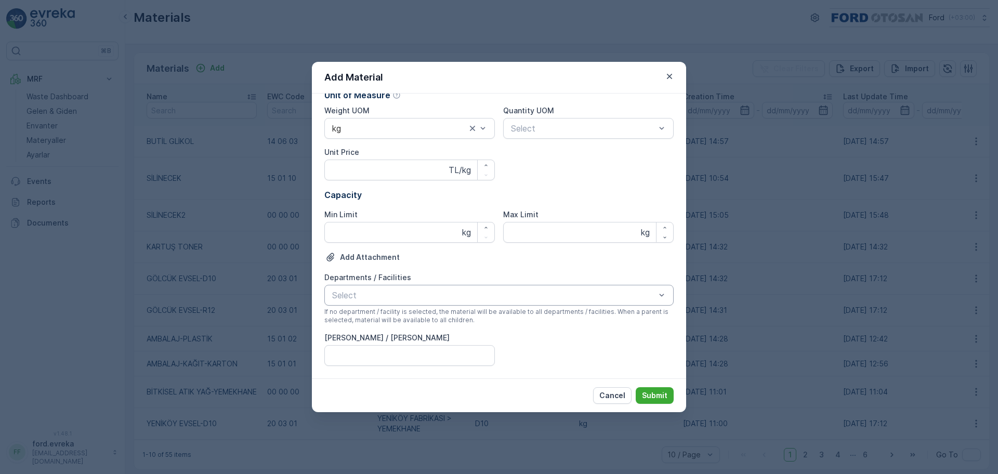
click at [406, 294] on div at bounding box center [493, 294] width 325 height 9
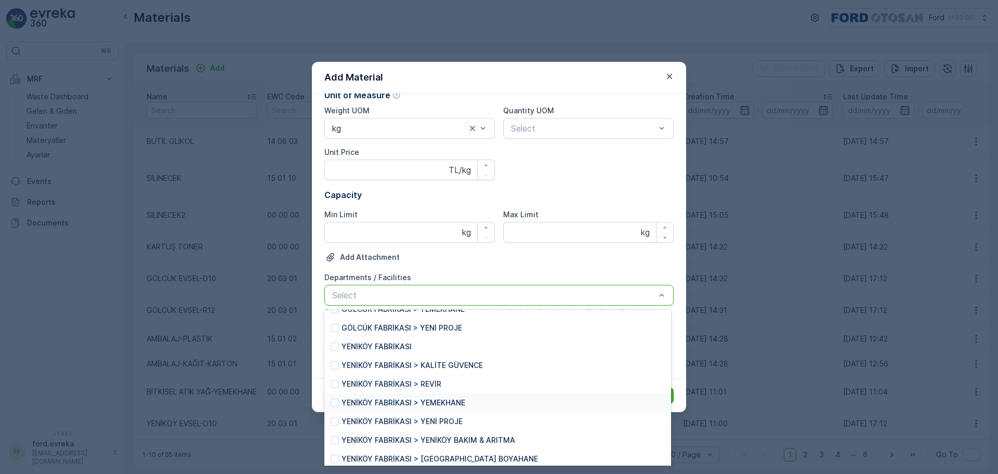
scroll to position [260, 0]
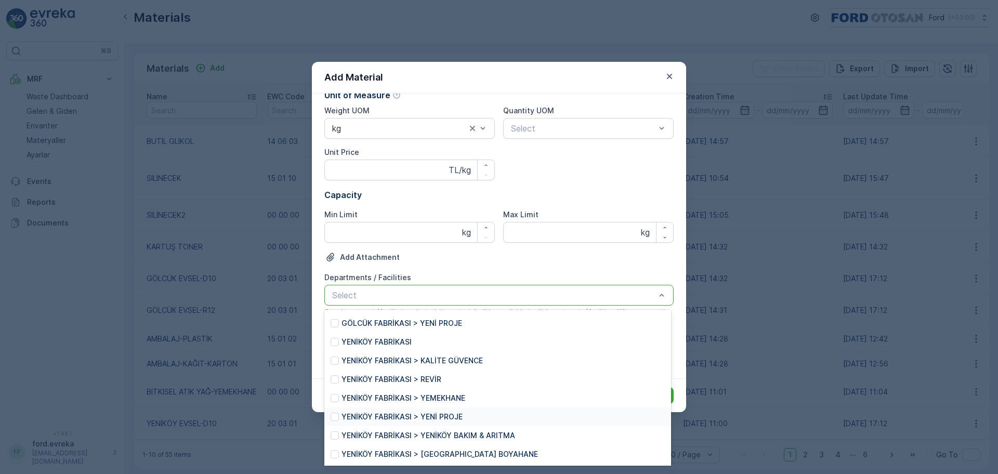
click at [433, 416] on p "YENİKÖY FABRİKASI > YENİ PROJE" at bounding box center [401, 417] width 121 height 10
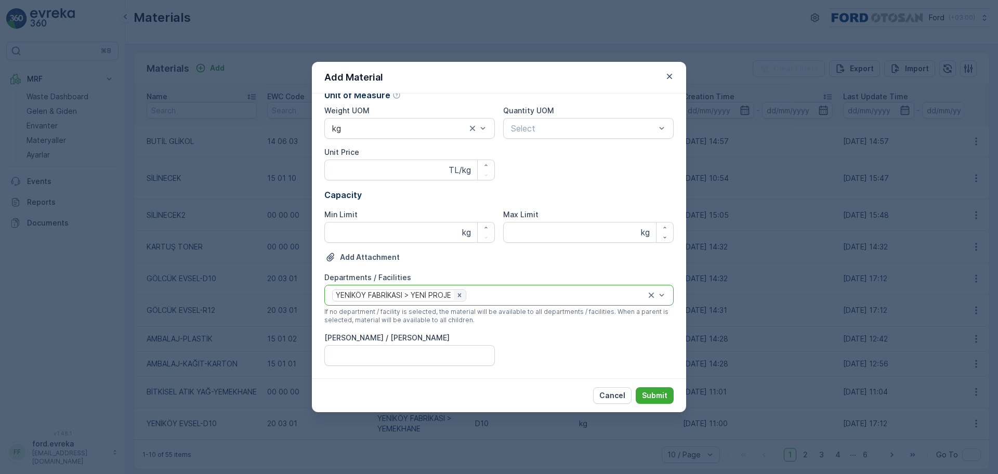
click at [460, 297] on icon "Remove YENİKÖY FABRİKASI > YENİ PROJE" at bounding box center [459, 294] width 7 height 7
click at [433, 297] on div at bounding box center [493, 294] width 325 height 9
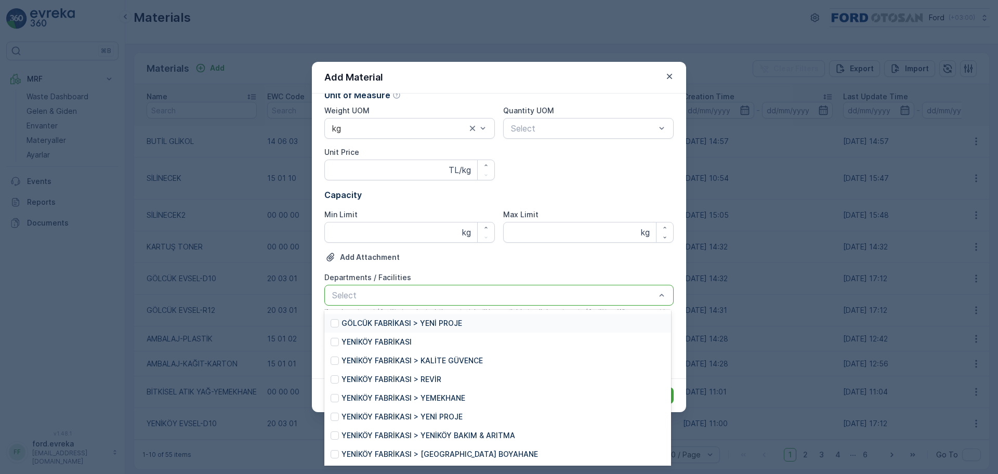
click at [424, 321] on p "GÖLCÜK FABRİKASI > YENİ PROJE" at bounding box center [401, 323] width 121 height 10
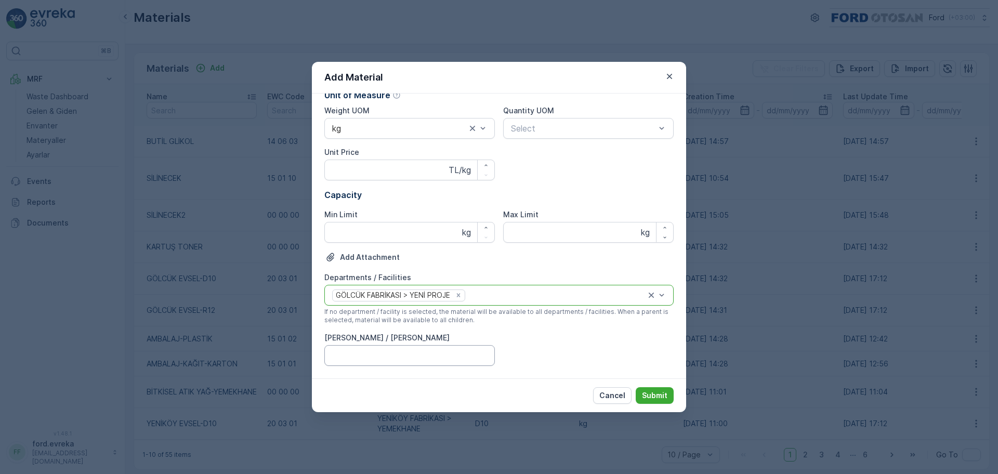
click at [393, 355] on Kodu "[PERSON_NAME] / [PERSON_NAME]" at bounding box center [409, 355] width 170 height 21
type Kodu "R2"
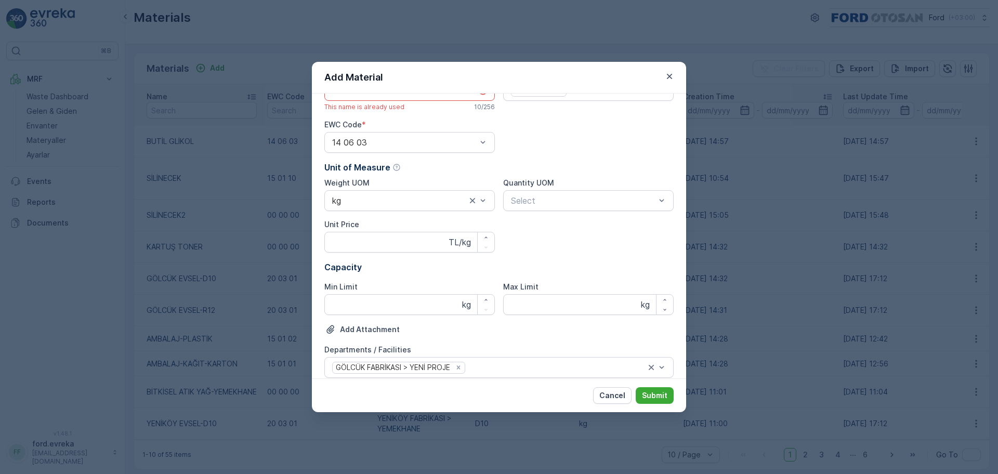
scroll to position [0, 0]
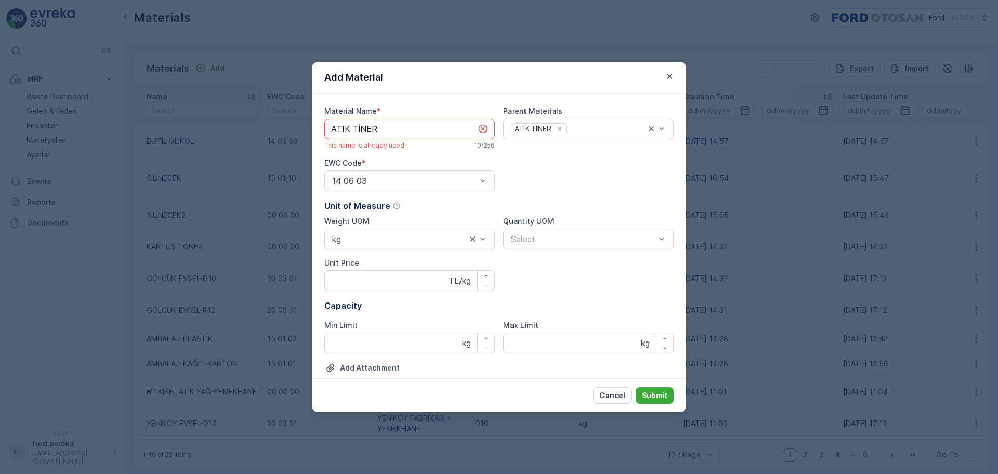
click at [585, 286] on div "Material Name * ATIK TİNER This name is already used 10 / 256 Parent Materials …" at bounding box center [498, 291] width 349 height 370
click at [660, 394] on p "Submit" at bounding box center [654, 395] width 25 height 10
click at [672, 74] on icon "button" at bounding box center [669, 76] width 5 height 5
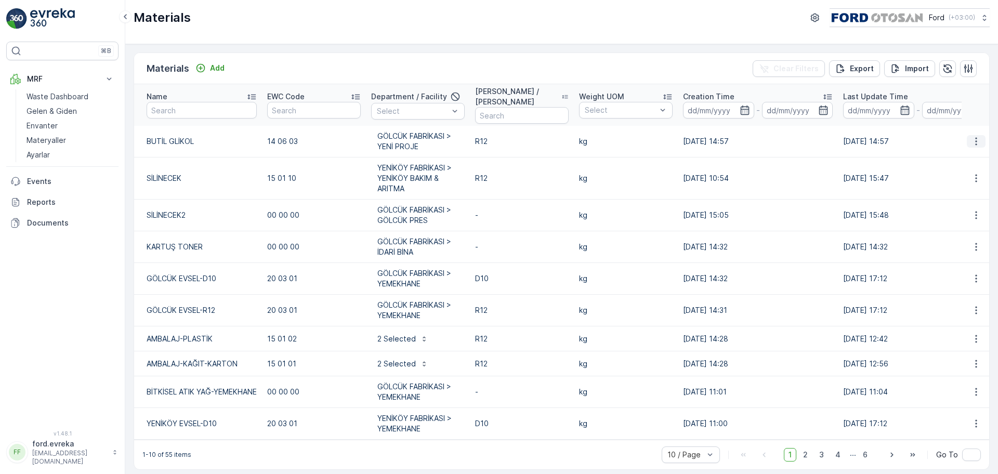
click at [976, 142] on icon "button" at bounding box center [976, 141] width 10 height 10
click at [927, 152] on span "Edit Material" at bounding box center [940, 157] width 44 height 10
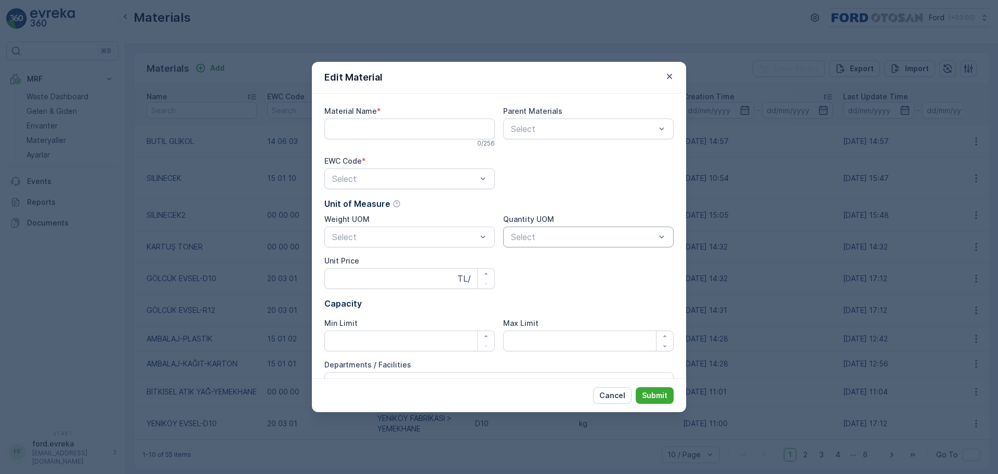
type Name "BUTİL GLİKOL"
type Price "0"
type Limit "0"
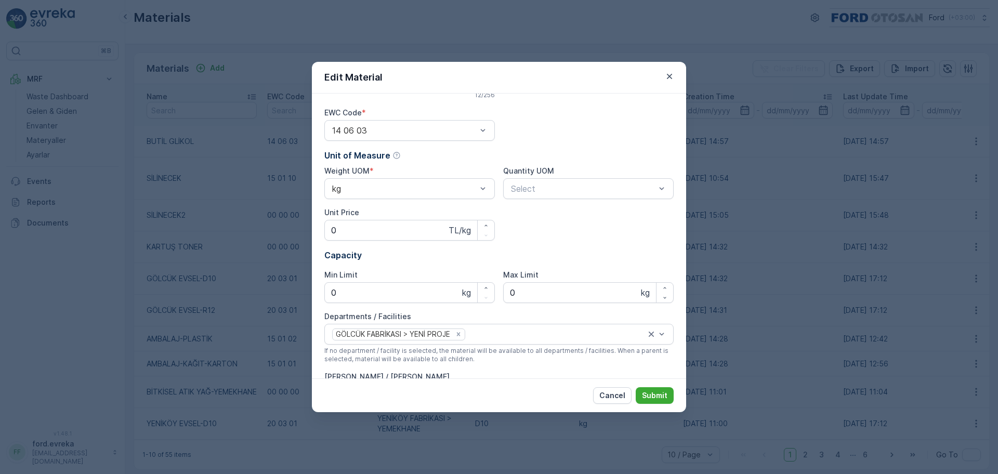
scroll to position [87, 0]
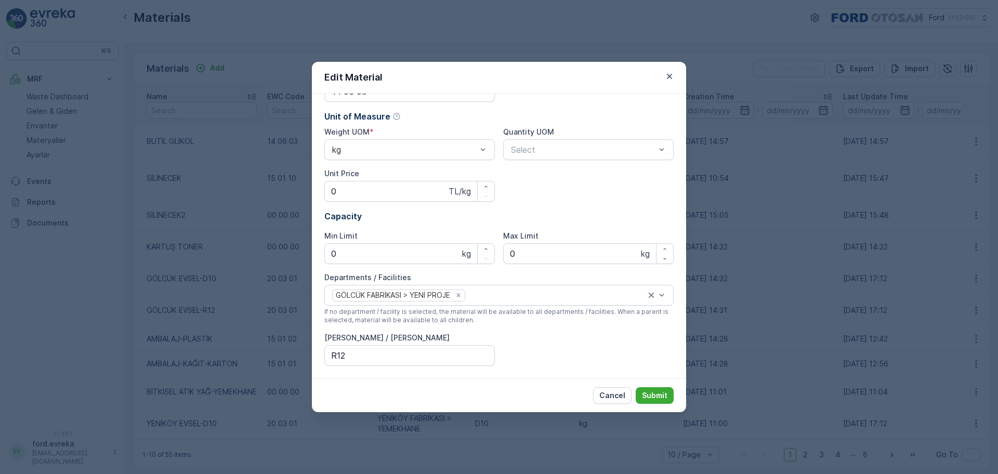
click at [668, 78] on icon "button" at bounding box center [669, 76] width 5 height 5
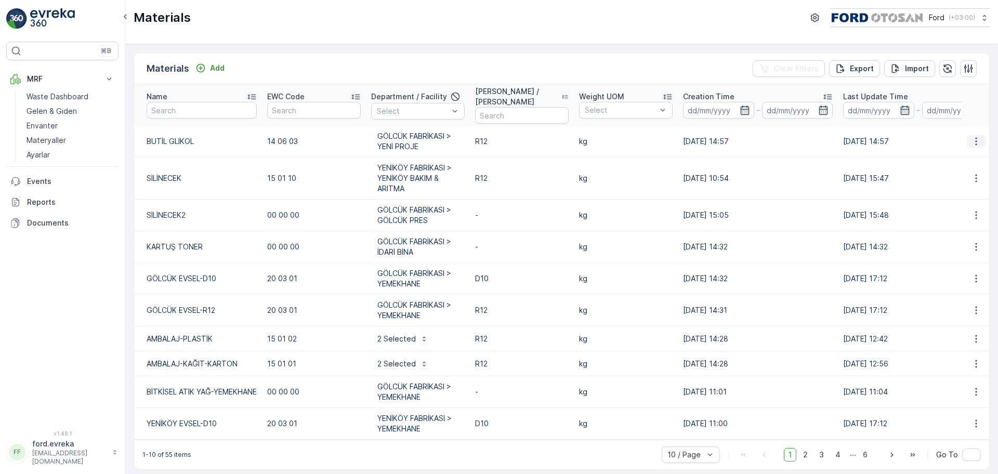
click at [966, 142] on button "button" at bounding box center [975, 141] width 19 height 12
click at [939, 155] on span "Edit Material" at bounding box center [940, 157] width 44 height 10
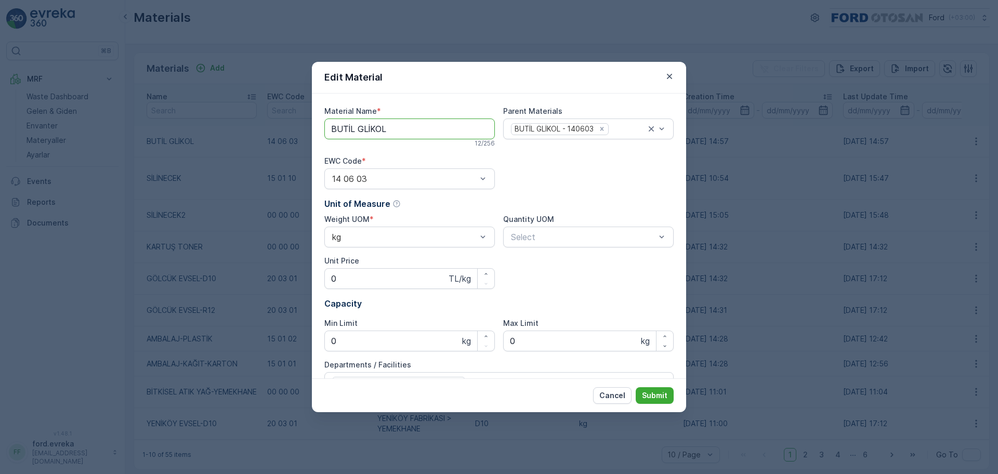
drag, startPoint x: 422, startPoint y: 127, endPoint x: 9, endPoint y: 135, distance: 413.7
click at [9, 135] on div "Edit Material Material Name * BUTİL GLİKOL 12 / 256 Parent Materials BUTİL GLİK…" at bounding box center [499, 237] width 998 height 474
type Name "SİLİNECEKK"
click at [655, 391] on p "Submit" at bounding box center [654, 395] width 25 height 10
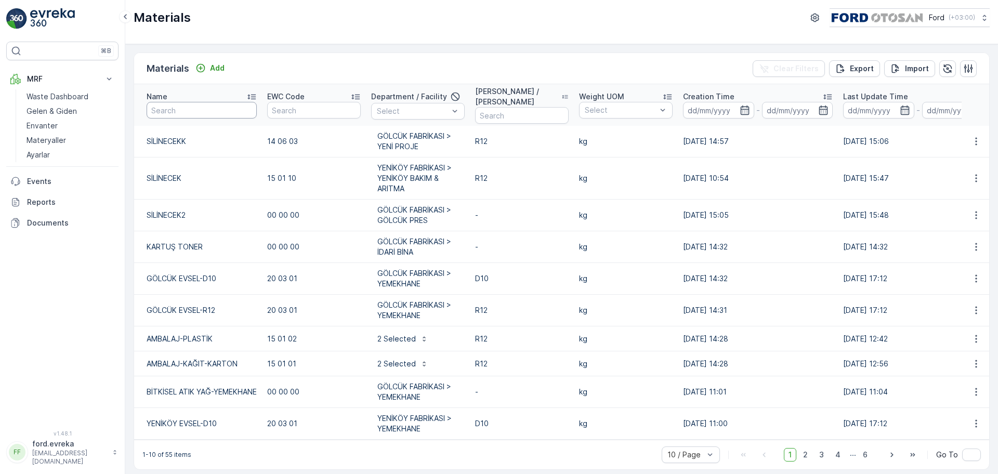
click at [169, 107] on input "text" at bounding box center [202, 110] width 110 height 17
type input "ATIK Tİ"
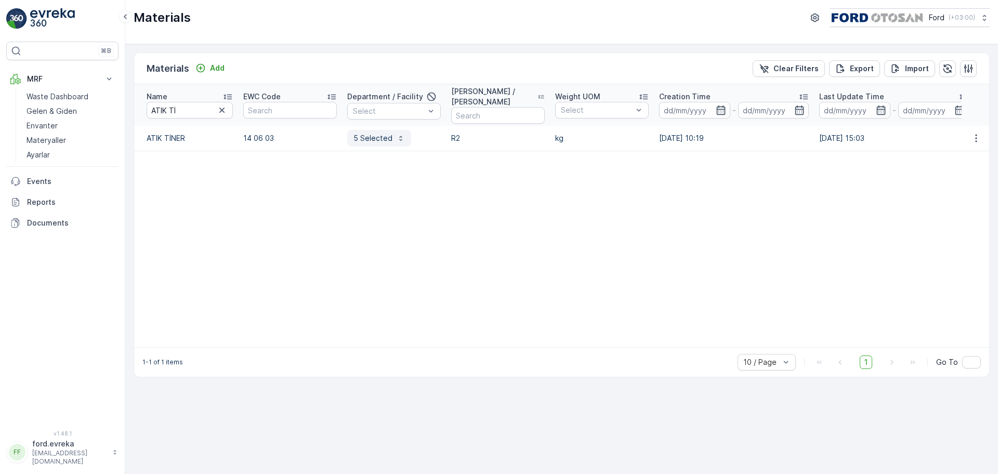
click at [382, 138] on p "5 Selected" at bounding box center [372, 138] width 39 height 10
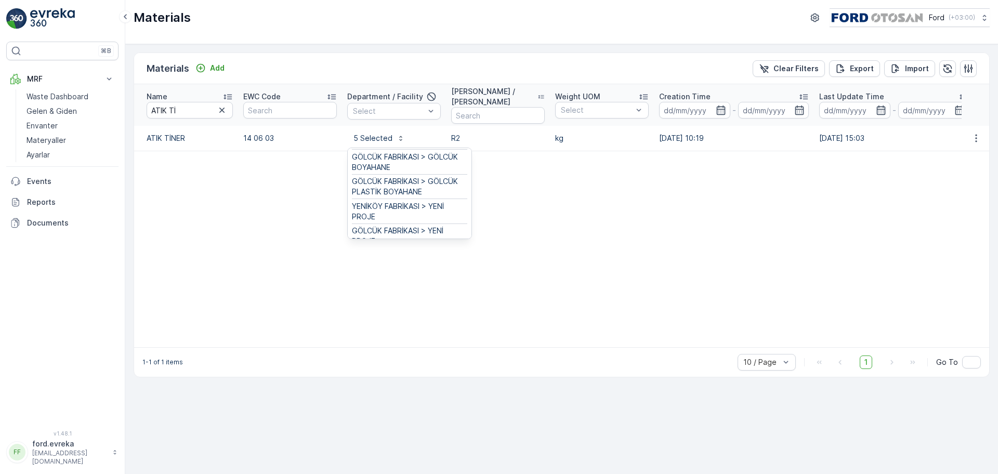
scroll to position [37, 0]
click at [412, 200] on span "YENİKÖY FABRİKASI > YENİ PROJE" at bounding box center [409, 199] width 115 height 21
click at [218, 109] on icon "button" at bounding box center [222, 110] width 10 height 10
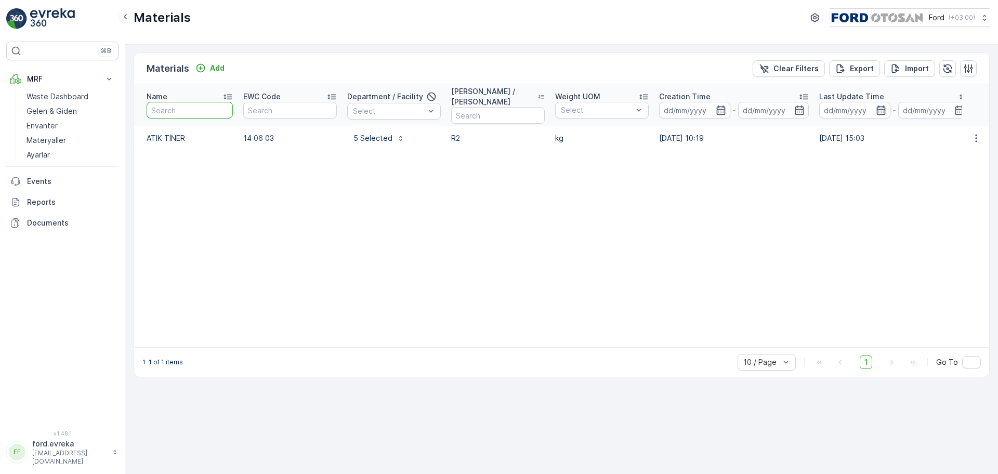
click at [196, 110] on input "text" at bounding box center [190, 110] width 86 height 17
type input "BUTİL"
click at [393, 137] on span "GÖLCÜK FABRİKASI > GÖLCÜK BOYAHANE" at bounding box center [393, 141] width 81 height 21
click at [972, 138] on icon "button" at bounding box center [976, 141] width 10 height 10
click at [930, 158] on span "Edit Material" at bounding box center [940, 157] width 44 height 10
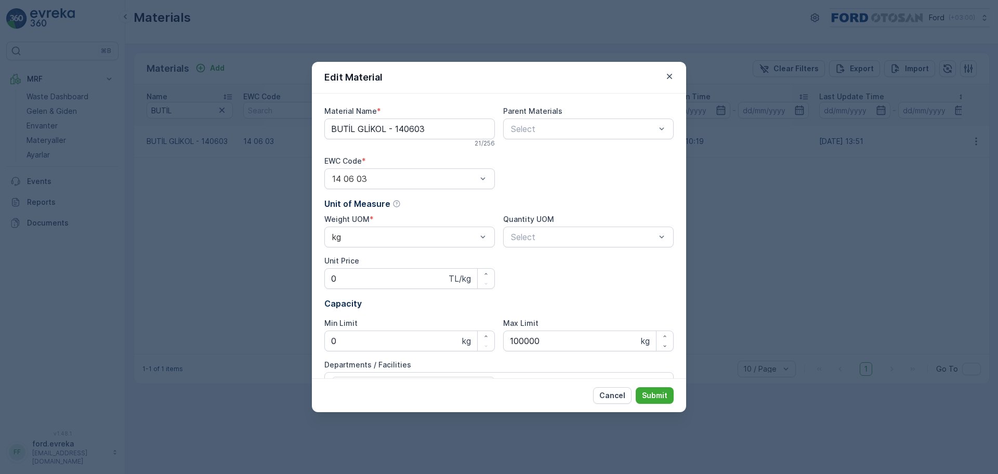
type Name "BUTİL GLİKOL - 140603"
type Price "0"
type Limit "0"
type Limit "100000"
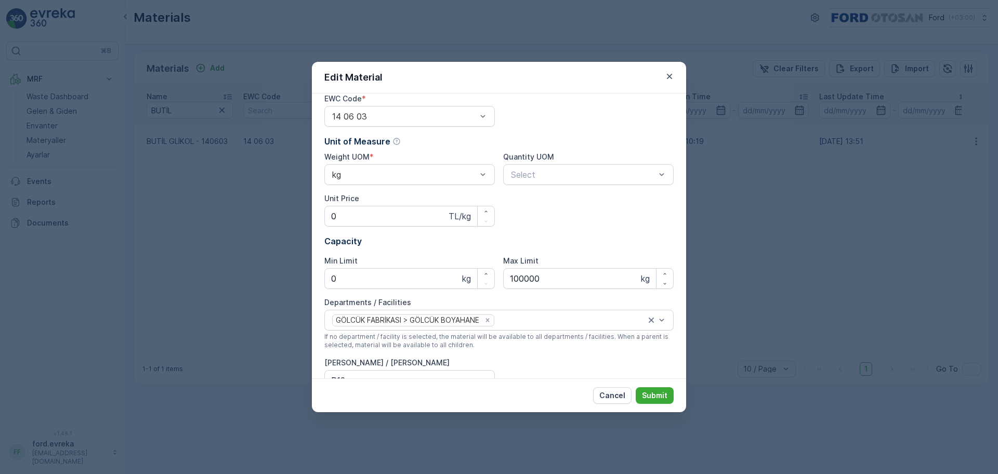
scroll to position [87, 0]
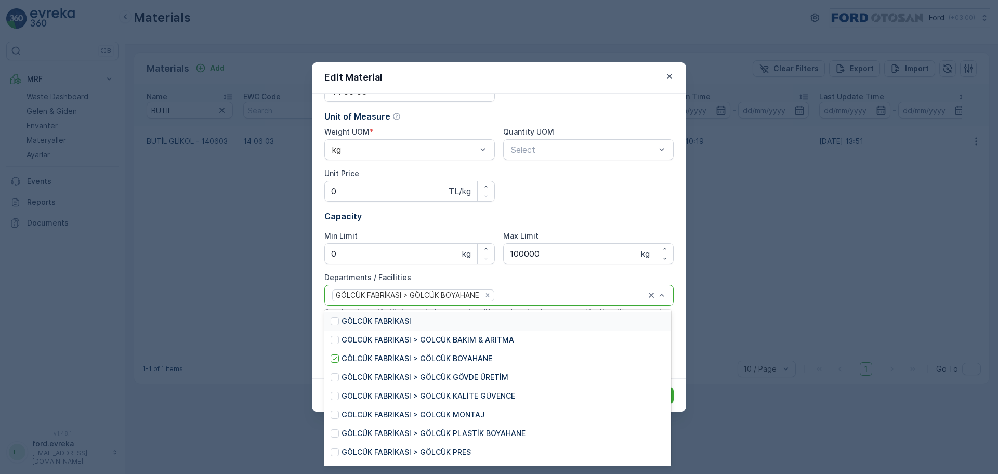
click at [563, 295] on div at bounding box center [570, 294] width 151 height 9
type input "GÖLC"
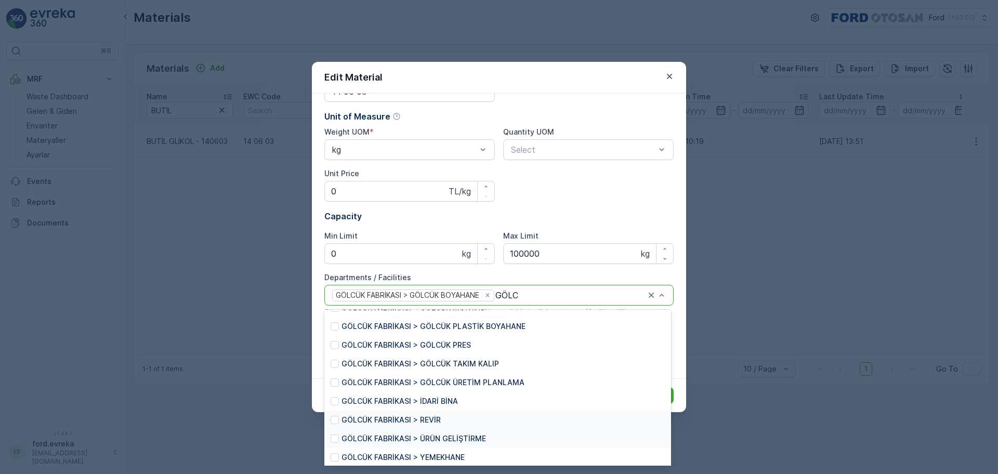
scroll to position [129, 0]
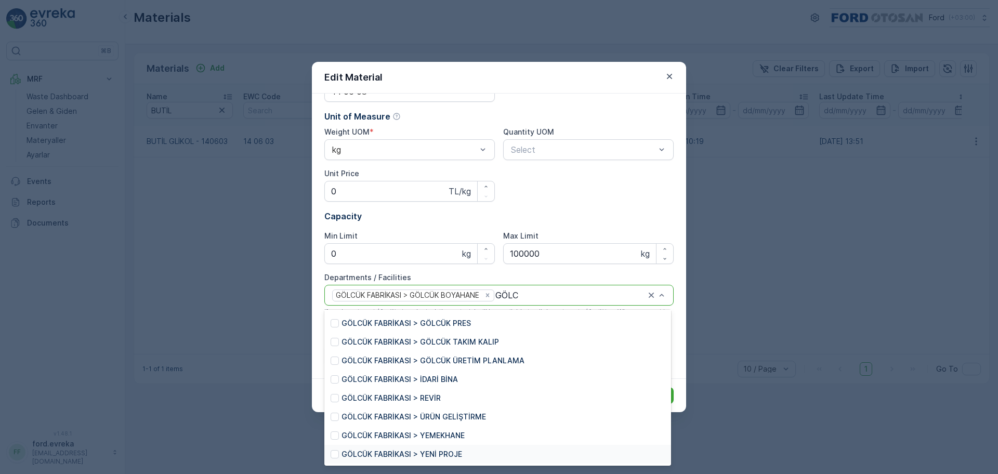
click at [421, 453] on p "GÖLCÜK FABRİKASI > YENİ PROJE" at bounding box center [401, 454] width 121 height 10
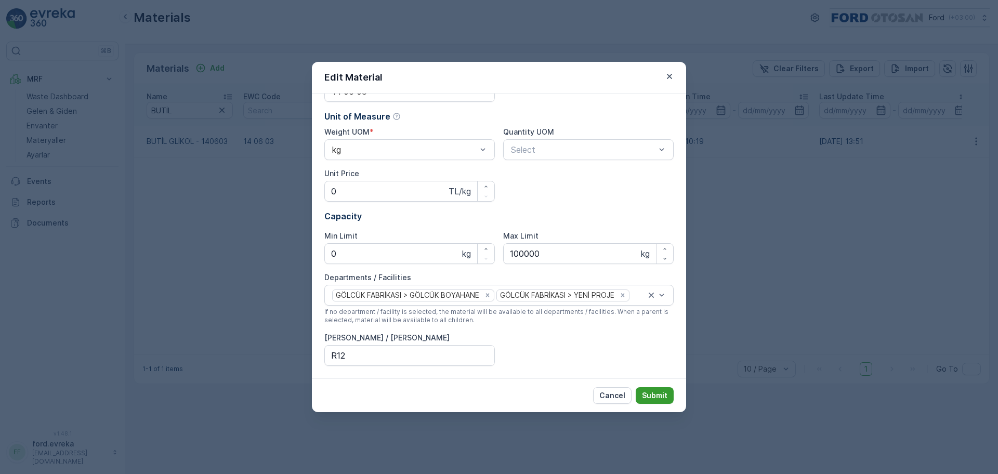
click at [652, 398] on p "Submit" at bounding box center [654, 395] width 25 height 10
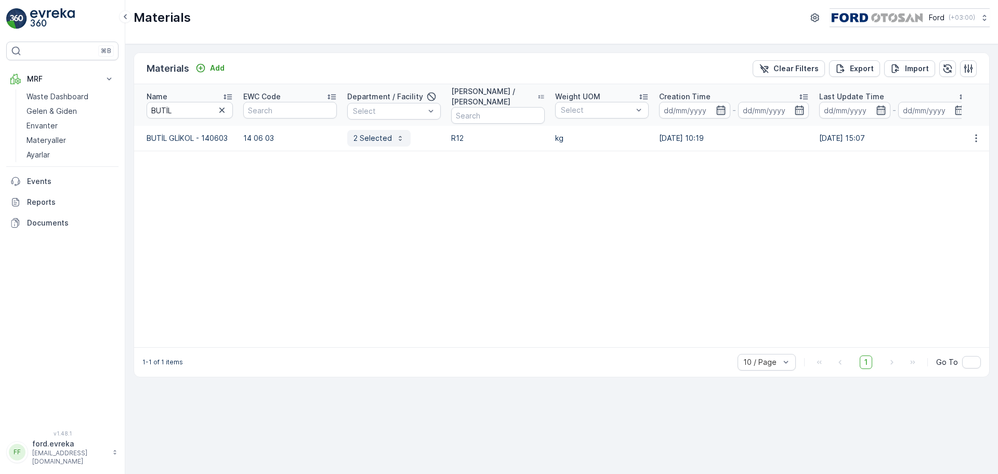
click at [400, 140] on icon "button" at bounding box center [400, 138] width 8 height 8
click at [202, 163] on td at bounding box center [186, 162] width 104 height 22
click at [224, 112] on icon "button" at bounding box center [221, 110] width 5 height 5
click at [200, 114] on input "text" at bounding box center [190, 110] width 86 height 17
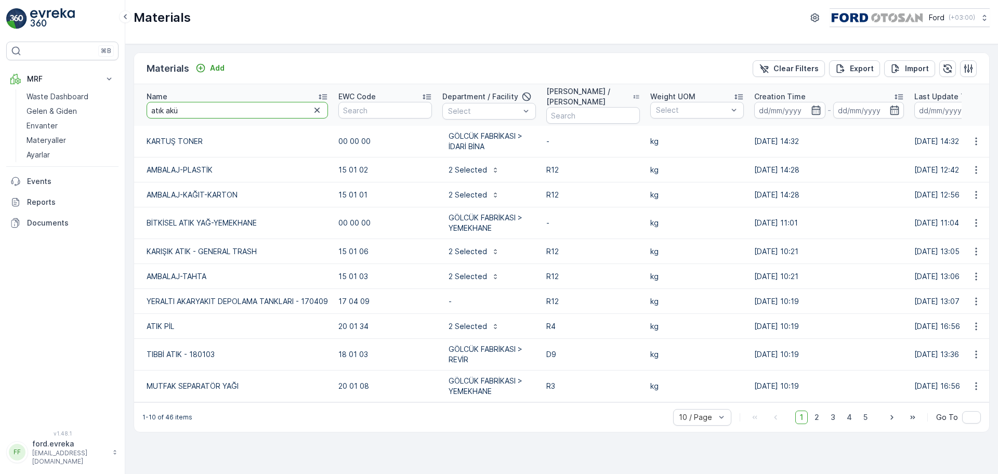
type input "atık akü"
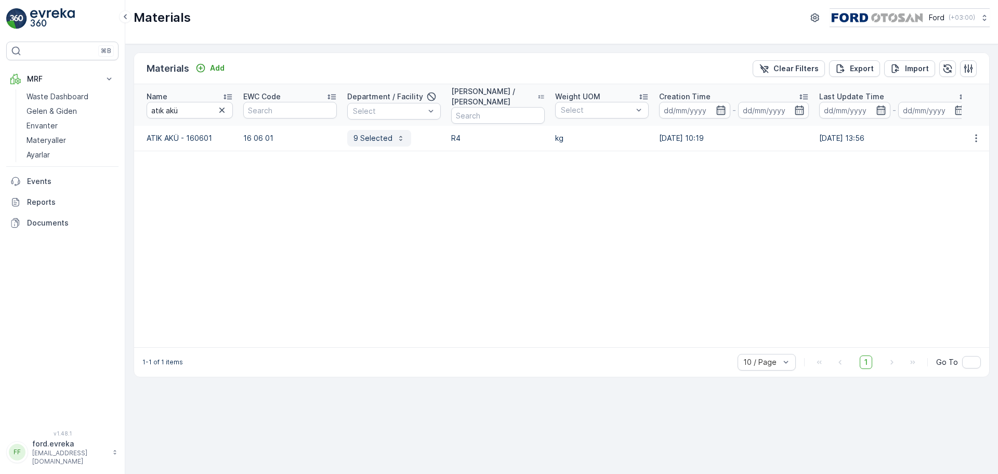
click at [378, 134] on p "9 Selected" at bounding box center [372, 138] width 39 height 10
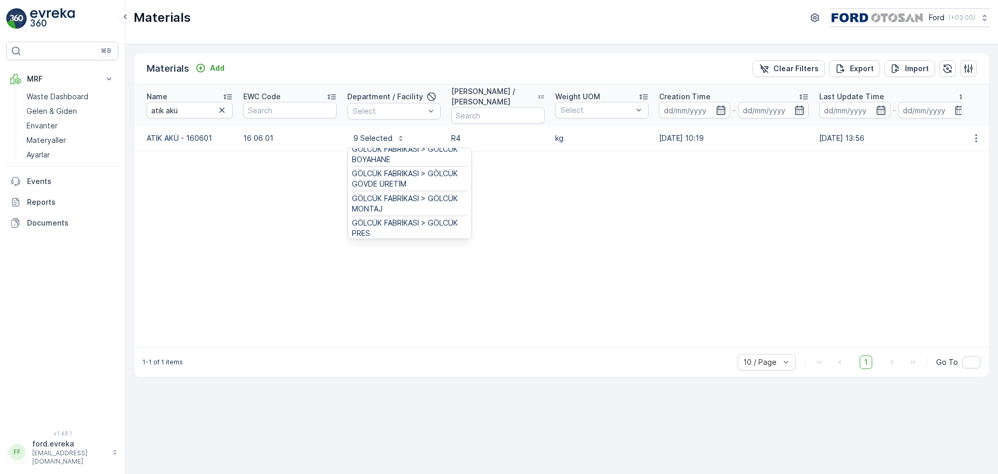
scroll to position [65, 0]
click at [972, 140] on icon "button" at bounding box center [976, 138] width 10 height 10
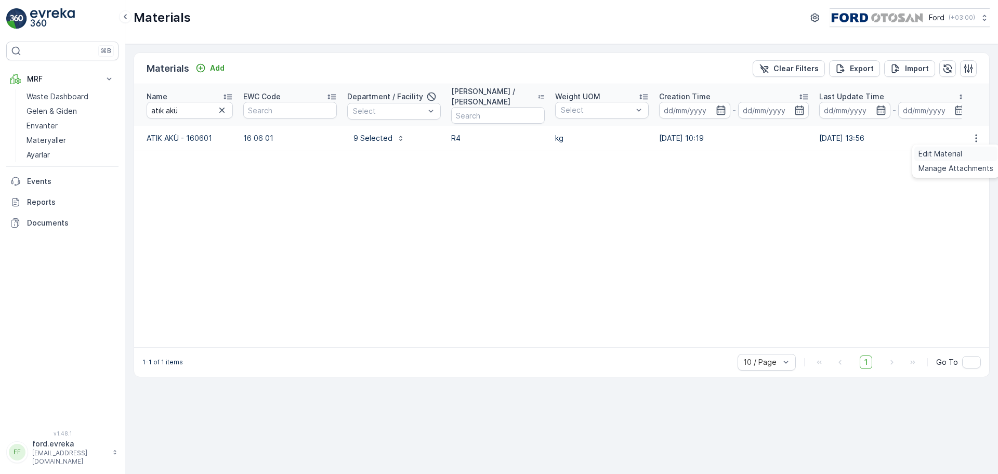
click at [944, 151] on span "Edit Material" at bounding box center [940, 154] width 44 height 10
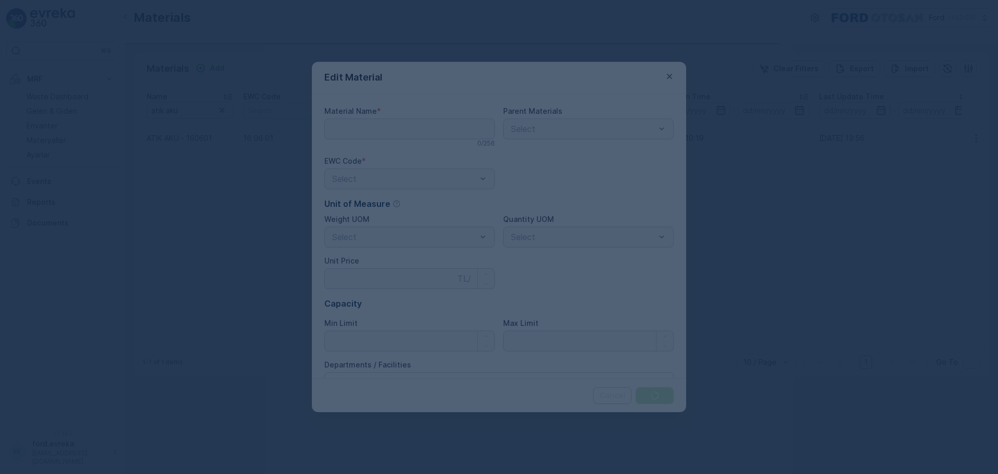
type Name "ATIK AKÜ - 160601"
type Price "0"
type Limit "0"
type Limit "100000"
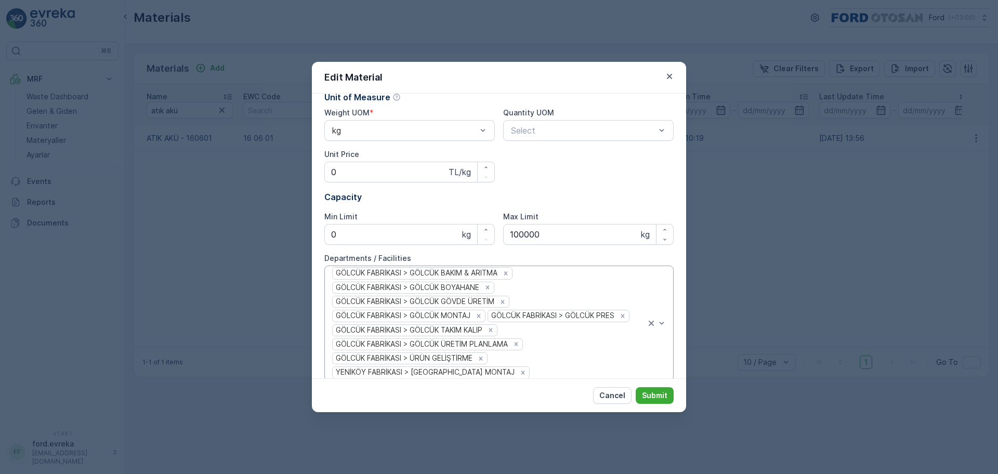
scroll to position [181, 0]
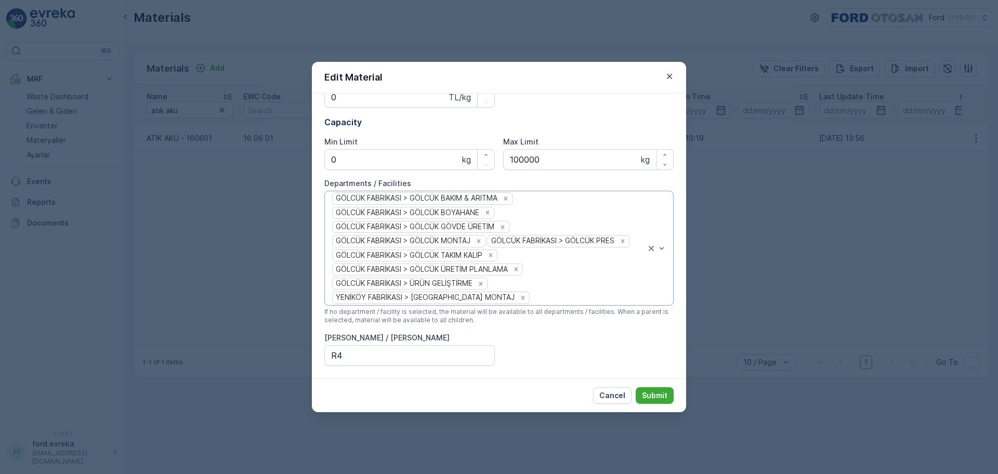
click at [533, 298] on div at bounding box center [587, 297] width 115 height 9
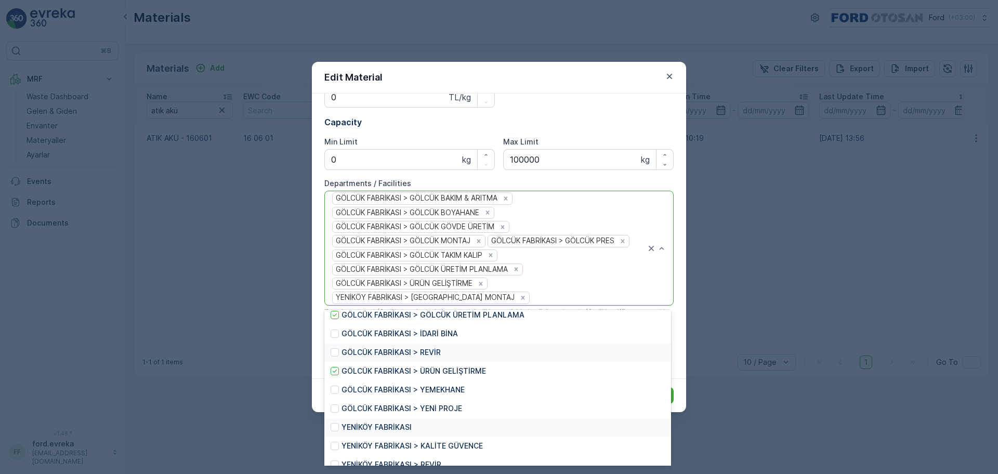
scroll to position [195, 0]
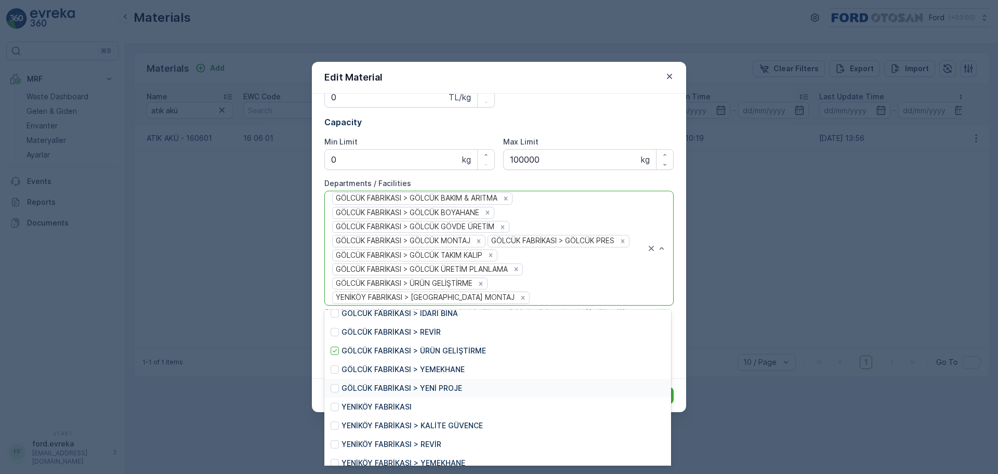
click at [436, 391] on p "GÖLCÜK FABRİKASI > YENİ PROJE" at bounding box center [401, 388] width 121 height 10
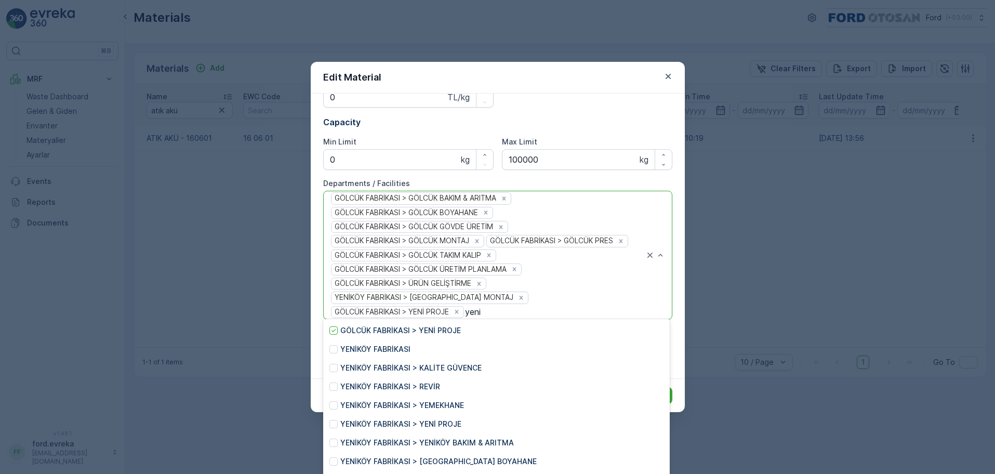
type input "yen"
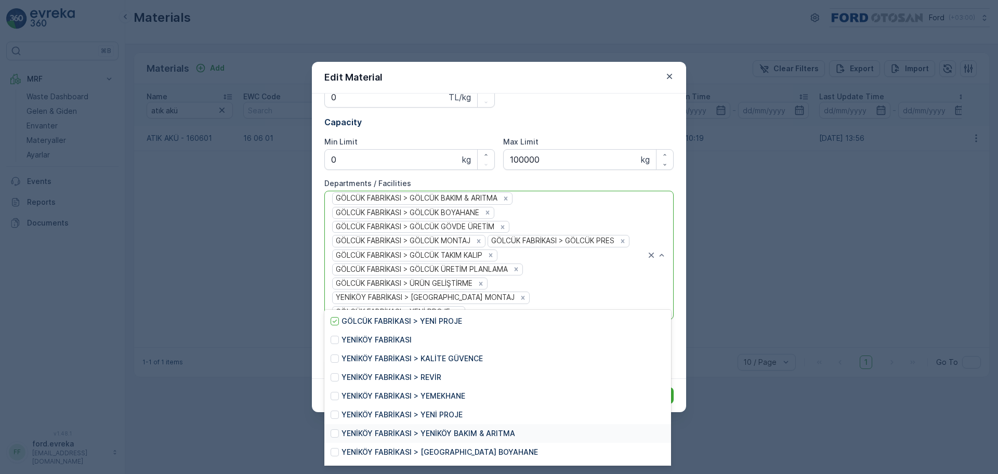
scroll to position [54, 0]
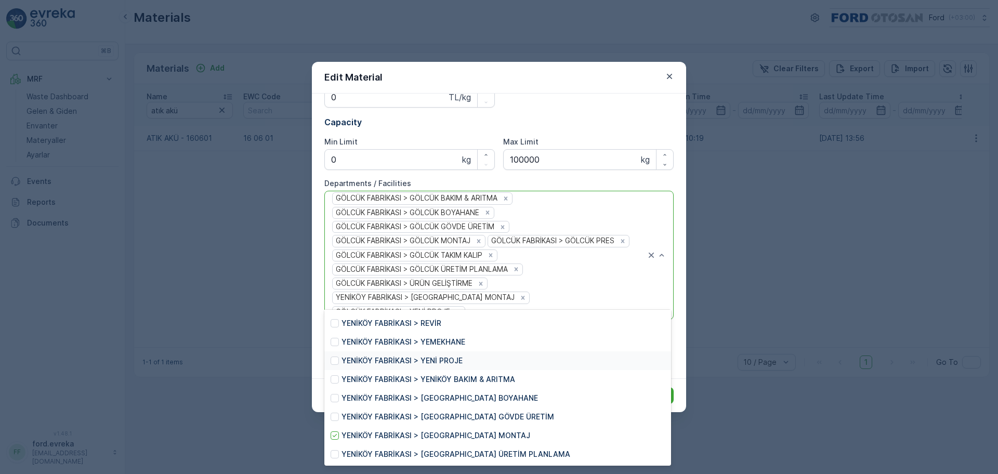
click at [460, 360] on p "YENİKÖY FABRİKASI > YENİ PROJE" at bounding box center [401, 360] width 121 height 10
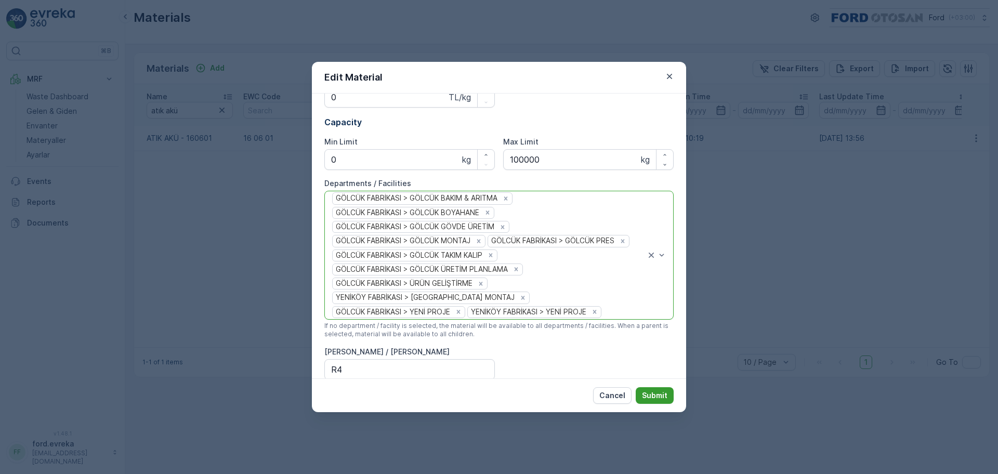
click at [669, 392] on button "Submit" at bounding box center [654, 395] width 38 height 17
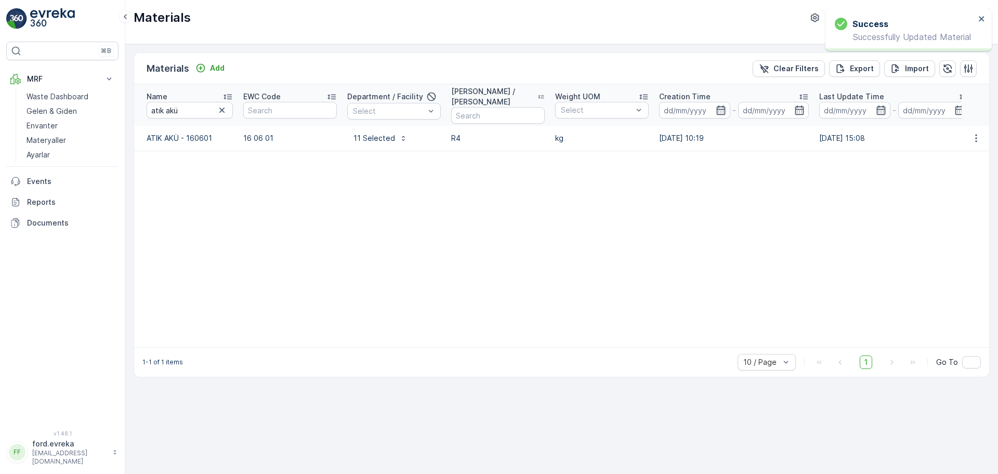
click at [55, 19] on img at bounding box center [52, 18] width 45 height 21
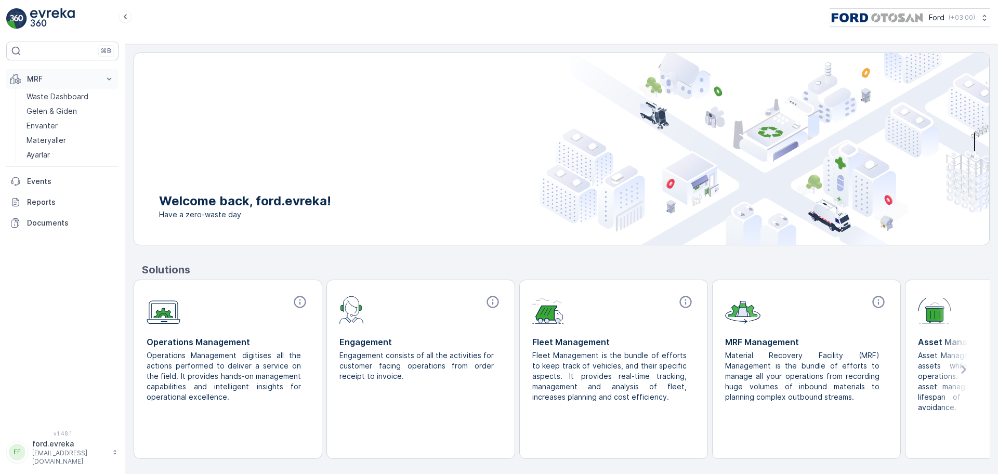
click at [77, 72] on button "MRF" at bounding box center [62, 79] width 112 height 21
click at [75, 82] on p "MRF" at bounding box center [62, 79] width 71 height 10
click at [52, 95] on p "Waste Dashboard" at bounding box center [57, 96] width 62 height 10
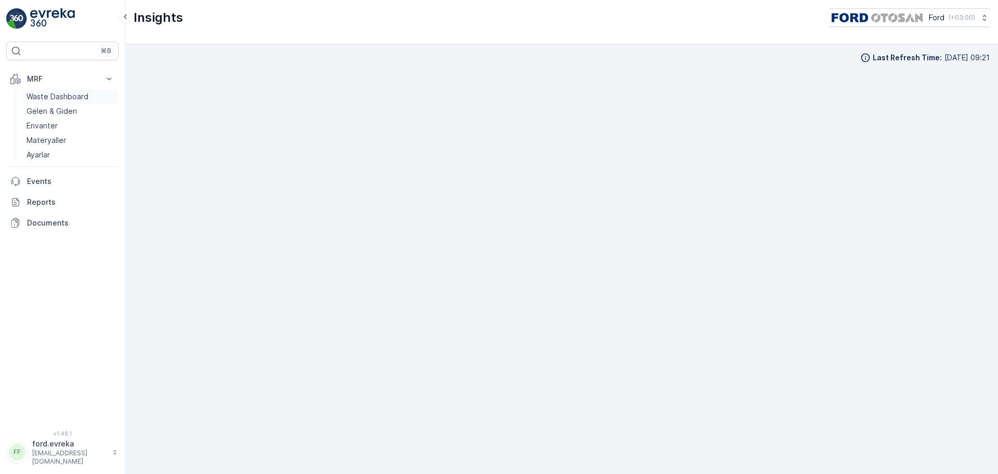
click at [54, 99] on p "Waste Dashboard" at bounding box center [57, 96] width 62 height 10
click at [64, 79] on p "MRF" at bounding box center [62, 79] width 71 height 10
click at [51, 87] on button "MRF" at bounding box center [62, 79] width 112 height 21
click at [65, 92] on div "MRF Waste Dashboard Gelen & Giden Envanter Materyaller Ayarlar Events Reports D…" at bounding box center [62, 115] width 112 height 92
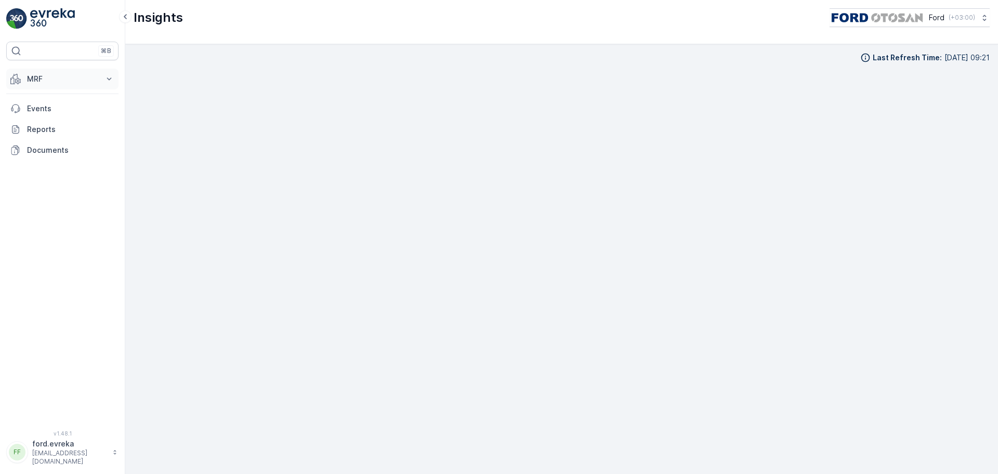
click at [65, 79] on p "MRF" at bounding box center [62, 79] width 71 height 10
click at [60, 101] on p "Waste Dashboard" at bounding box center [57, 96] width 62 height 10
click at [74, 97] on p "Waste Dashboard" at bounding box center [57, 96] width 62 height 10
